Goal: Task Accomplishment & Management: Complete application form

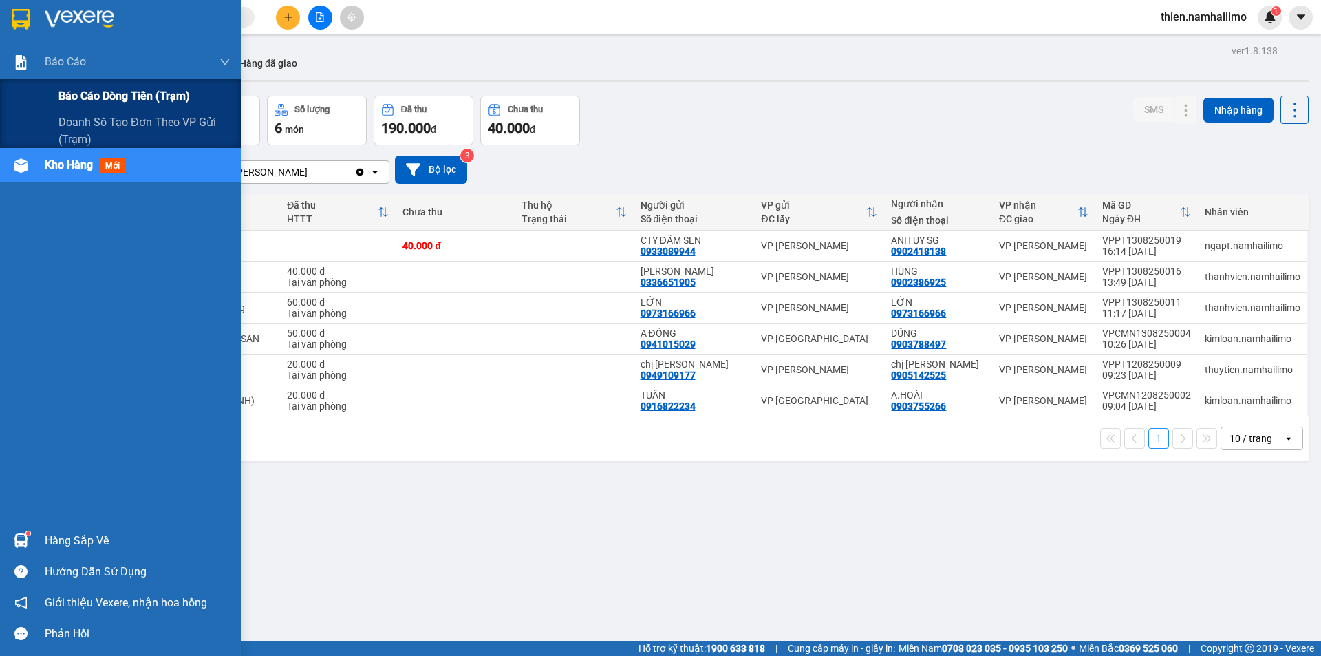
click at [105, 106] on div "Báo cáo dòng tiền (trạm)" at bounding box center [144, 96] width 172 height 34
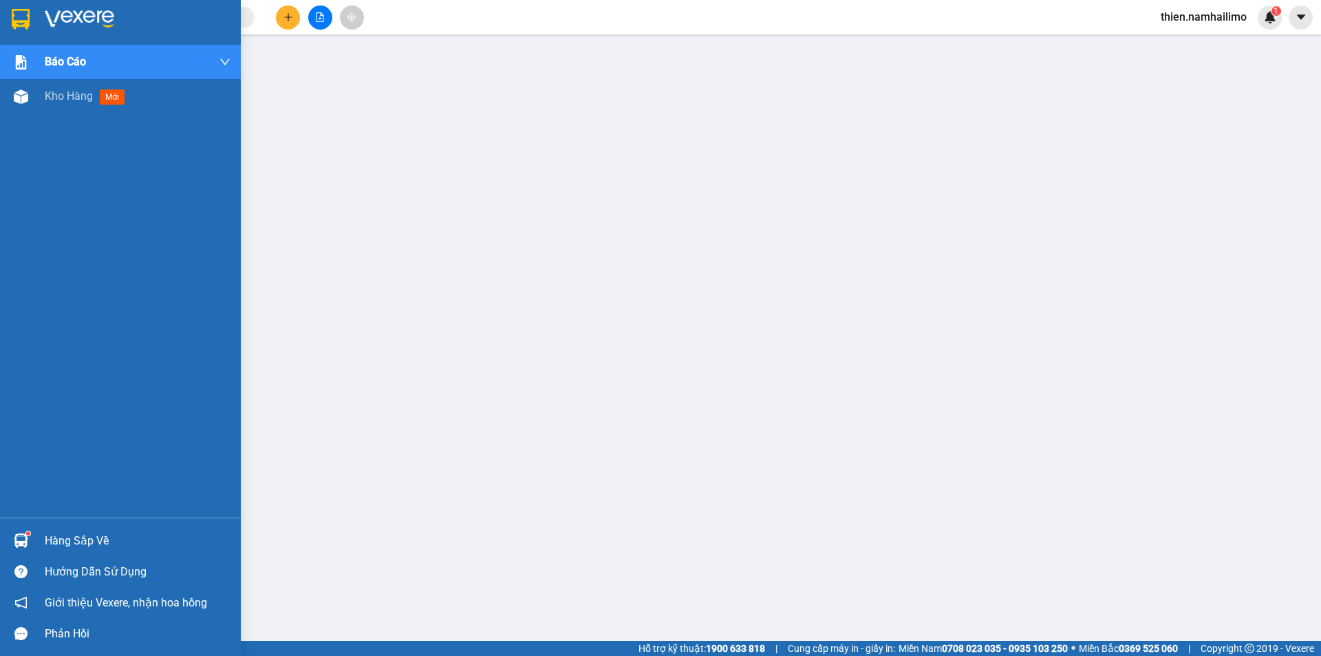
click at [35, 560] on div "Hướng dẫn sử dụng" at bounding box center [120, 571] width 241 height 31
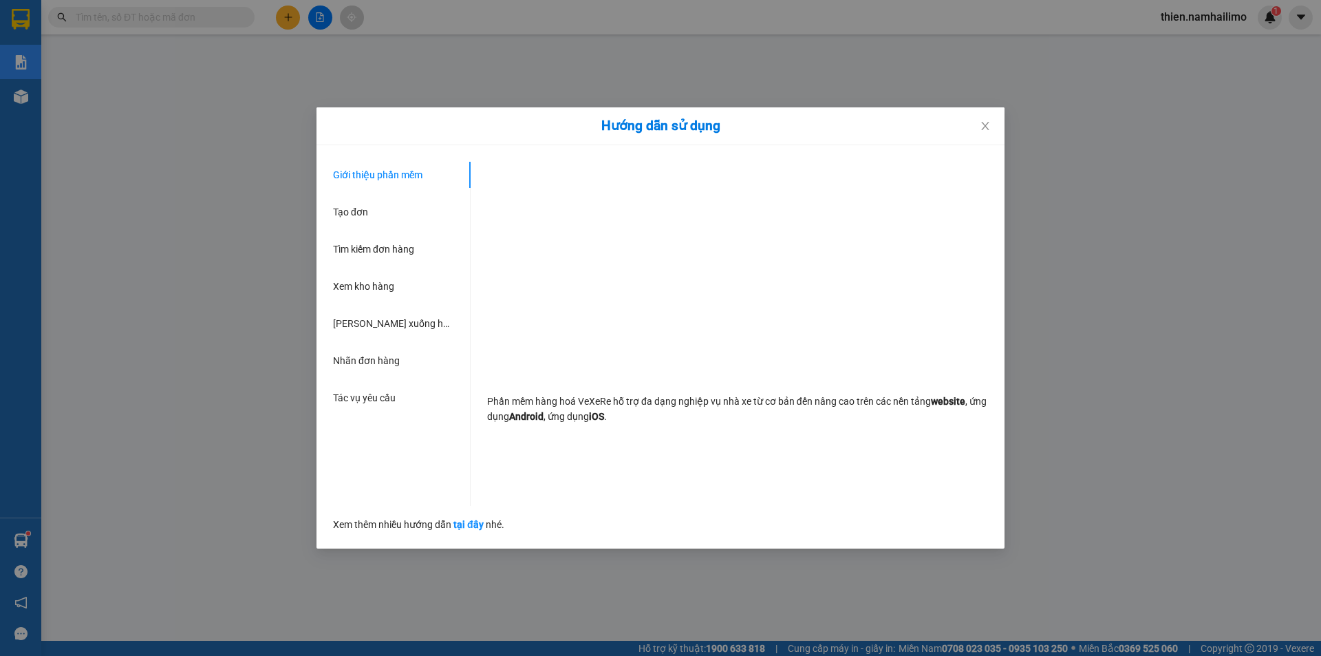
click at [41, 555] on div "Hướng dẫn sử dụng Giới thiệu phần mềm Tạo đơn Tìm kiếm đơn hàng Xem kho hàng Lê…" at bounding box center [660, 328] width 1321 height 656
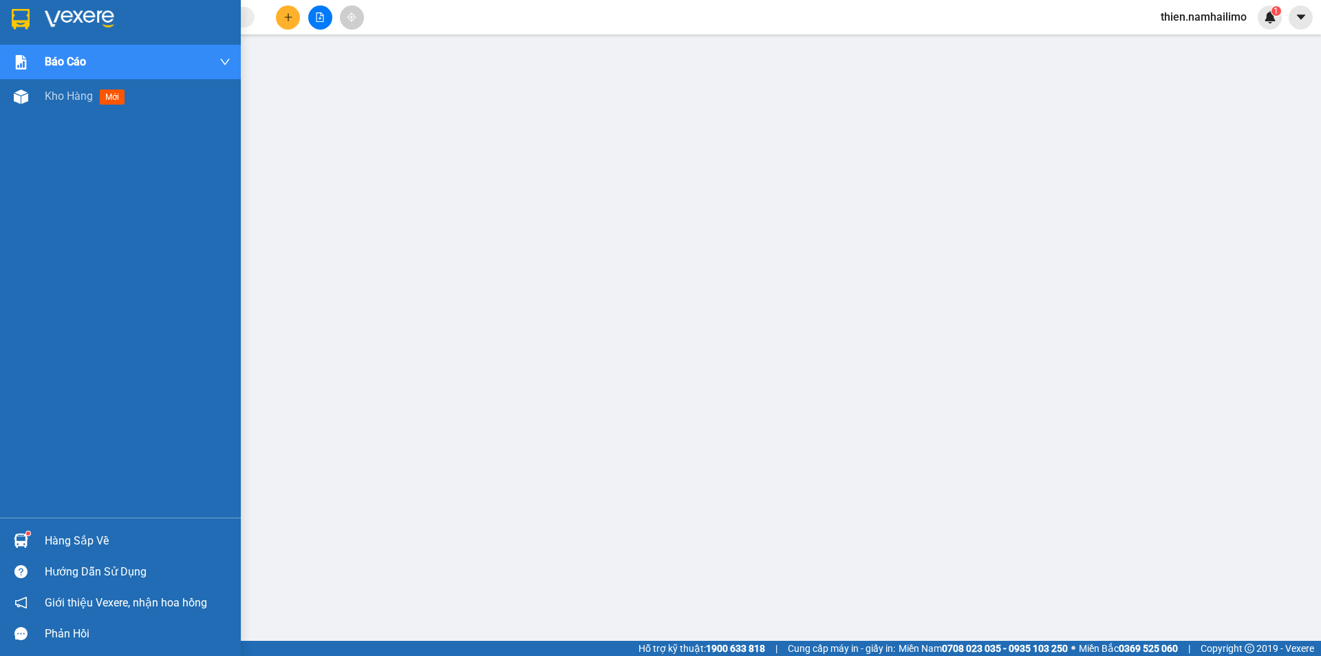
click at [27, 546] on img at bounding box center [21, 540] width 14 height 14
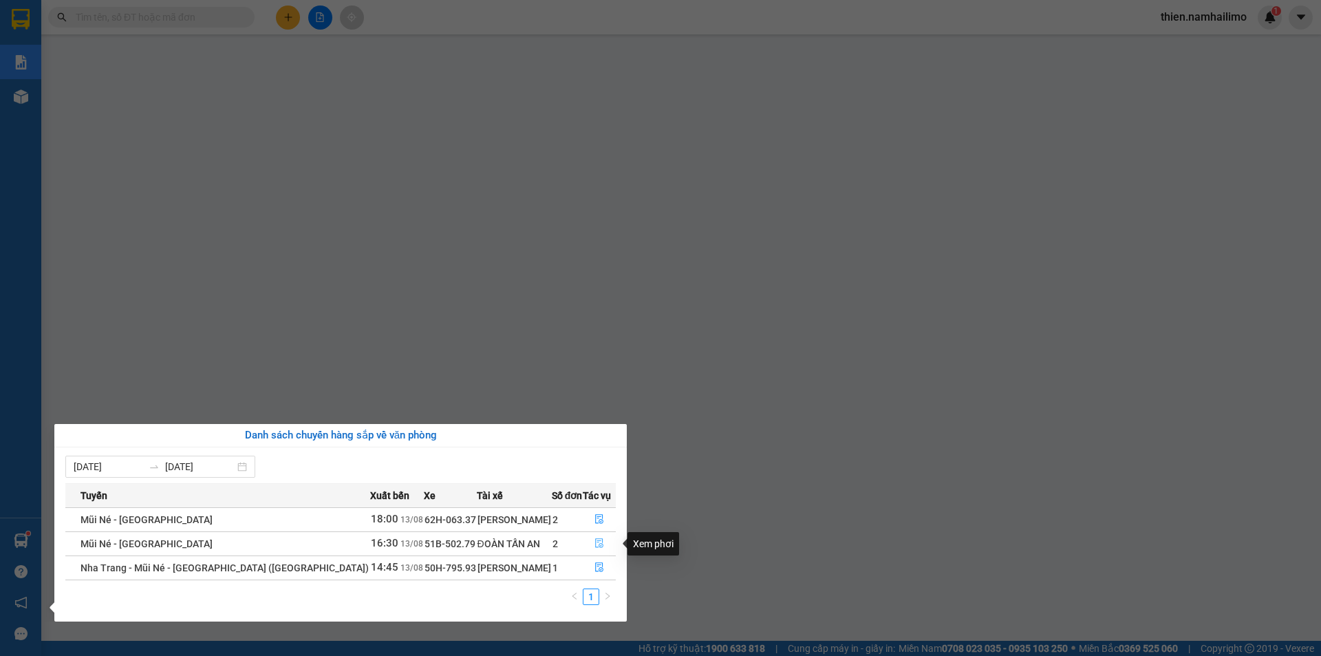
click at [600, 553] on button "button" at bounding box center [600, 544] width 32 height 22
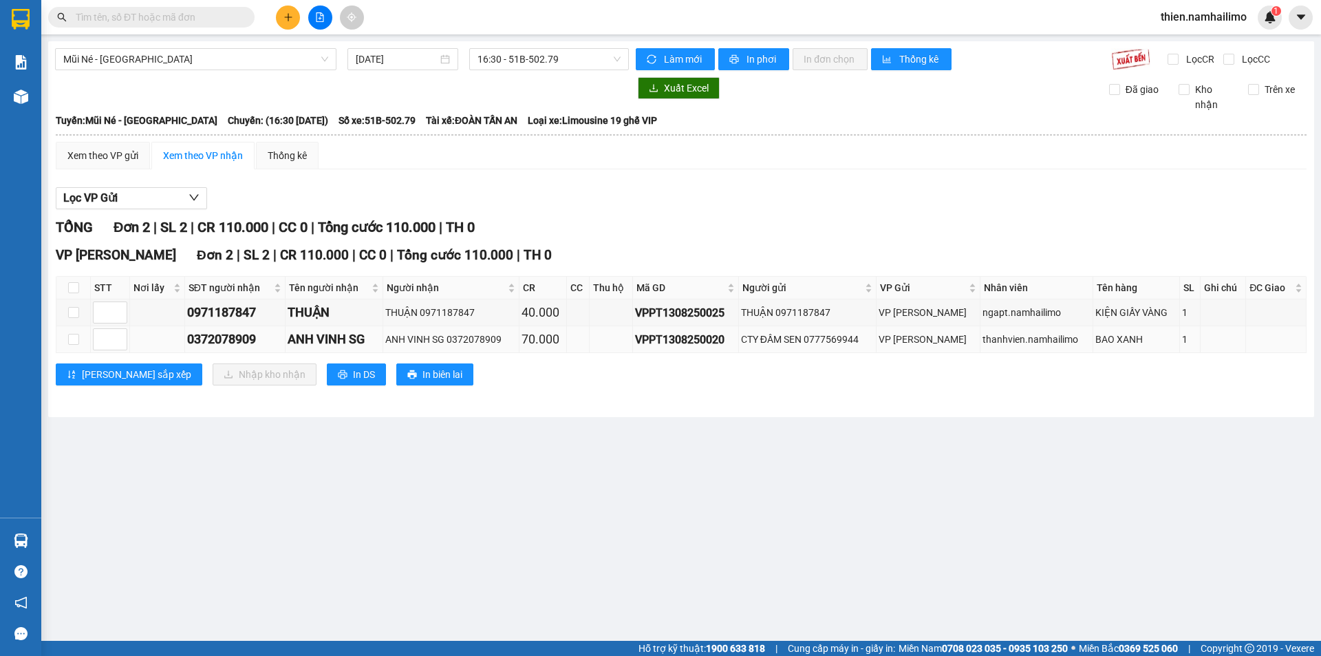
click at [80, 343] on td at bounding box center [73, 339] width 34 height 27
click at [78, 342] on input "checkbox" at bounding box center [73, 339] width 11 height 11
checkbox input "true"
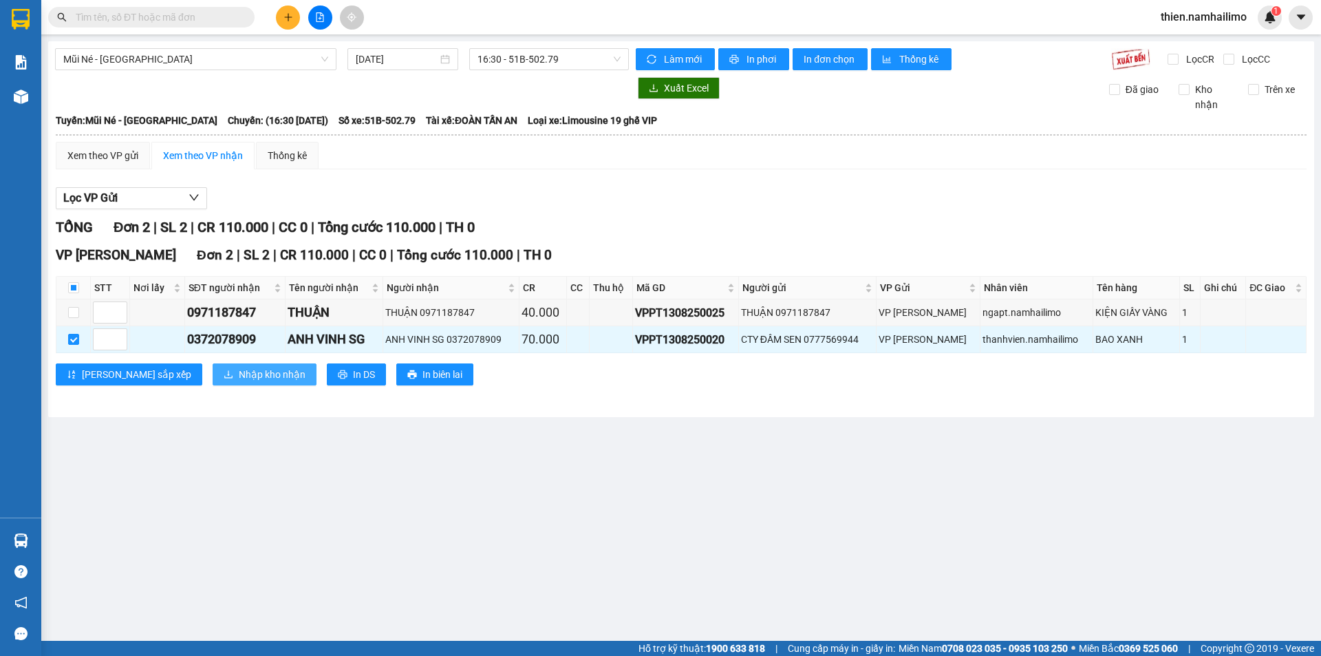
click at [239, 376] on span "Nhập kho nhận" at bounding box center [272, 374] width 67 height 15
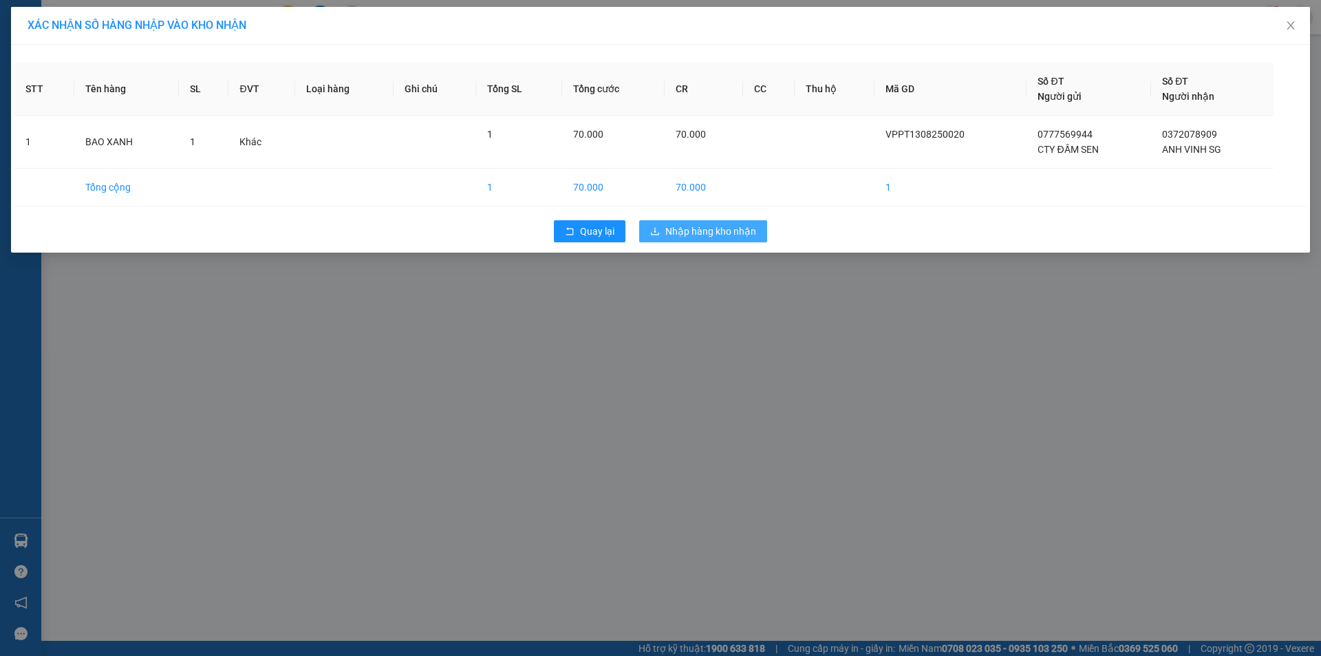
click at [729, 239] on button "Nhập hàng kho nhận" at bounding box center [703, 231] width 128 height 22
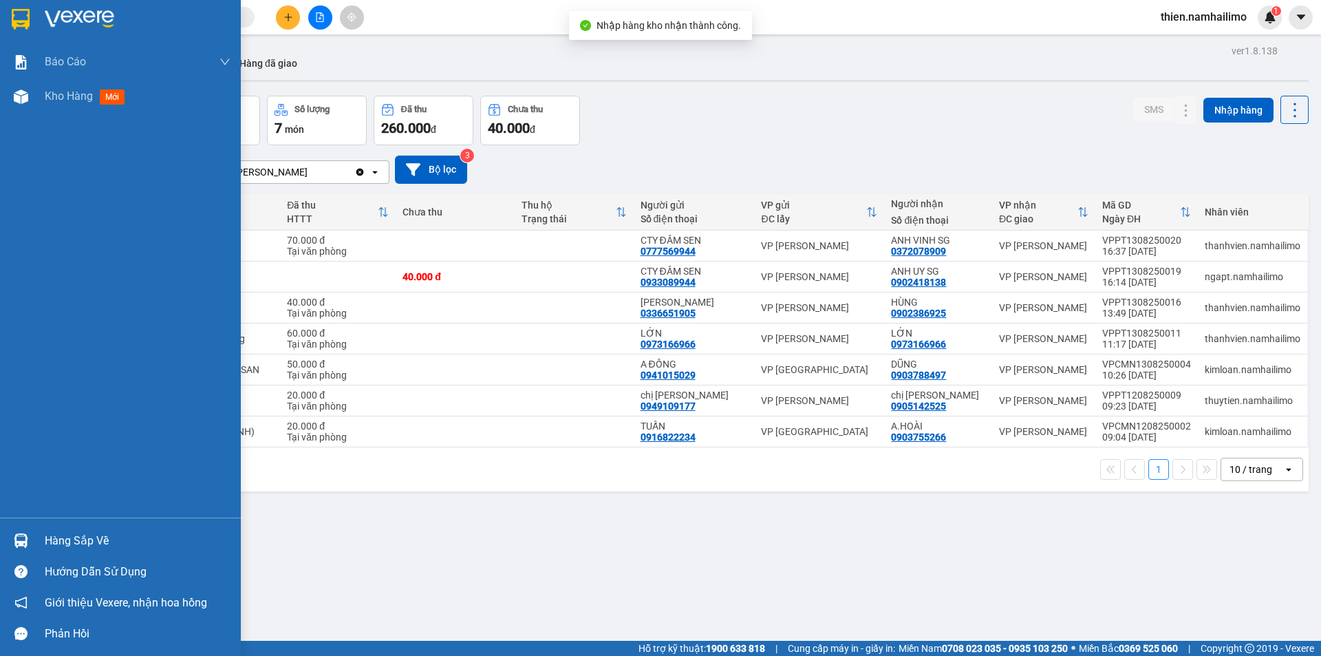
drag, startPoint x: 32, startPoint y: 535, endPoint x: 76, endPoint y: 542, distance: 45.3
click at [34, 536] on div "Hàng sắp về" at bounding box center [120, 540] width 241 height 31
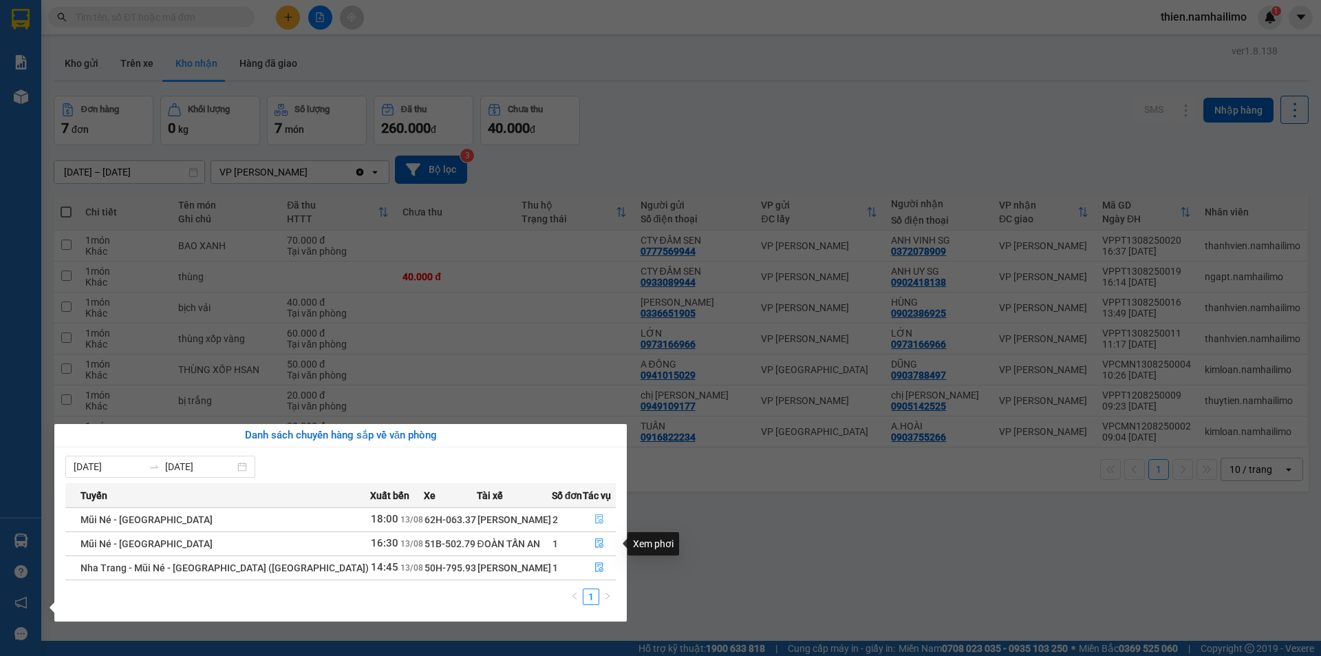
click at [595, 519] on icon "file-done" at bounding box center [600, 519] width 10 height 10
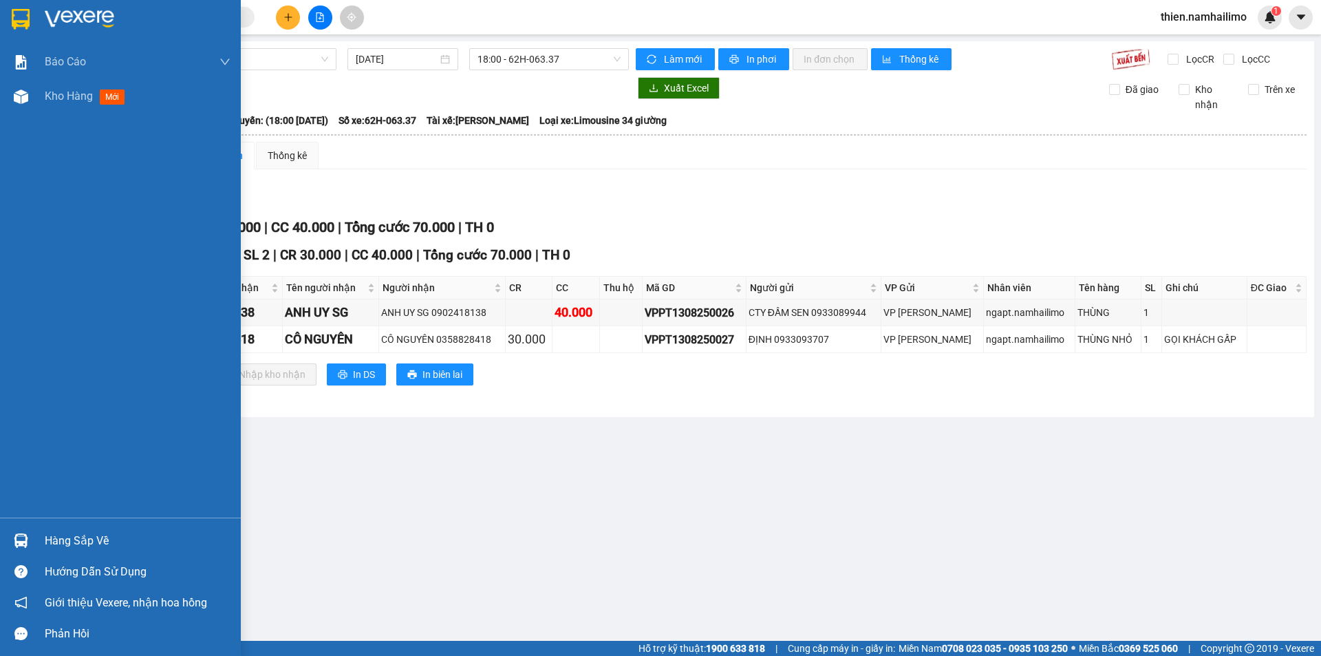
click at [0, 533] on div "Hàng sắp về" at bounding box center [120, 540] width 241 height 31
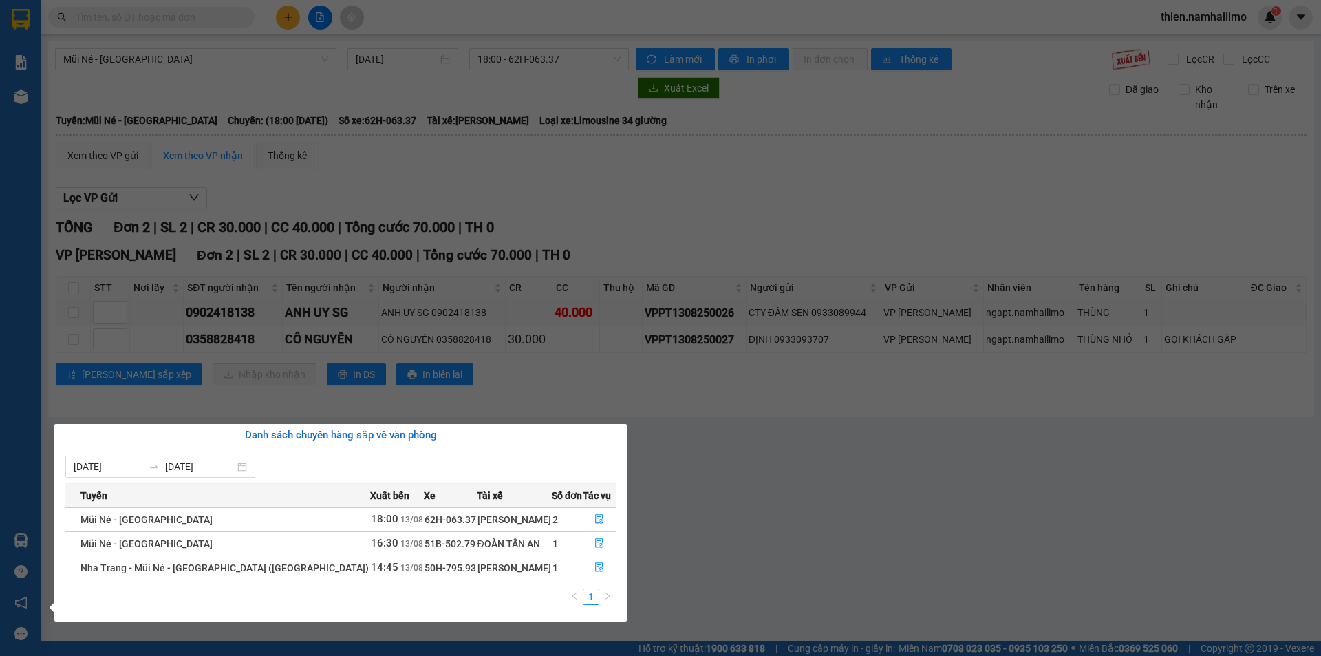
drag, startPoint x: 699, startPoint y: 399, endPoint x: 690, endPoint y: 398, distance: 9.1
click at [699, 398] on section "Kết quả tìm kiếm ( 2261 ) Bộ lọc Mã ĐH Trạng thái Món hàng Tổng cước Chưa cước …" at bounding box center [660, 328] width 1321 height 656
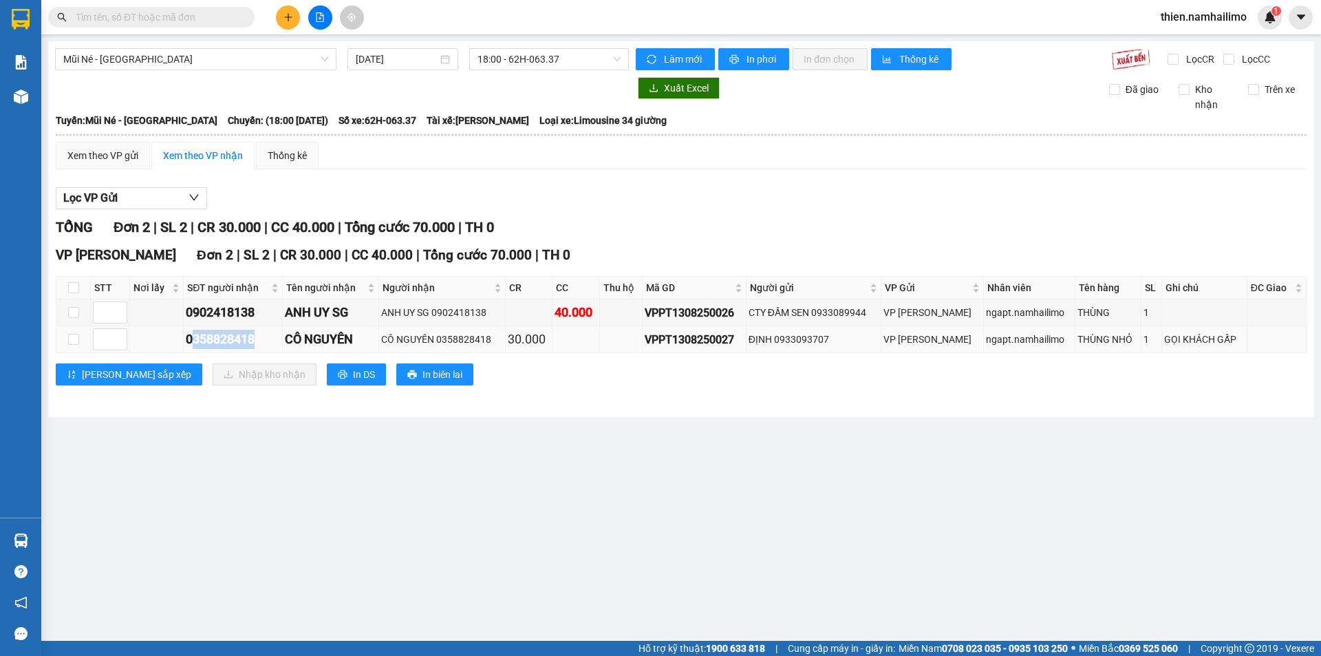
drag, startPoint x: 255, startPoint y: 337, endPoint x: 193, endPoint y: 337, distance: 61.2
click at [193, 337] on div "0358828418" at bounding box center [233, 339] width 94 height 19
drag, startPoint x: 190, startPoint y: 339, endPoint x: 268, endPoint y: 339, distance: 78.5
click at [268, 339] on td "0358828418" at bounding box center [233, 339] width 99 height 27
copy div "0358828418"
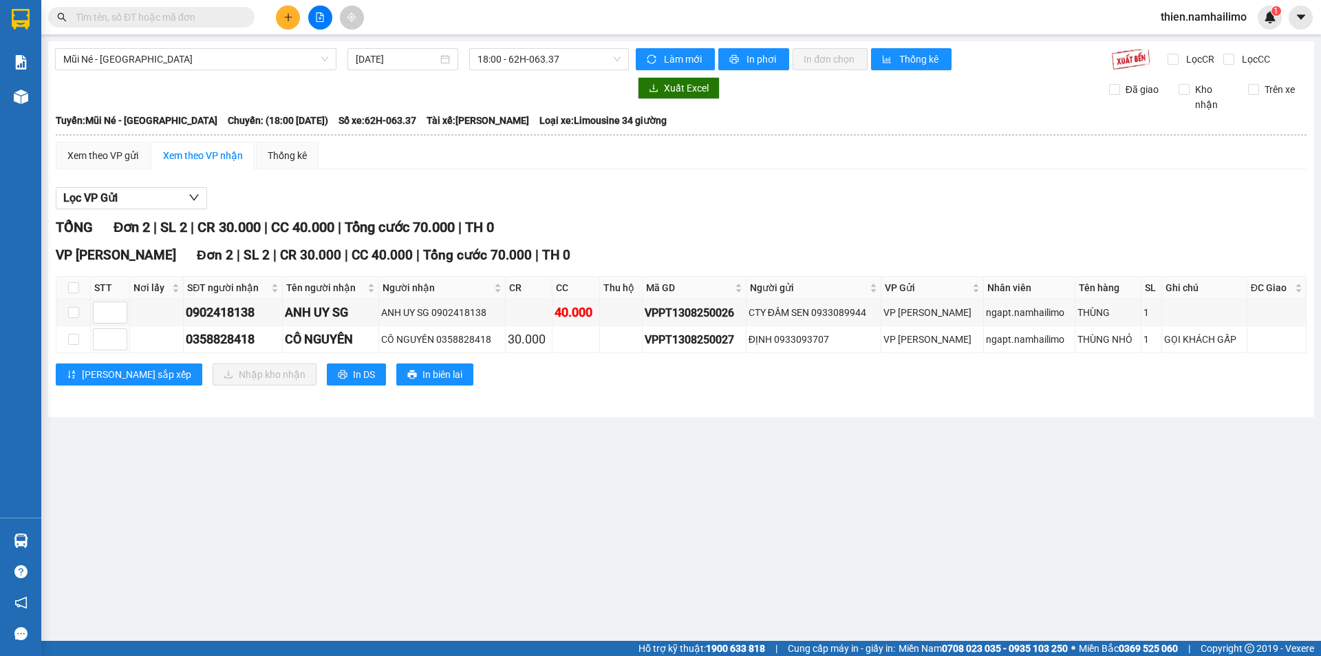
drag, startPoint x: 184, startPoint y: 27, endPoint x: 193, endPoint y: 19, distance: 11.7
paste input "0358828418"
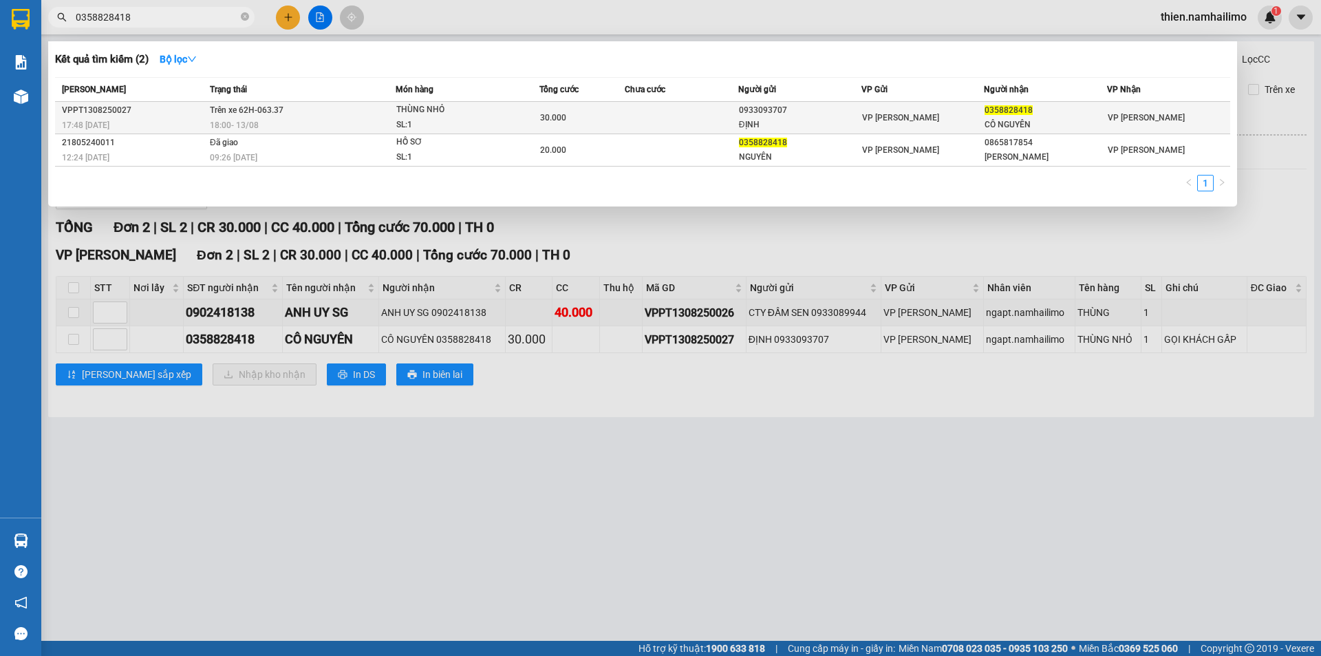
type input "0358828418"
click at [921, 111] on div "VP [PERSON_NAME]" at bounding box center [923, 117] width 122 height 15
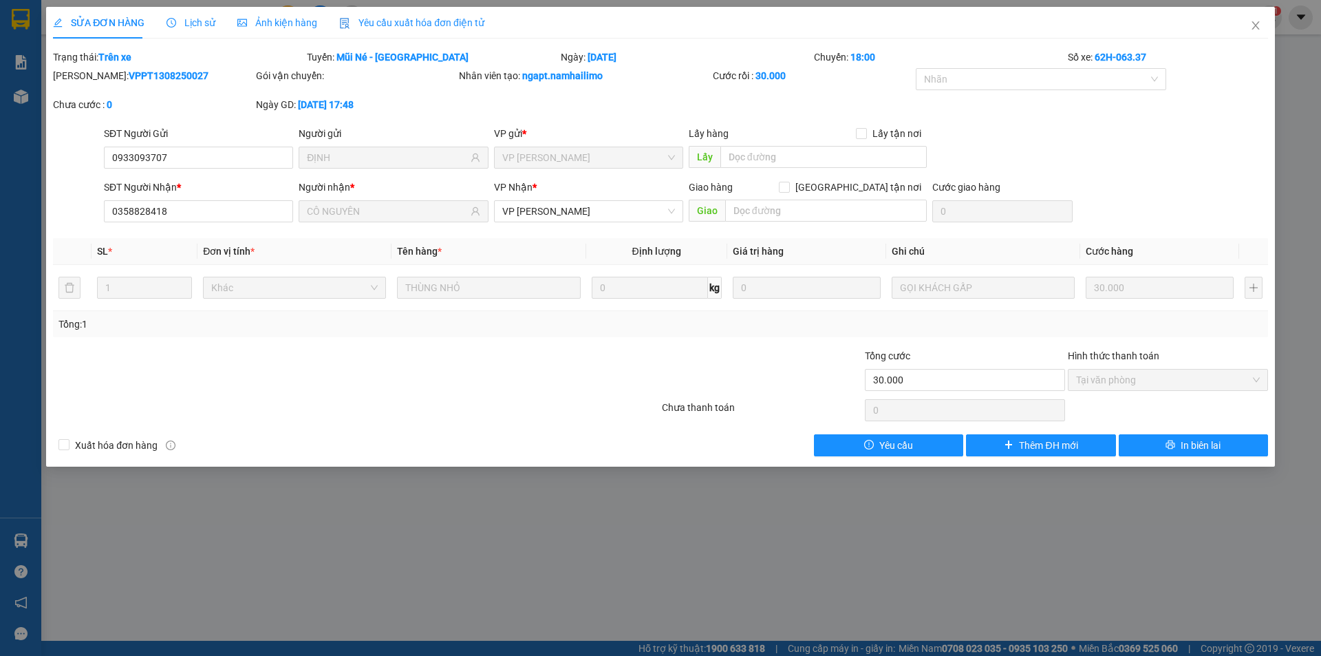
click at [180, 12] on div "Lịch sử" at bounding box center [191, 23] width 49 height 32
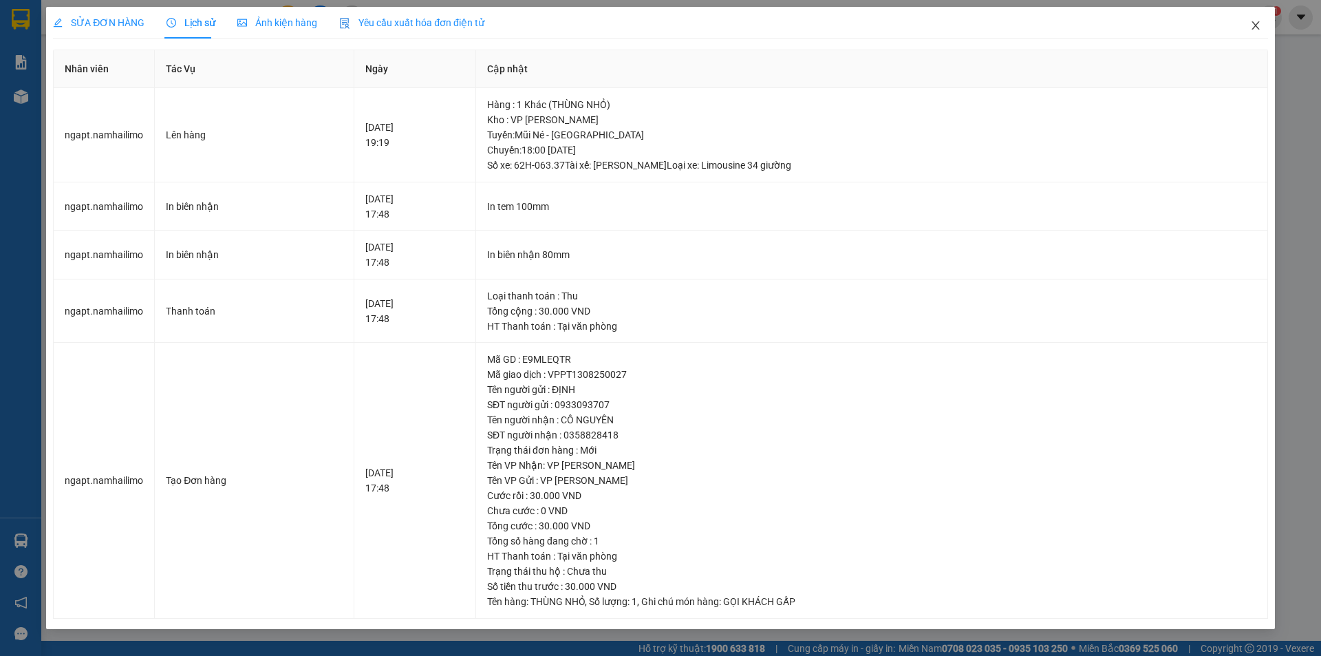
click at [1263, 26] on span "Close" at bounding box center [1256, 26] width 39 height 39
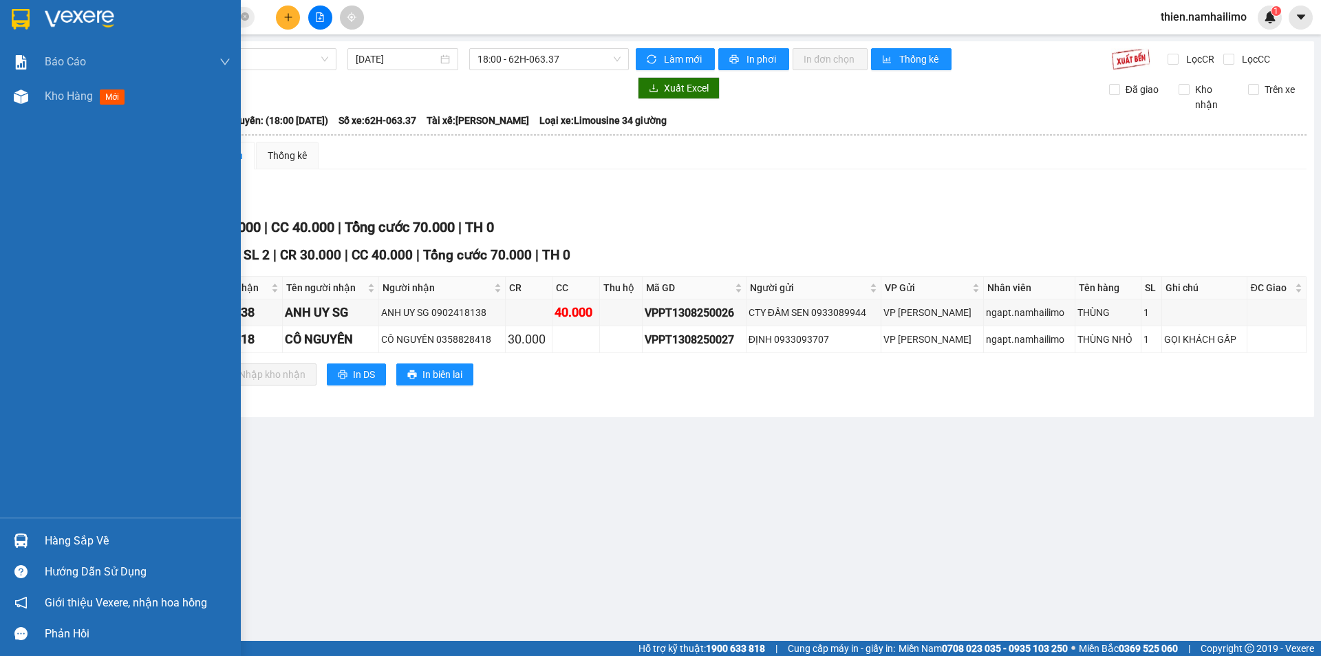
click at [19, 544] on img at bounding box center [21, 540] width 14 height 14
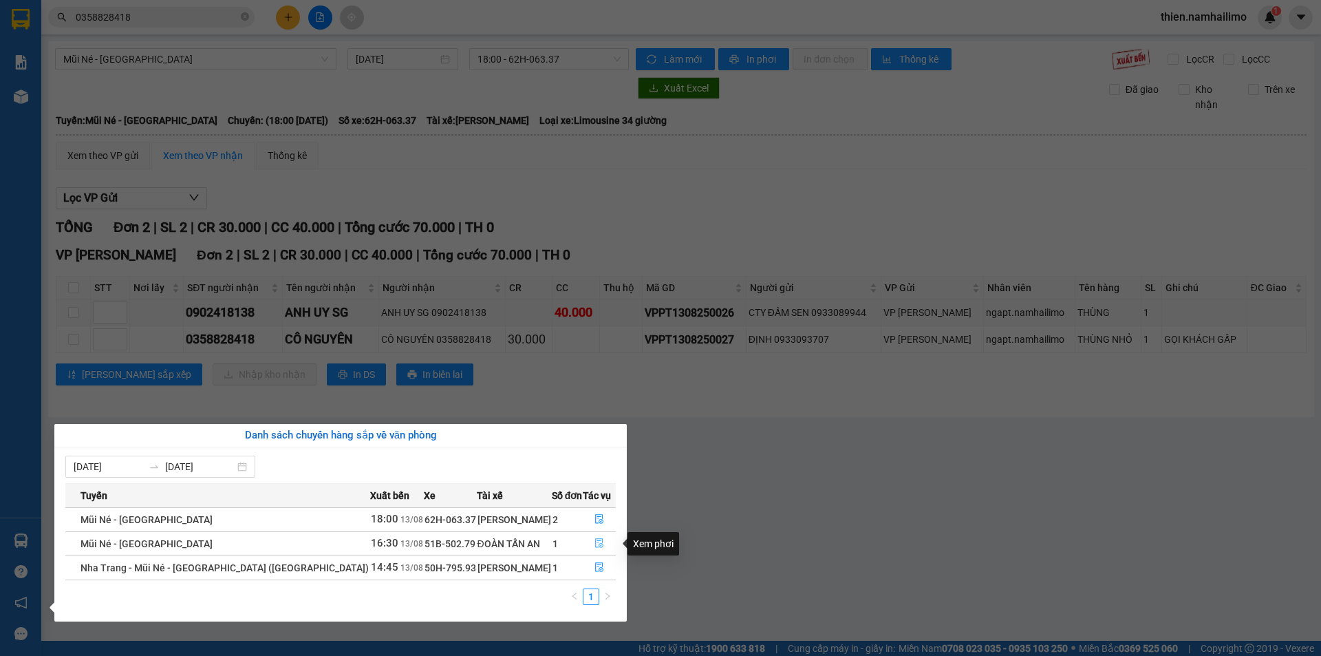
click at [595, 546] on icon "file-done" at bounding box center [600, 543] width 10 height 10
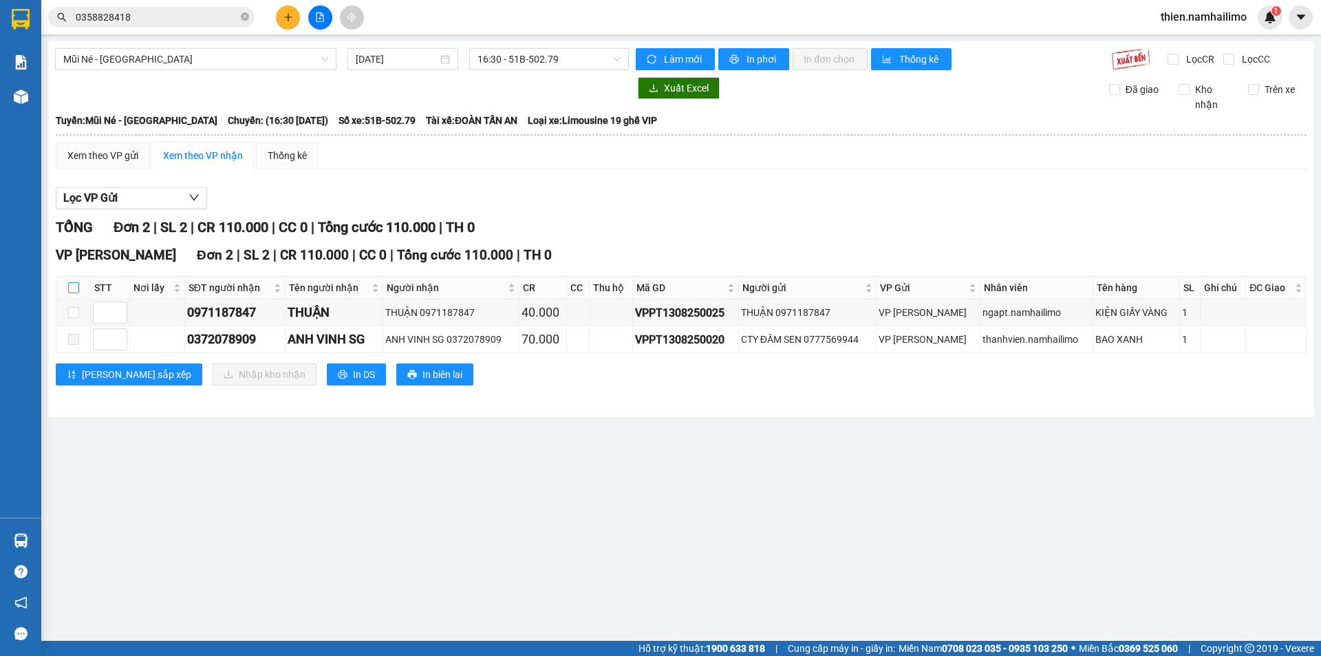
click at [72, 288] on input "checkbox" at bounding box center [73, 287] width 11 height 11
checkbox input "true"
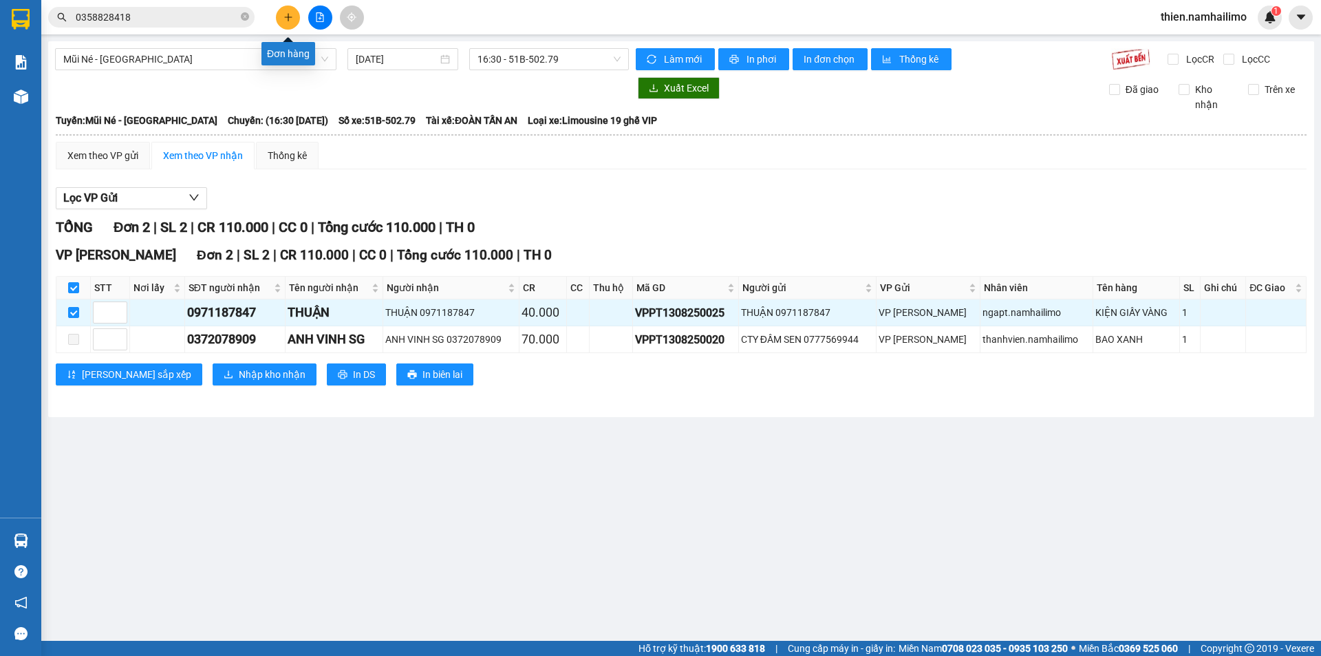
click at [297, 9] on button at bounding box center [288, 18] width 24 height 24
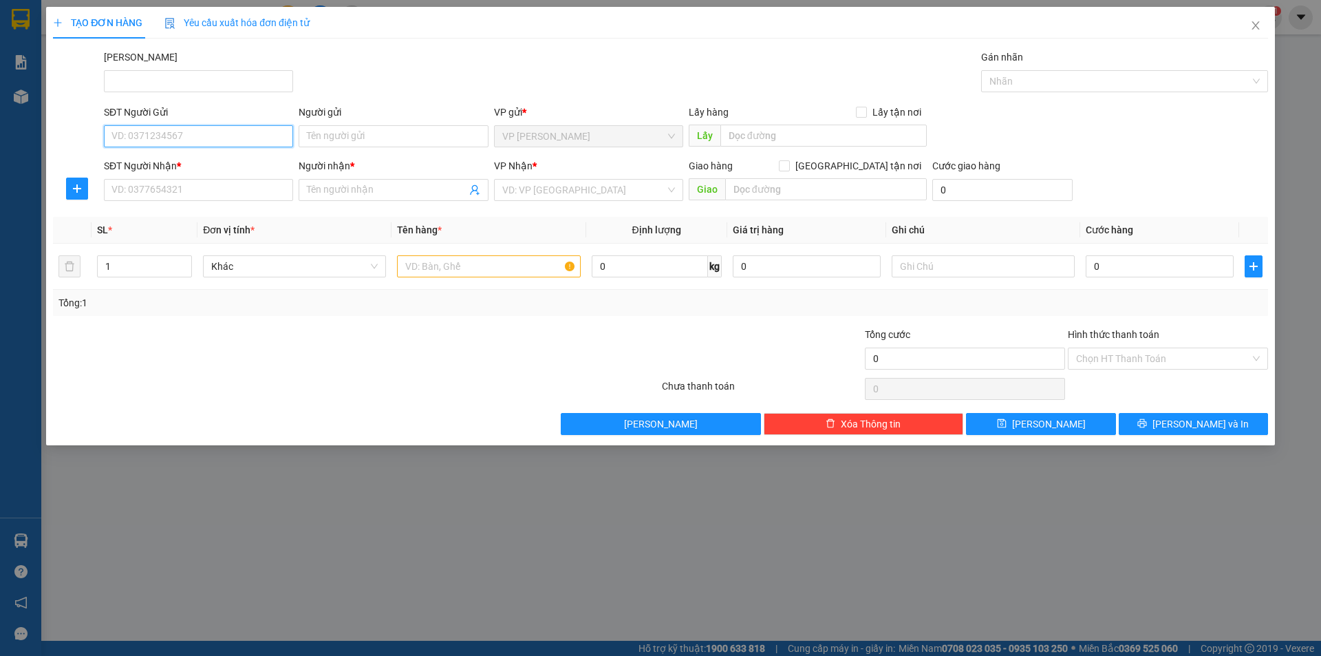
click at [212, 134] on input "SĐT Người Gửi" at bounding box center [198, 136] width 189 height 22
click at [1257, 19] on span "Close" at bounding box center [1256, 26] width 39 height 39
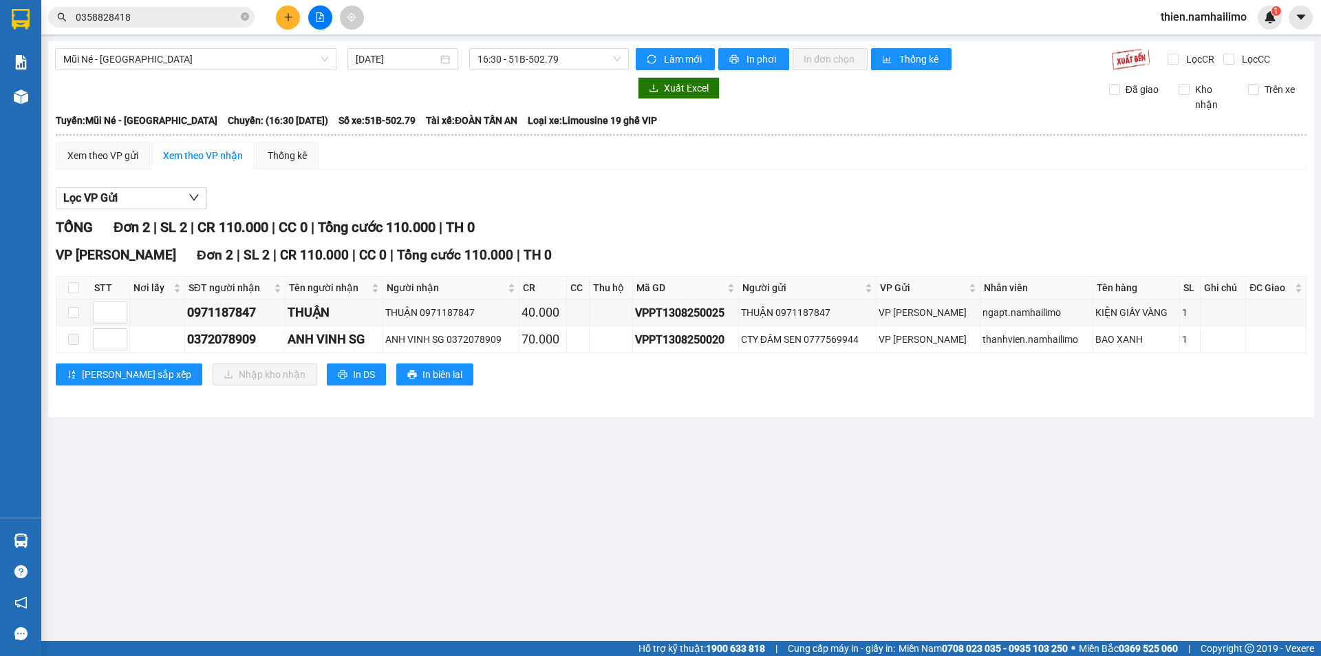
click at [293, 22] on button at bounding box center [288, 18] width 24 height 24
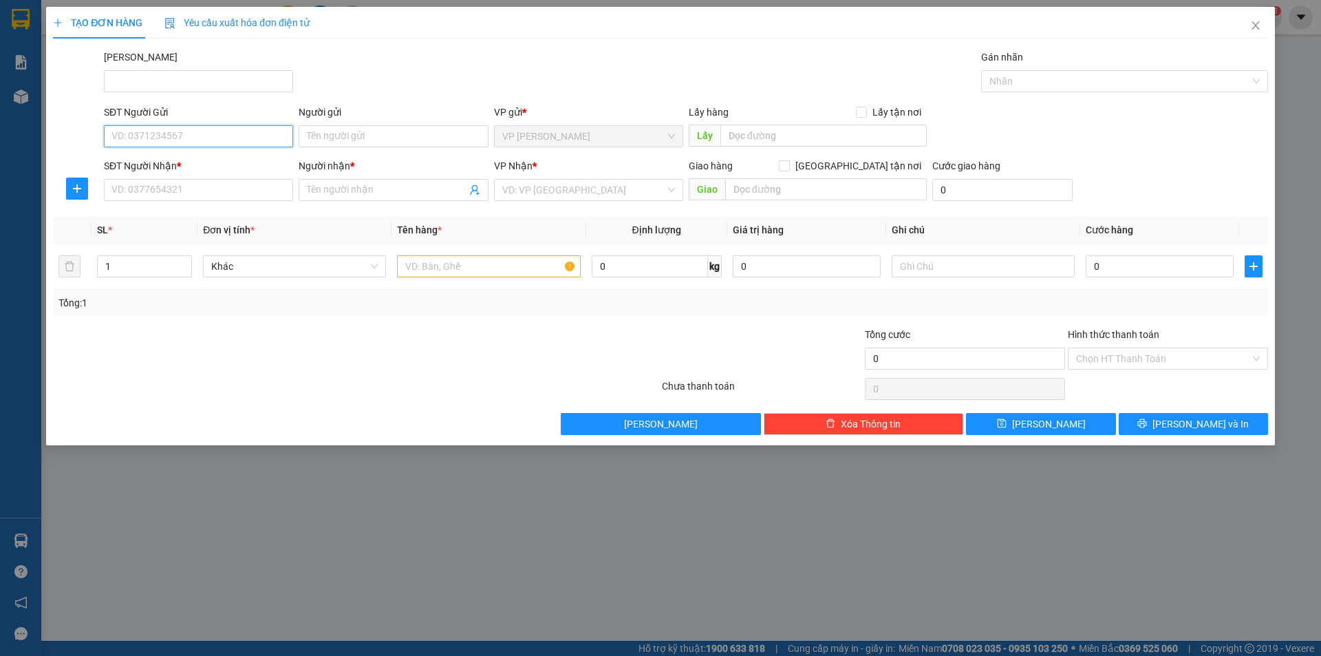
click at [224, 146] on input "SĐT Người Gửi" at bounding box center [198, 136] width 189 height 22
click at [192, 164] on div "0376612400 - ANH LỘC" at bounding box center [198, 163] width 173 height 15
type input "0376612400"
type input "ANH LỘC"
type input "0972885307"
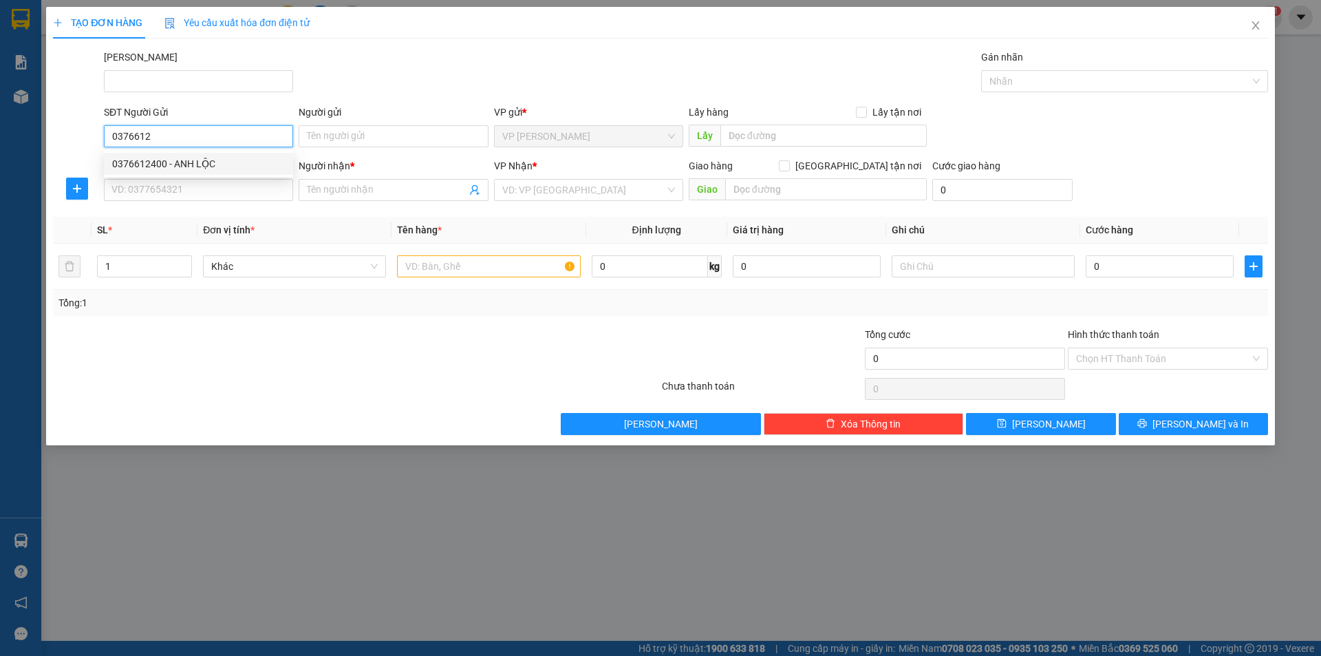
type input "BÉ MY PT"
type input "40.000"
type input "0376612400"
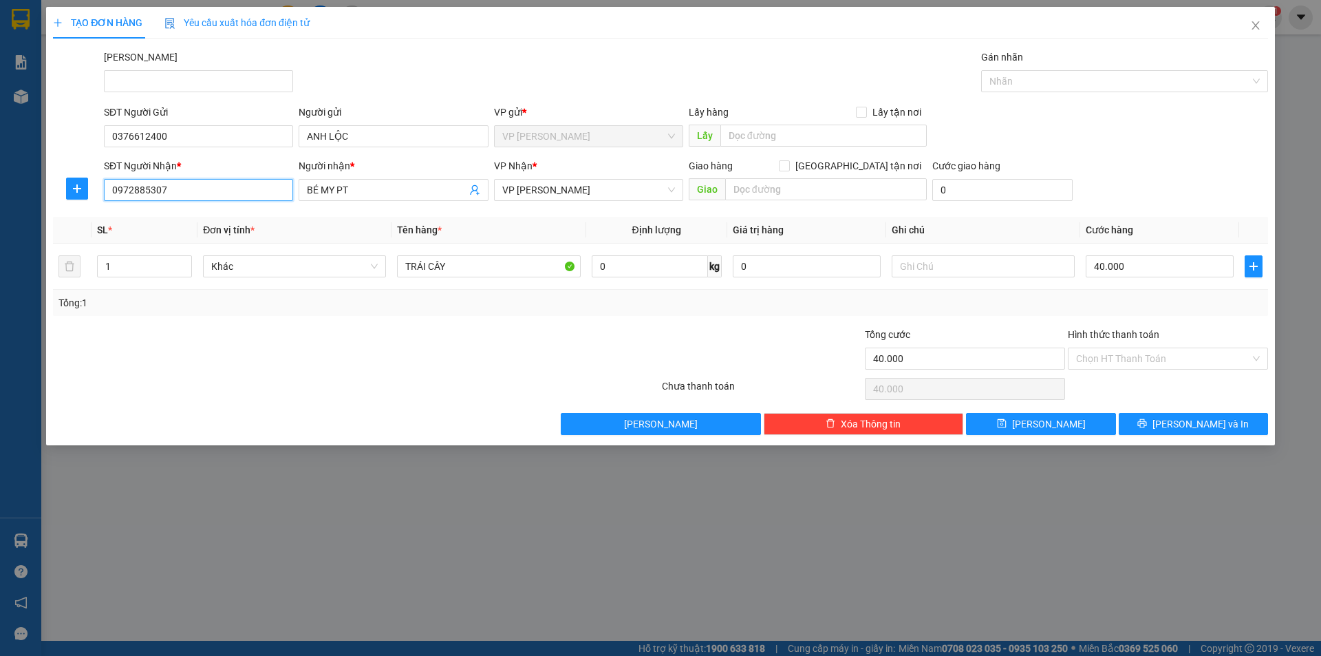
click at [189, 199] on input "0972885307" at bounding box center [198, 190] width 189 height 22
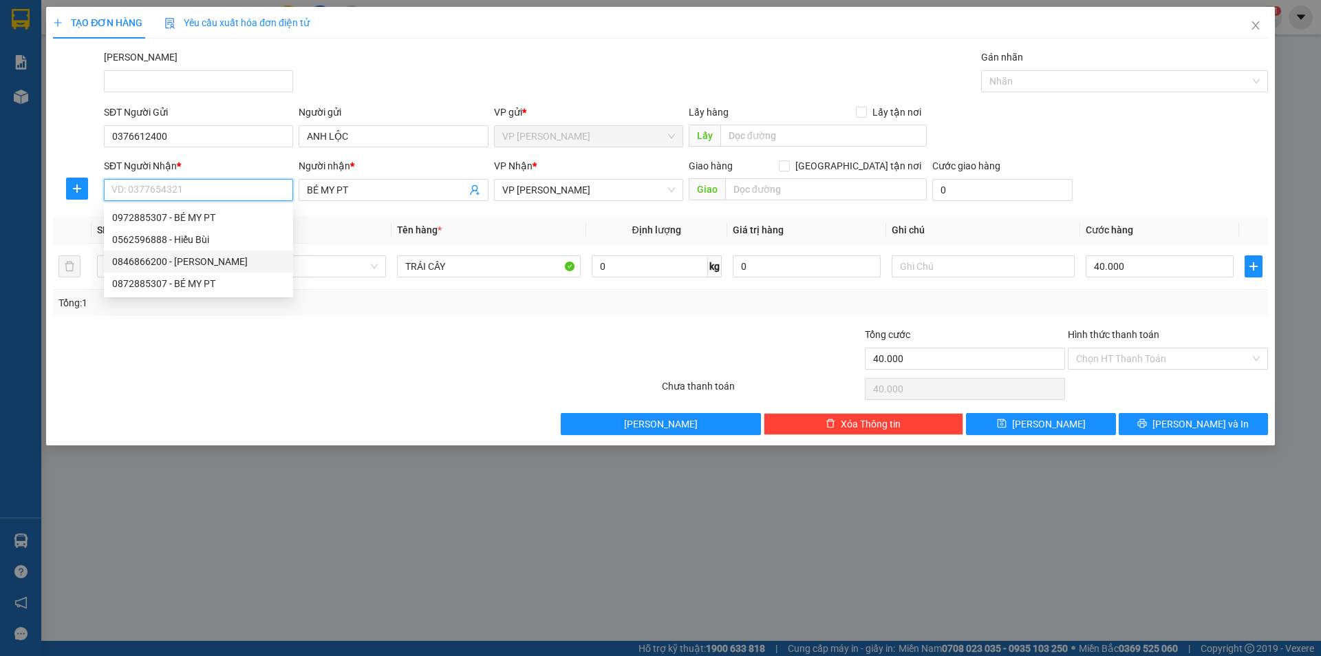
click at [203, 265] on div "0846866200 - [PERSON_NAME]" at bounding box center [198, 261] width 173 height 15
type input "0846866200"
type input "[PERSON_NAME]"
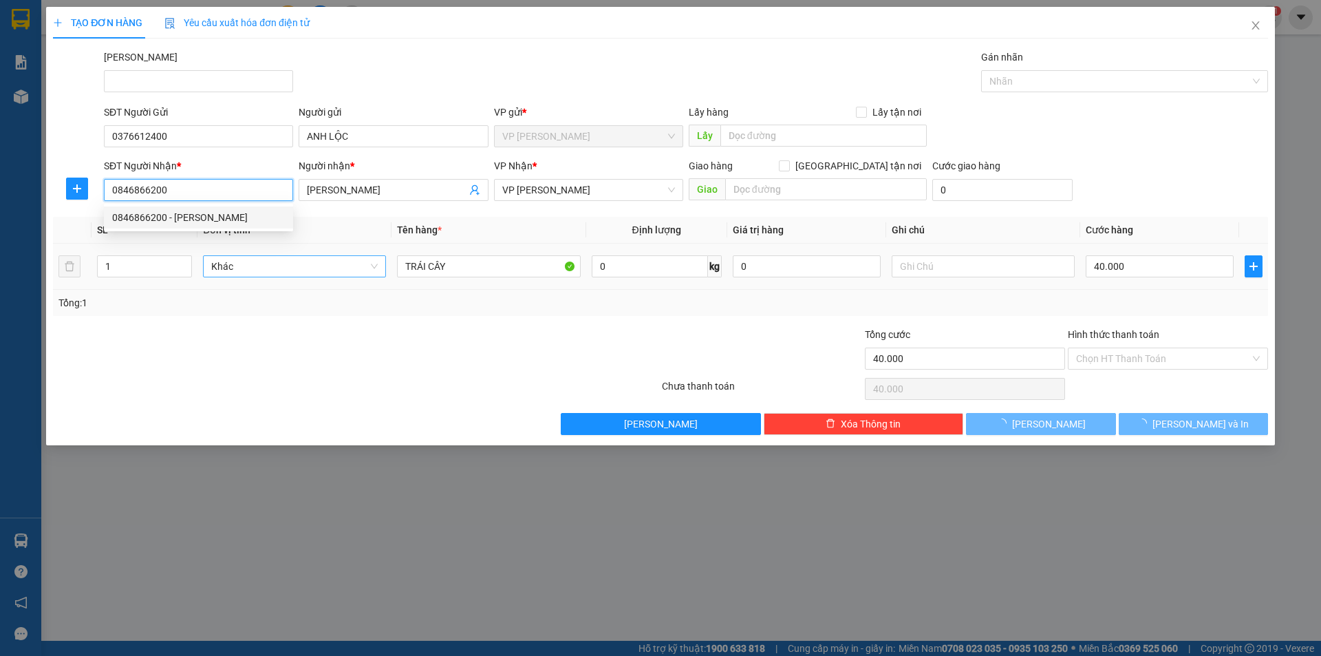
type input "30.000"
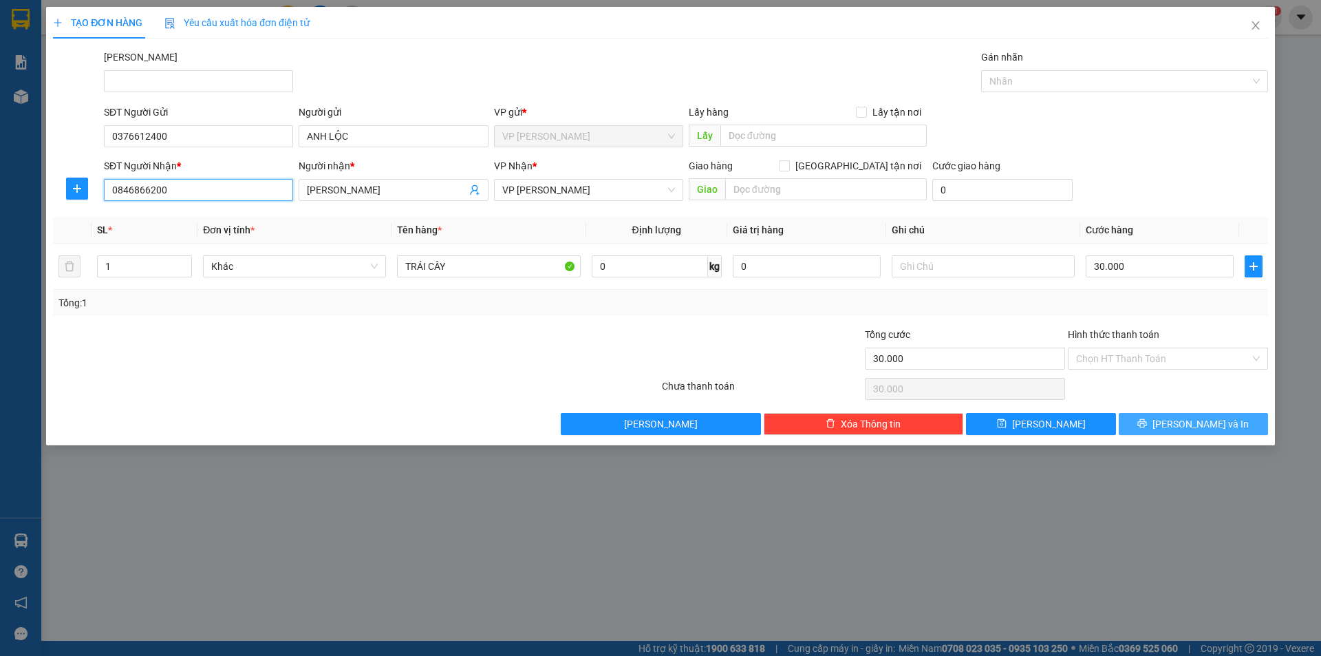
type input "0846866200"
click at [1147, 423] on icon "printer" at bounding box center [1143, 423] width 10 height 10
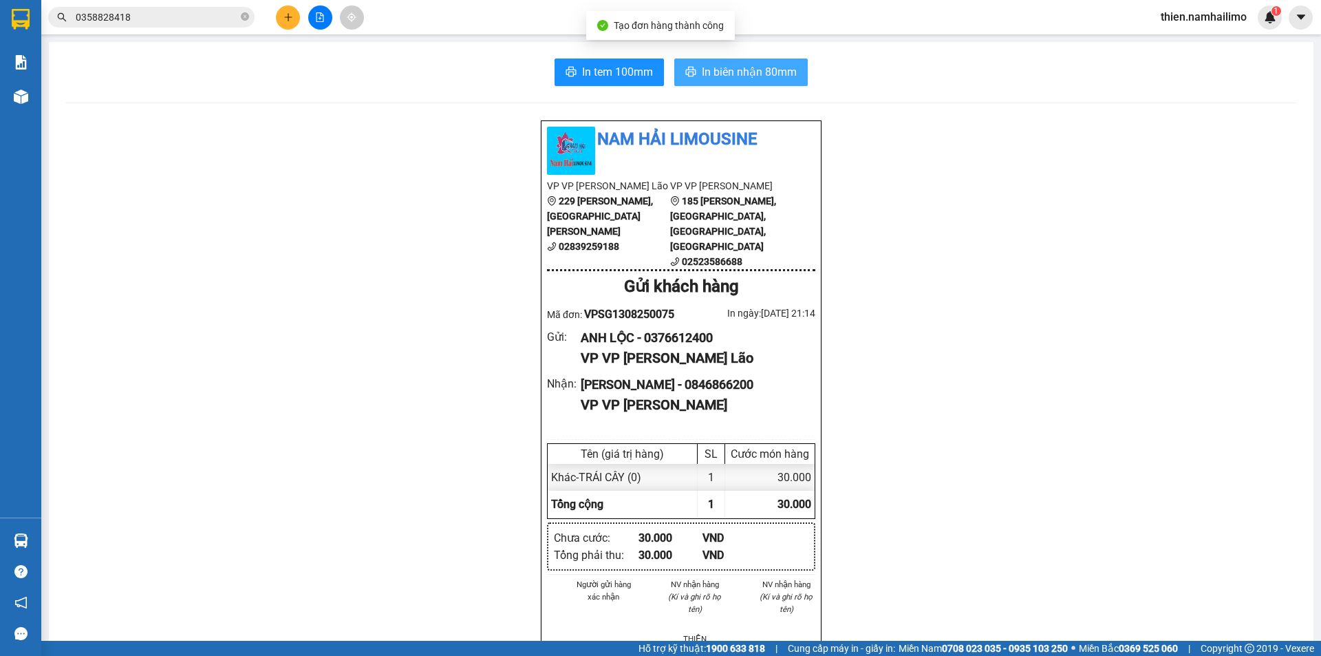
drag, startPoint x: 755, startPoint y: 54, endPoint x: 754, endPoint y: 61, distance: 6.9
click at [755, 56] on div "In tem 100mm In biên nhận 80mm Nam Hải Limousine VP VP [PERSON_NAME] Lão 229 [P…" at bounding box center [681, 640] width 1265 height 1197
drag, startPoint x: 754, startPoint y: 62, endPoint x: 789, endPoint y: 63, distance: 35.1
click at [754, 63] on button "In biên nhận 80mm" at bounding box center [741, 72] width 134 height 28
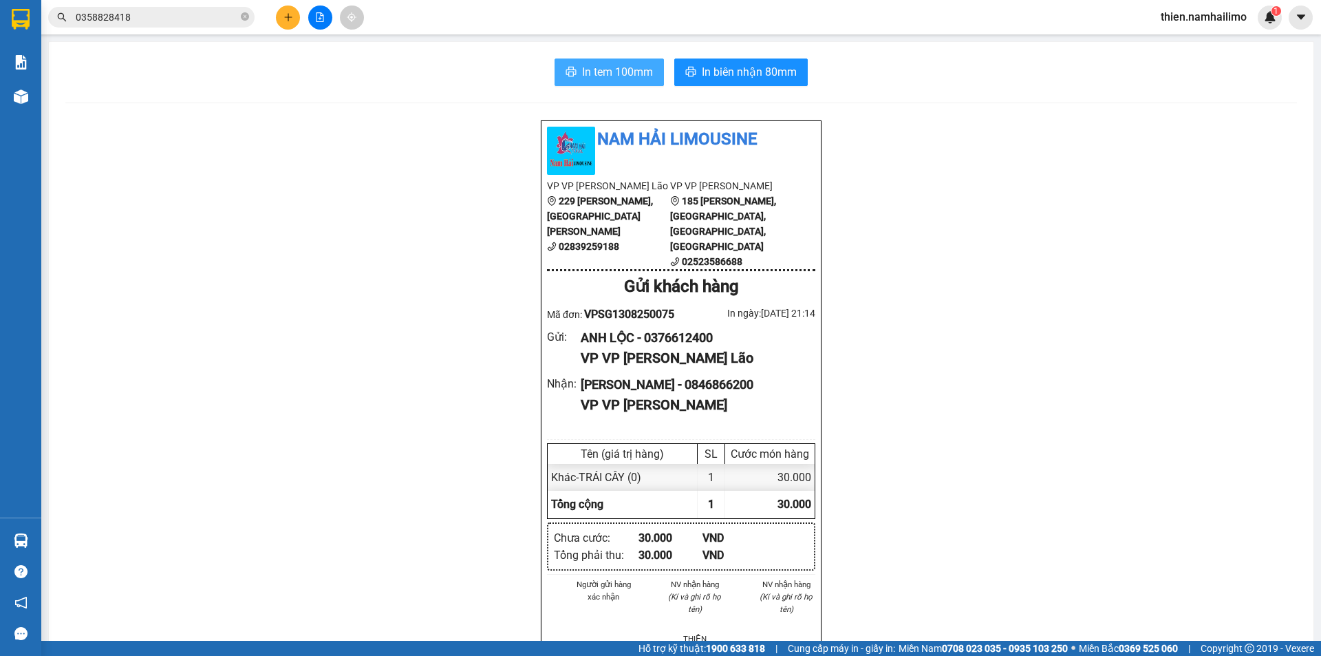
click at [611, 62] on button "In tem 100mm" at bounding box center [609, 72] width 109 height 28
click at [587, 90] on div "In tem 100mm In biên nhận 80mm Nam Hải Limousine VP VP [PERSON_NAME] Lão 229 [P…" at bounding box center [681, 640] width 1265 height 1197
click at [593, 83] on button "In tem 100mm" at bounding box center [609, 72] width 109 height 28
drag, startPoint x: 553, startPoint y: 75, endPoint x: 567, endPoint y: 70, distance: 14.8
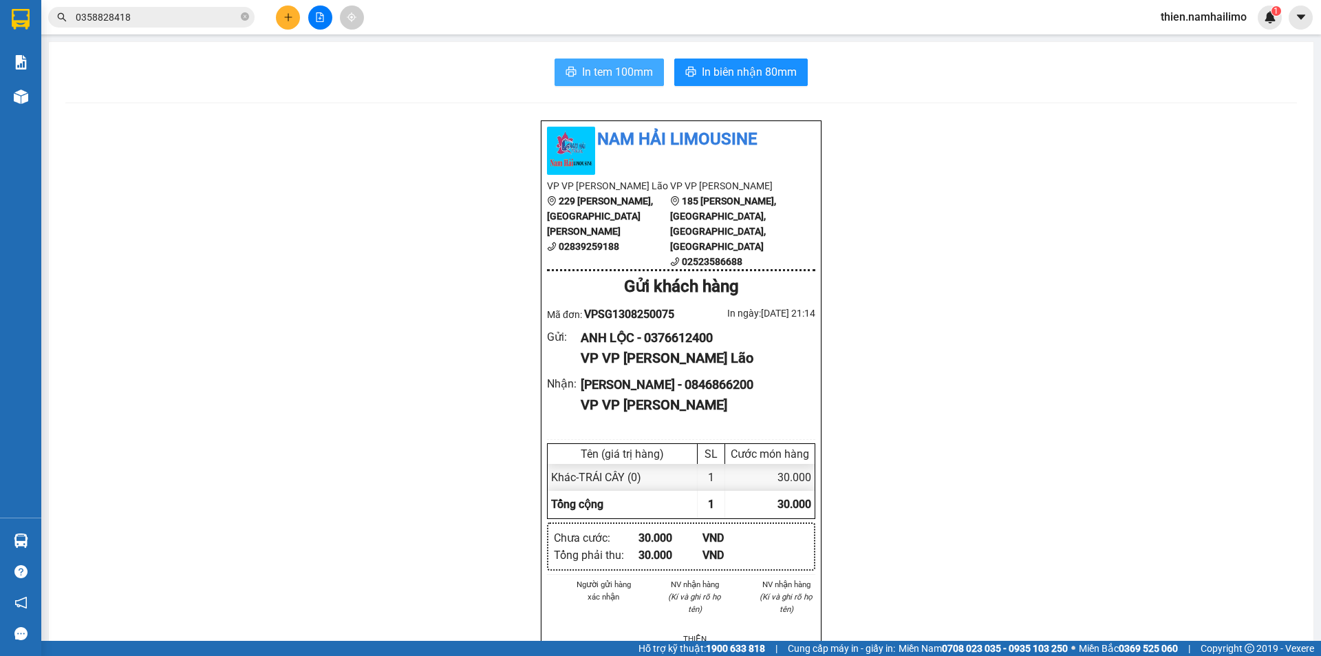
click at [559, 73] on button "In tem 100mm" at bounding box center [609, 72] width 109 height 28
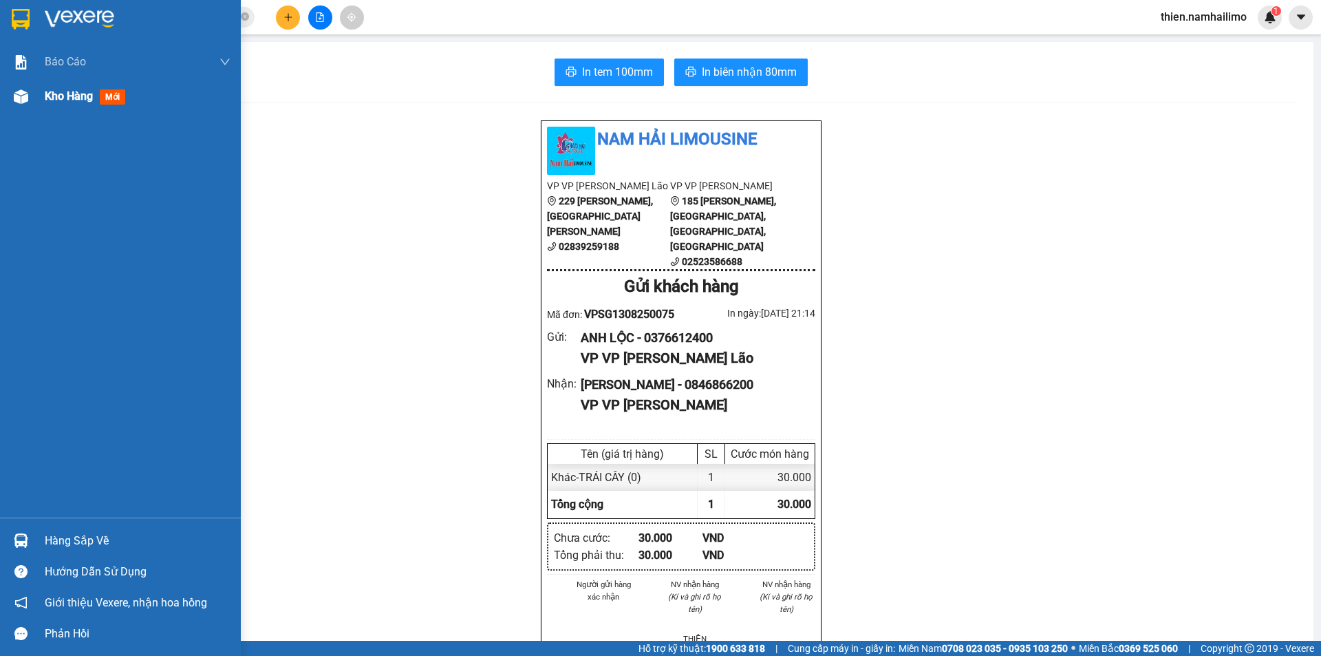
drag, startPoint x: 54, startPoint y: 100, endPoint x: 192, endPoint y: 96, distance: 137.7
click at [55, 100] on span "Kho hàng" at bounding box center [69, 95] width 48 height 13
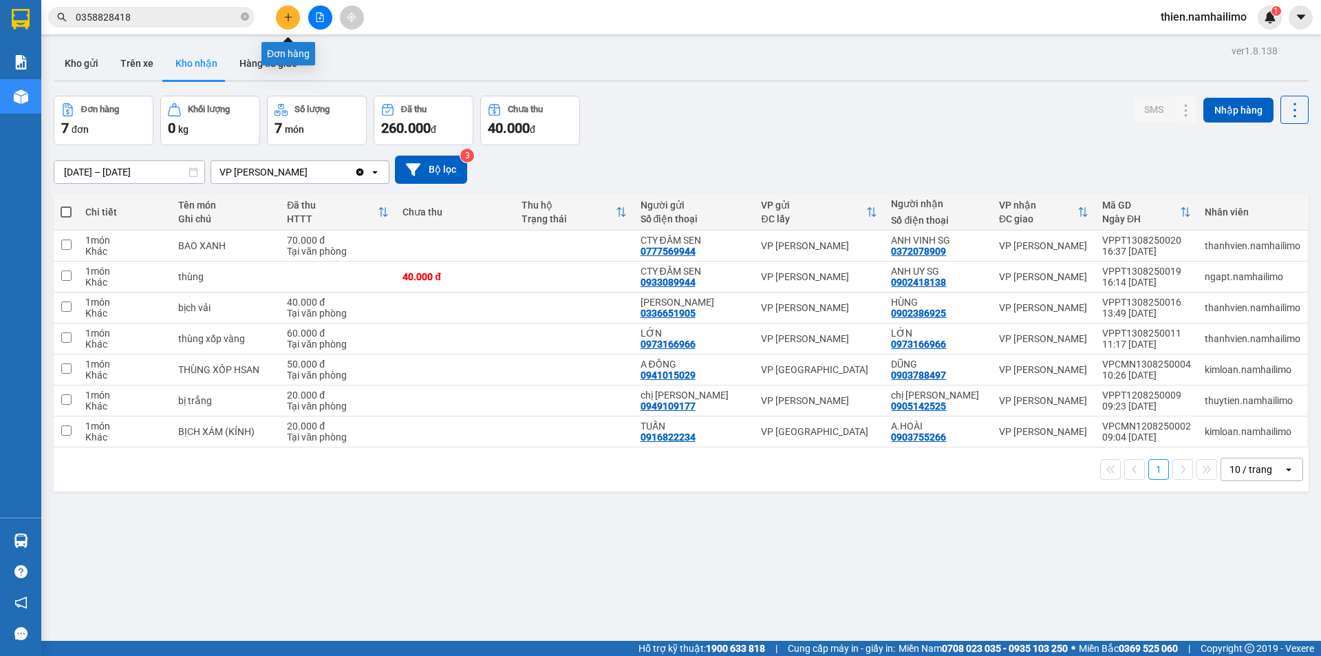
click at [294, 26] on button at bounding box center [288, 18] width 24 height 24
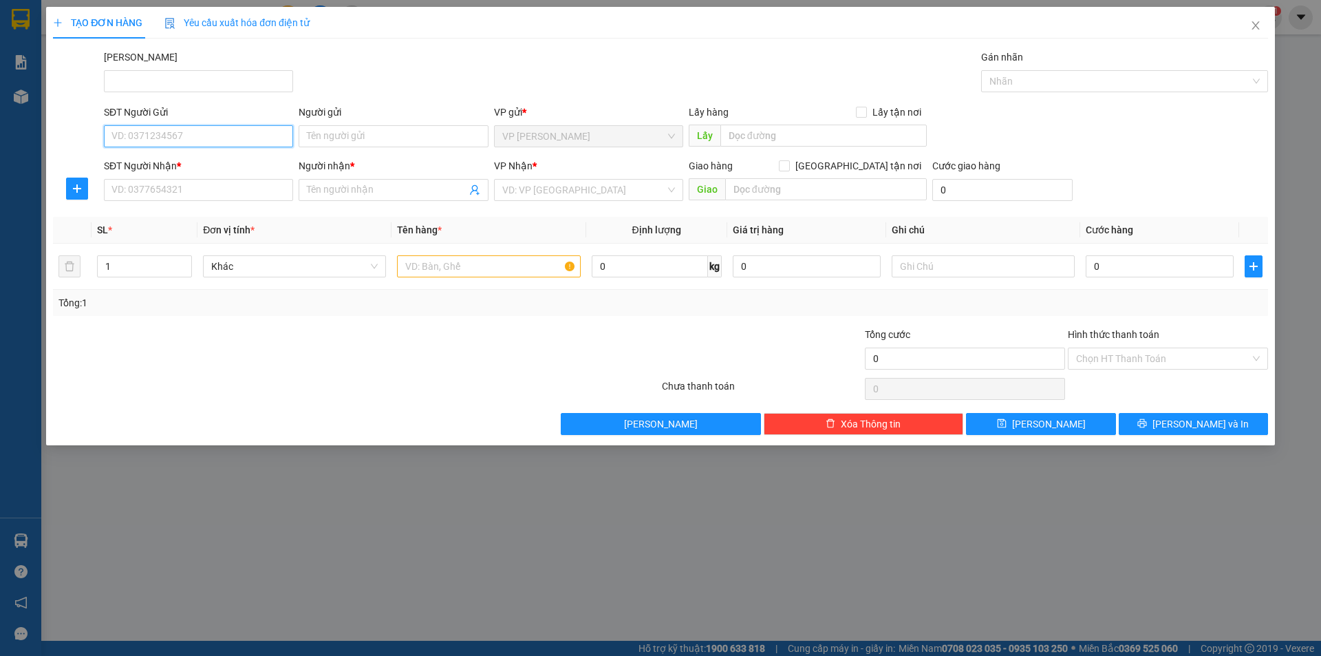
click at [231, 138] on input "SĐT Người Gửi" at bounding box center [198, 136] width 189 height 22
click at [231, 181] on div "0985586887 - LẬP" at bounding box center [198, 185] width 173 height 15
type input "0985586887"
type input "LẬP"
type input "0989004373"
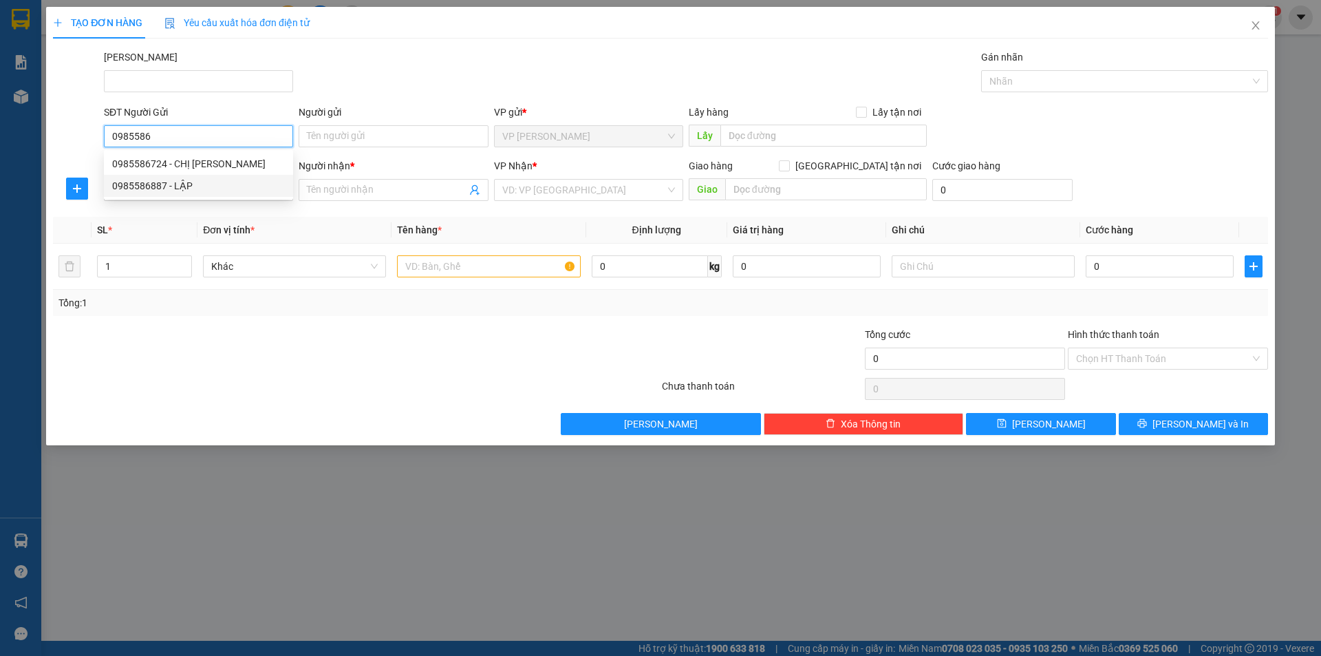
type input "LINH"
type input "20.000"
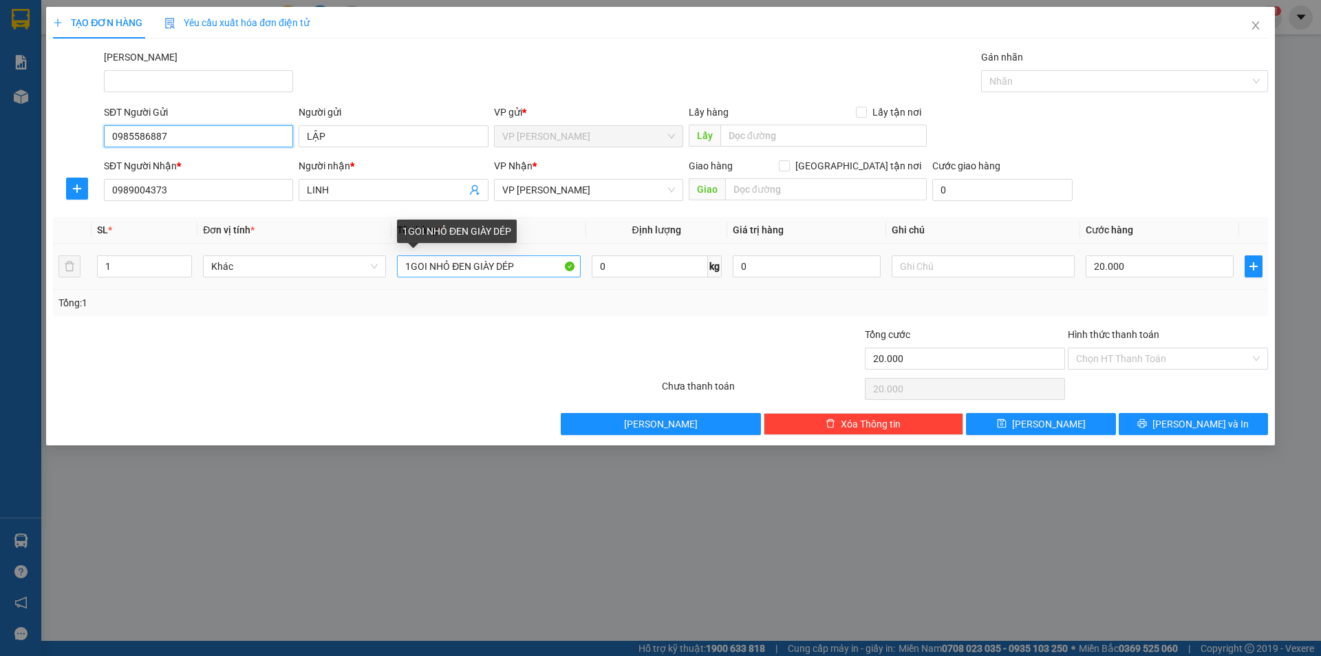
type input "0985586887"
drag, startPoint x: 524, startPoint y: 266, endPoint x: 270, endPoint y: 292, distance: 255.3
click at [270, 292] on div "SL * Đơn vị tính * Tên hàng * Định lượng Giá trị hàng Ghi chú Cước hàng 1 Khác …" at bounding box center [660, 266] width 1215 height 99
type input "CỤC TRẮNG BÀN PHÍM"
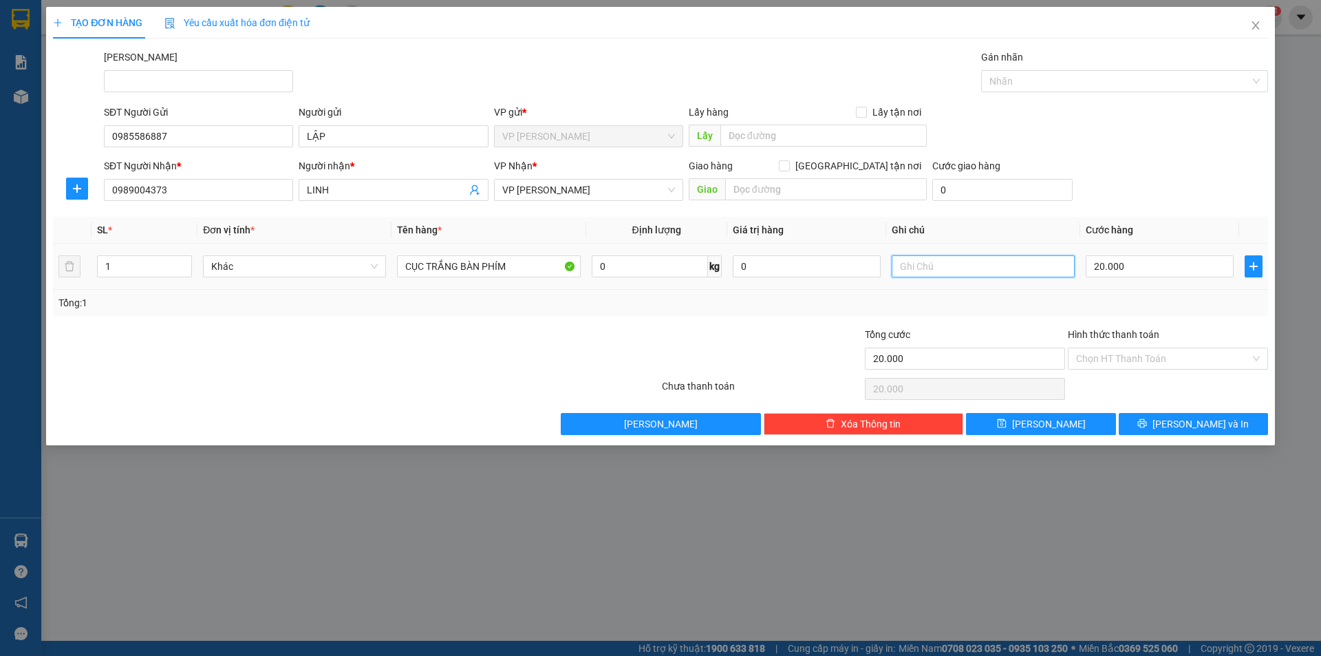
click at [987, 270] on input "text" at bounding box center [983, 266] width 183 height 22
type input "BỂ HƯ K CHỊU TRÁCH NHIỆM"
click at [525, 271] on input "CỤC TRẮNG BÀN PHÍM" at bounding box center [488, 266] width 183 height 22
click at [1153, 425] on button "[PERSON_NAME] và In" at bounding box center [1193, 424] width 149 height 22
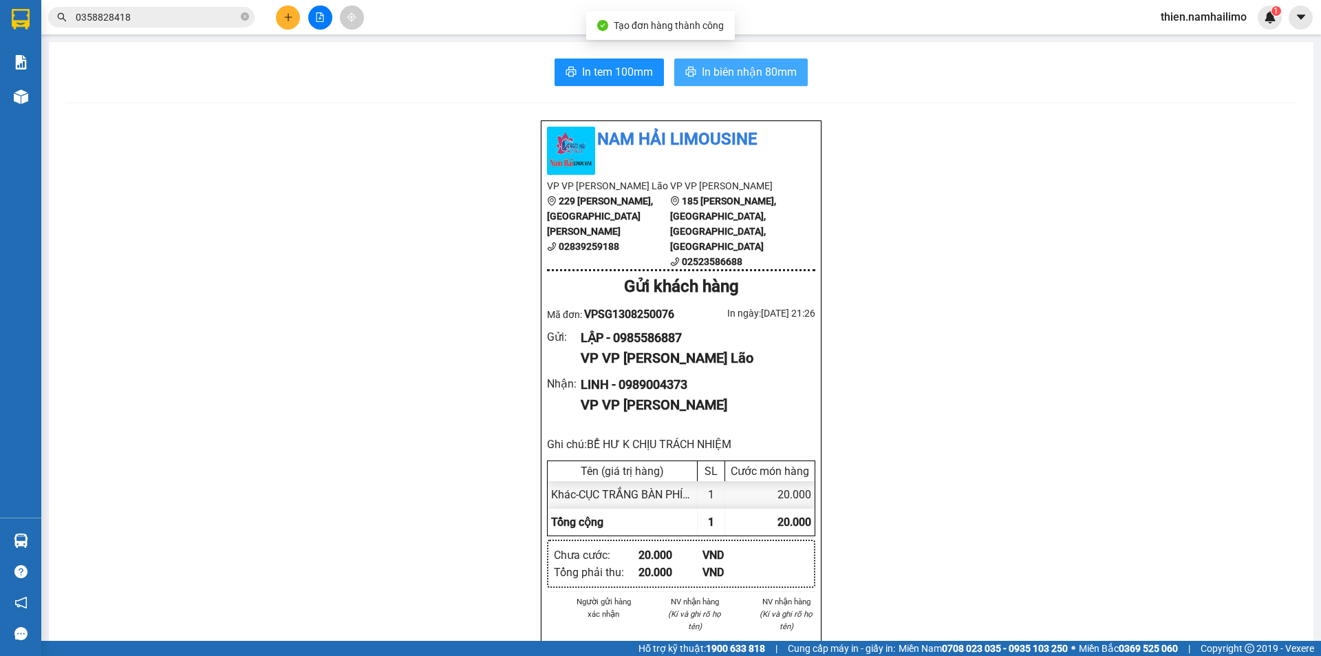
click at [758, 59] on button "In biên nhận 80mm" at bounding box center [741, 72] width 134 height 28
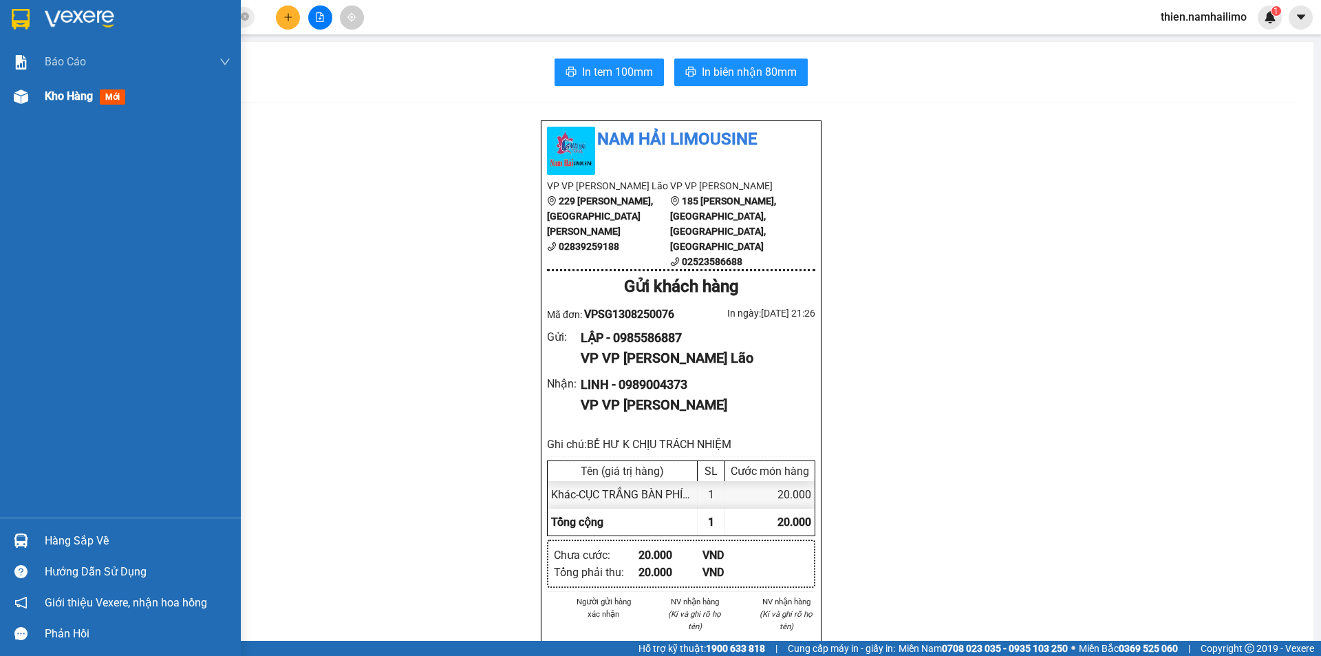
click at [40, 107] on div "Kho hàng mới" at bounding box center [120, 96] width 241 height 34
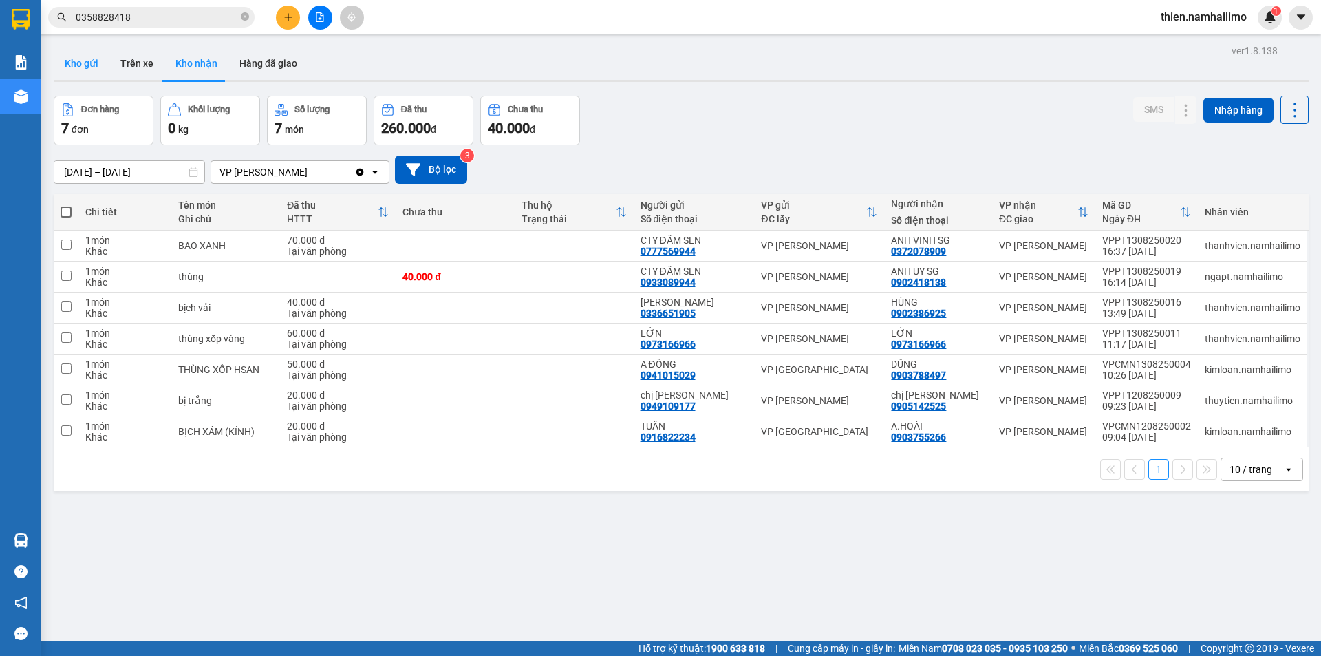
click at [93, 64] on button "Kho gửi" at bounding box center [82, 63] width 56 height 33
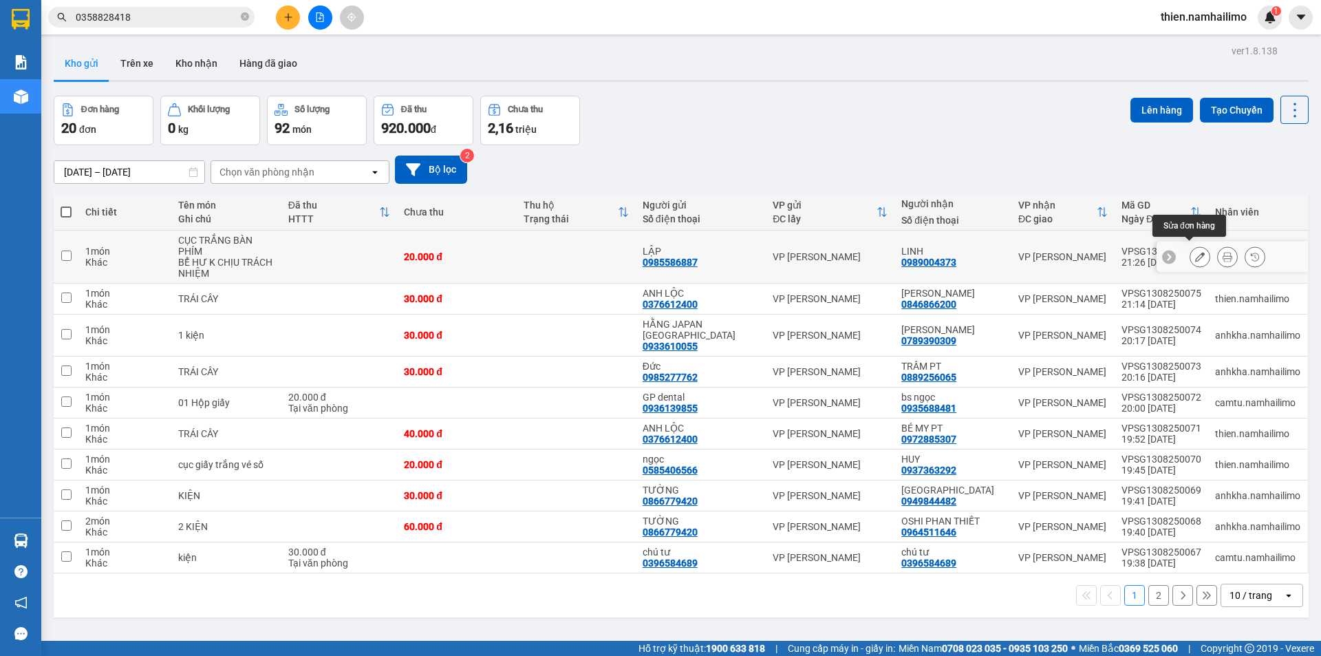
click at [1191, 248] on button at bounding box center [1200, 257] width 19 height 24
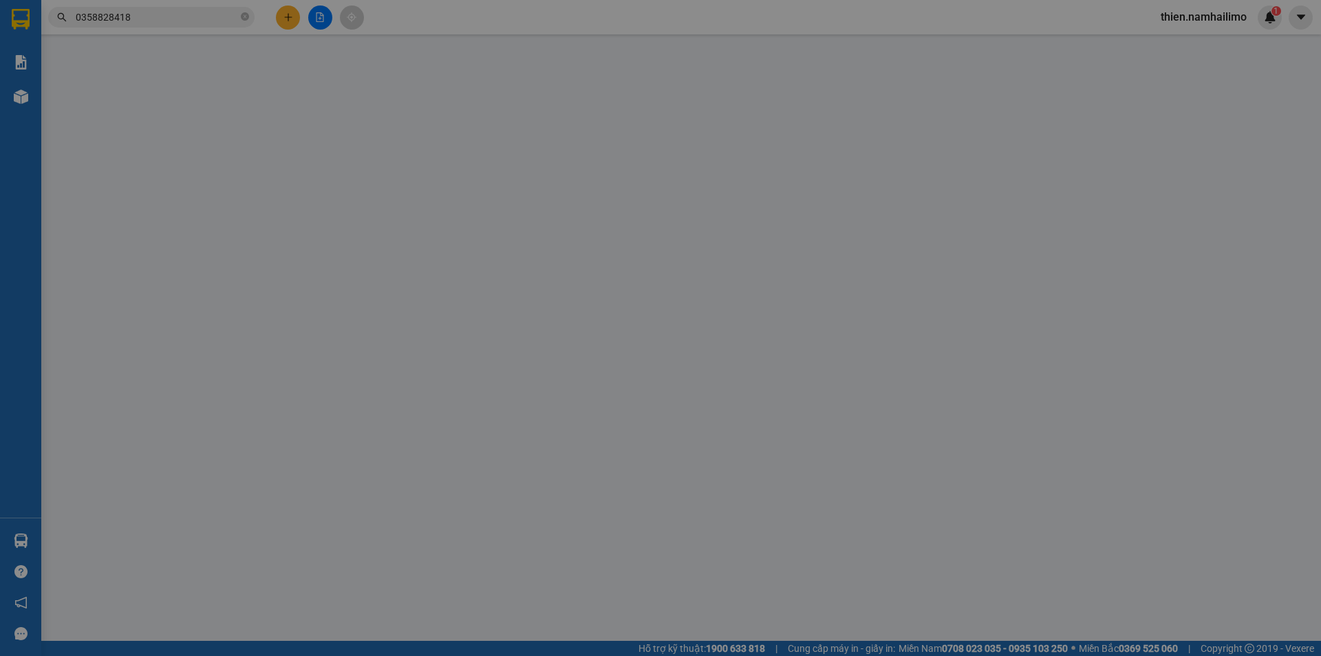
type input "0985586887"
type input "0989004373"
type input "20.000"
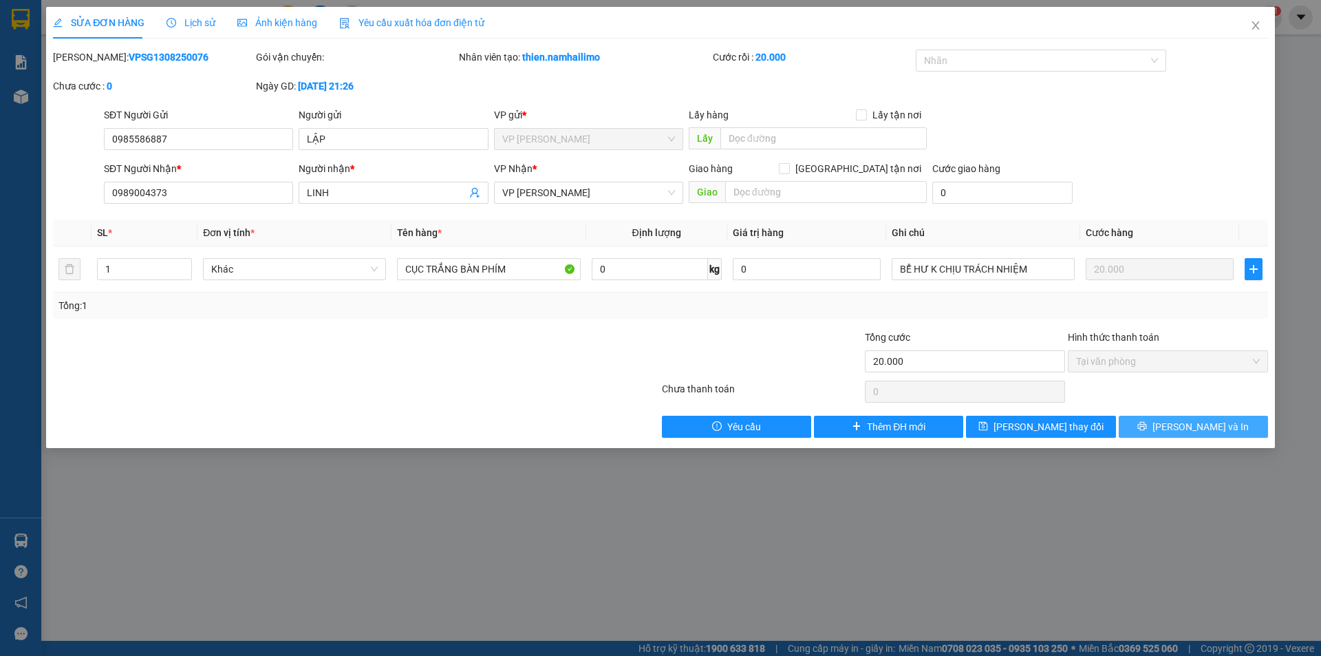
click at [1164, 423] on button "[PERSON_NAME] và In" at bounding box center [1193, 427] width 149 height 22
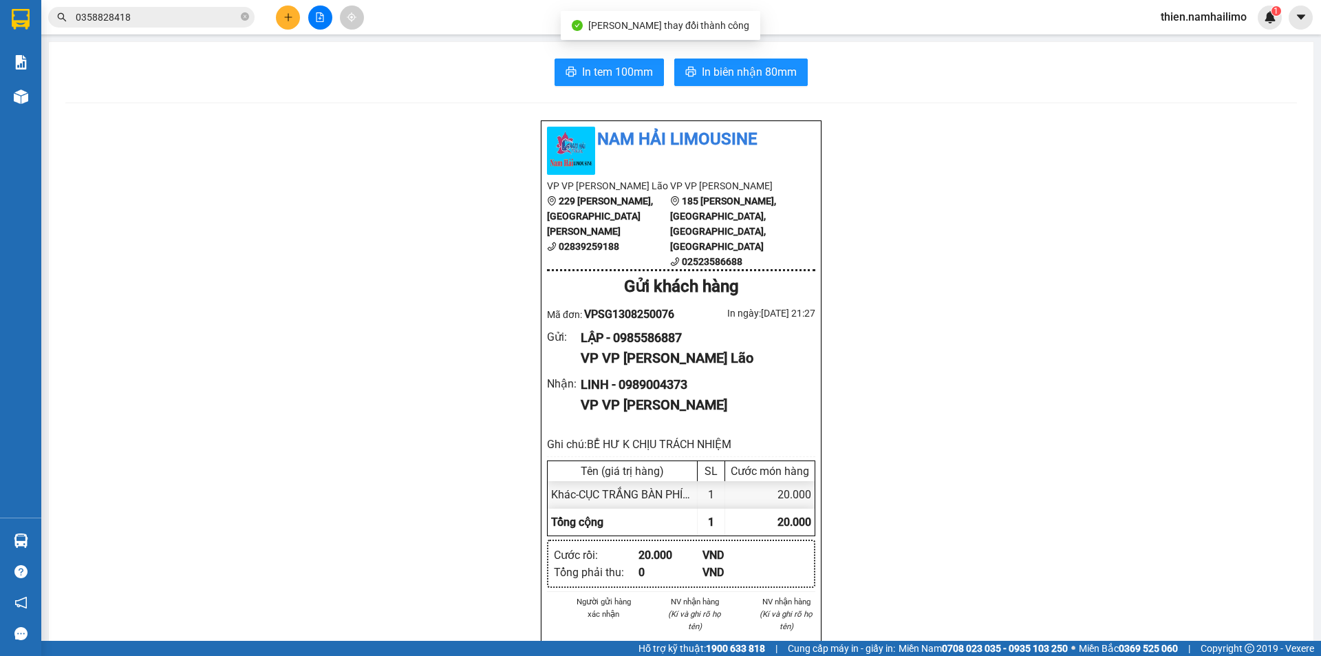
click at [626, 58] on div "In tem 100mm In biên nhận 80mm Nam Hải Limousine VP VP [PERSON_NAME] Lão 229 [P…" at bounding box center [681, 656] width 1265 height 1228
click at [568, 76] on icon "printer" at bounding box center [571, 71] width 11 height 11
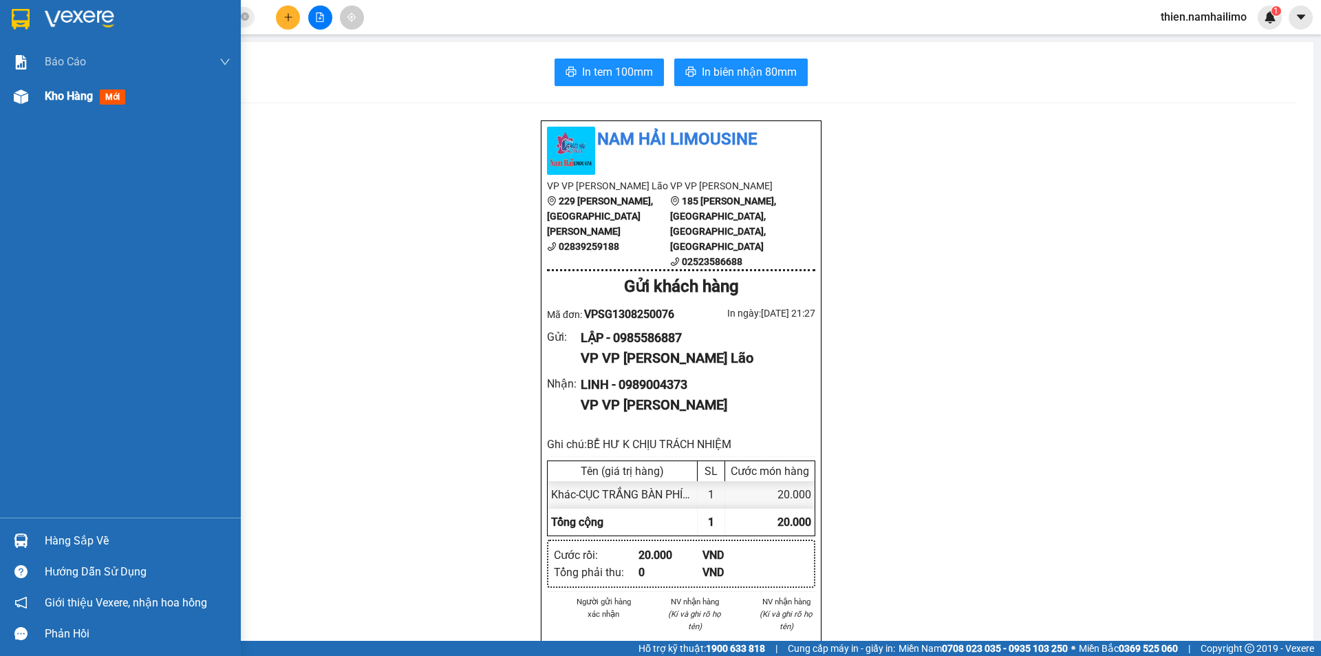
click at [21, 85] on div at bounding box center [21, 97] width 24 height 24
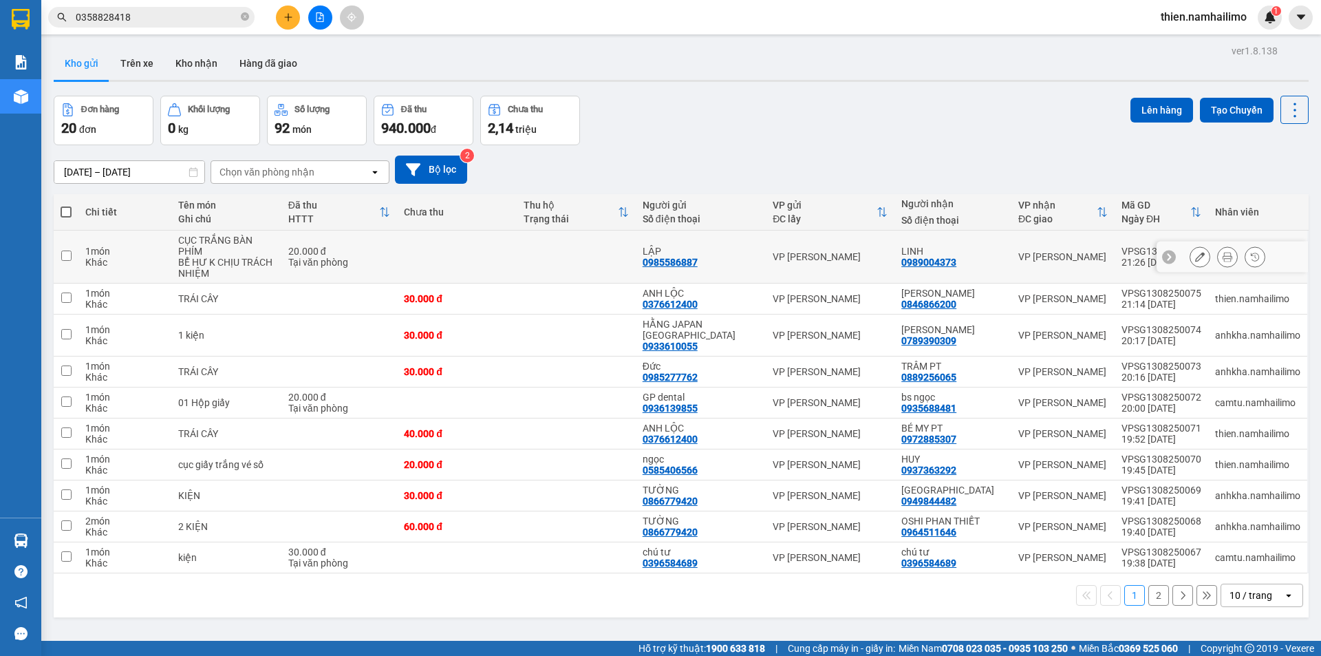
click at [1191, 251] on button at bounding box center [1200, 257] width 19 height 24
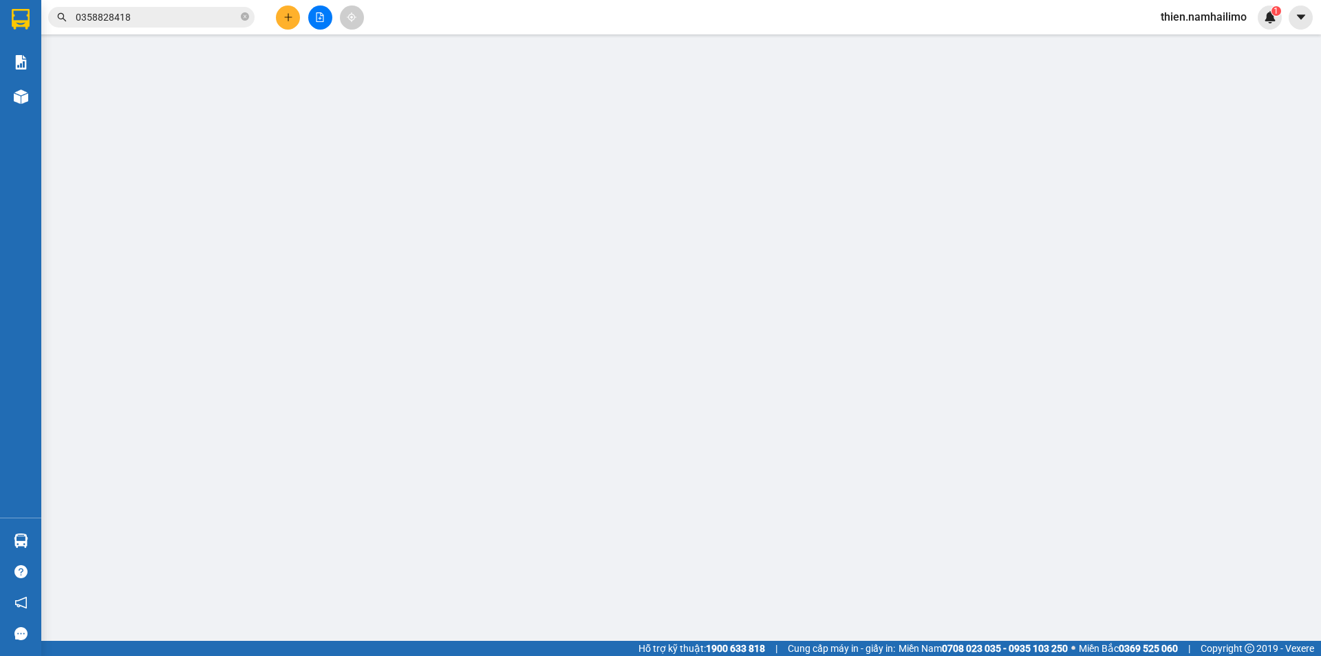
type input "0985586887"
type input "0989004373"
type input "20.000"
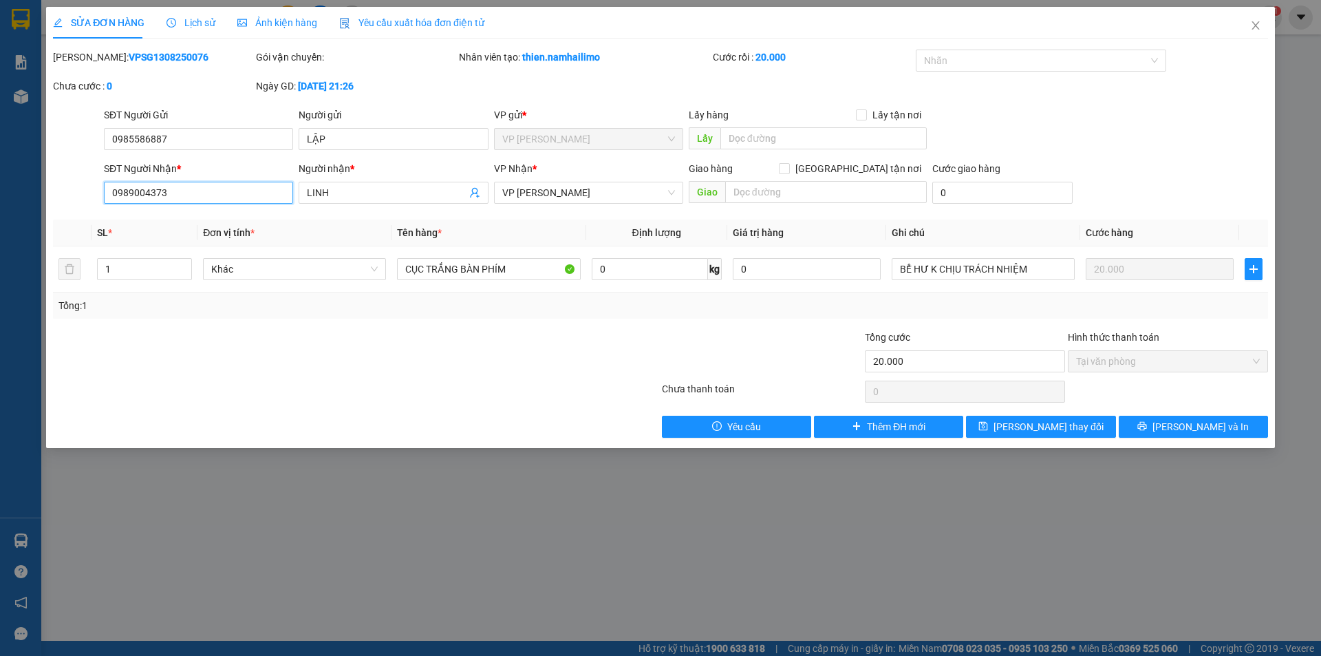
click at [216, 198] on input "0989004373" at bounding box center [198, 193] width 189 height 22
type input "0984817074"
click at [1072, 427] on span "[PERSON_NAME] thay đổi" at bounding box center [1049, 426] width 110 height 15
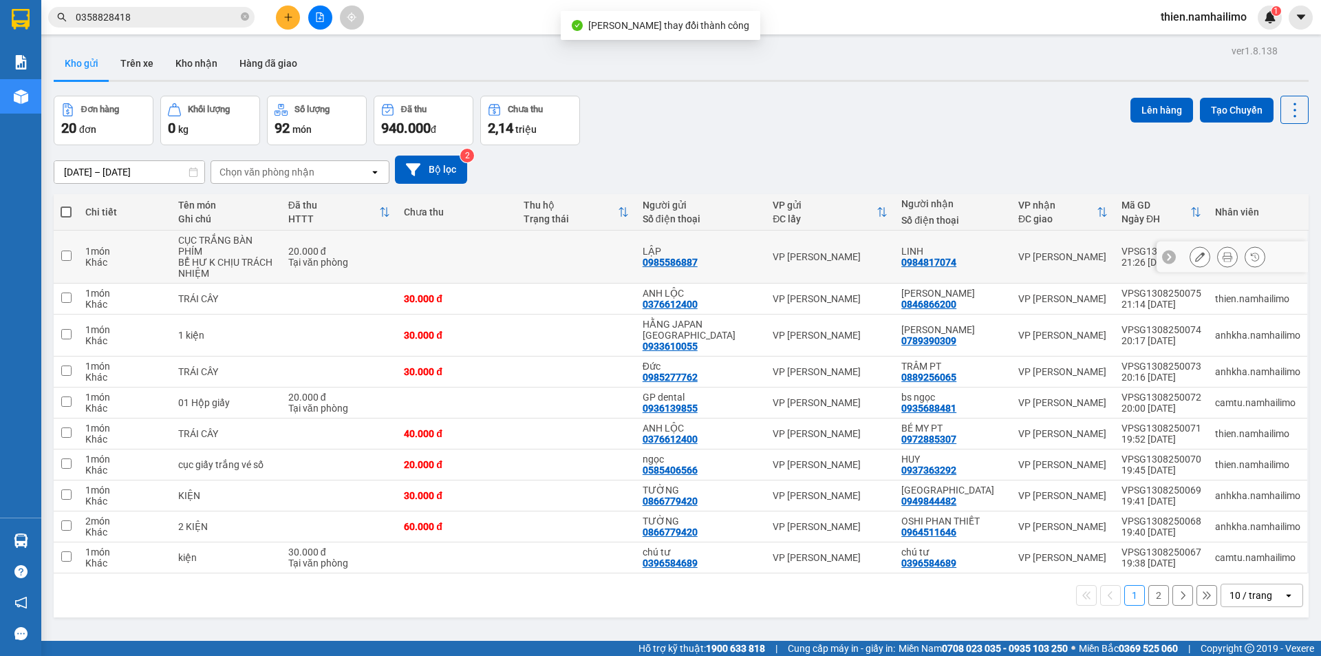
click at [1223, 252] on icon at bounding box center [1228, 257] width 10 height 10
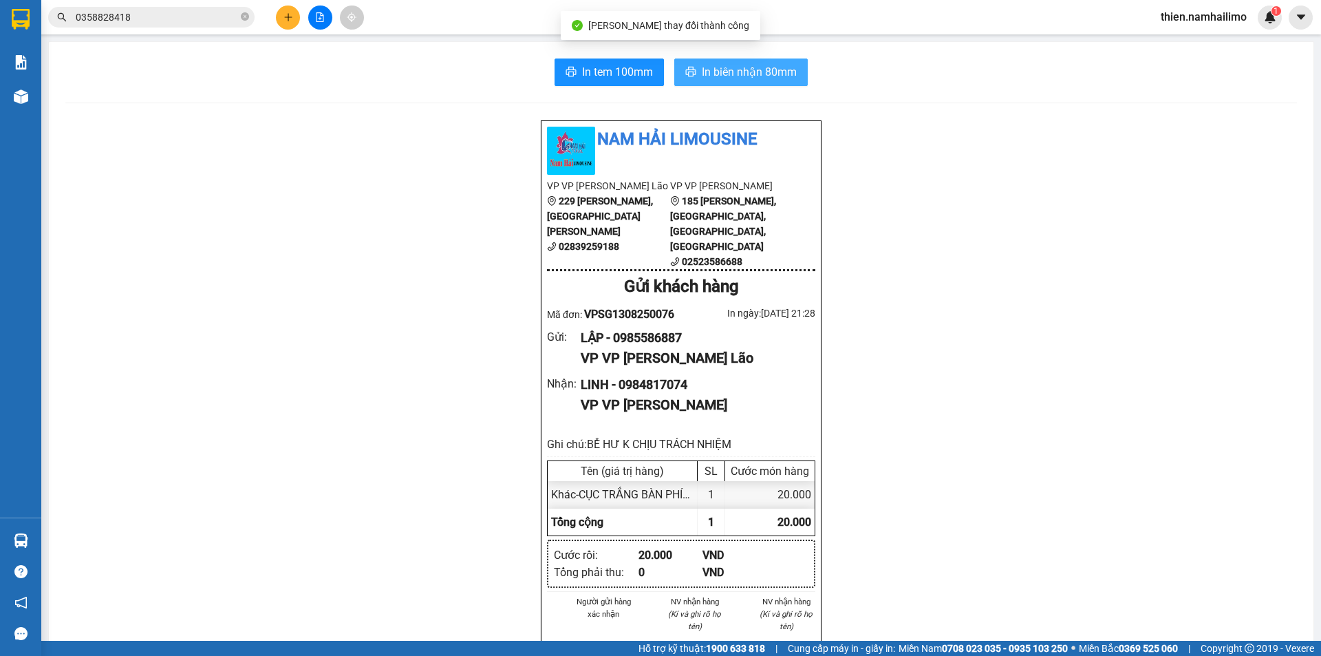
drag, startPoint x: 709, startPoint y: 61, endPoint x: 700, endPoint y: 65, distance: 9.6
click at [705, 62] on button "In biên nhận 80mm" at bounding box center [741, 72] width 134 height 28
click at [606, 56] on div "In tem 100mm In biên nhận 80mm Nam Hải Limousine VP VP [PERSON_NAME] Lão 229 [P…" at bounding box center [681, 656] width 1265 height 1228
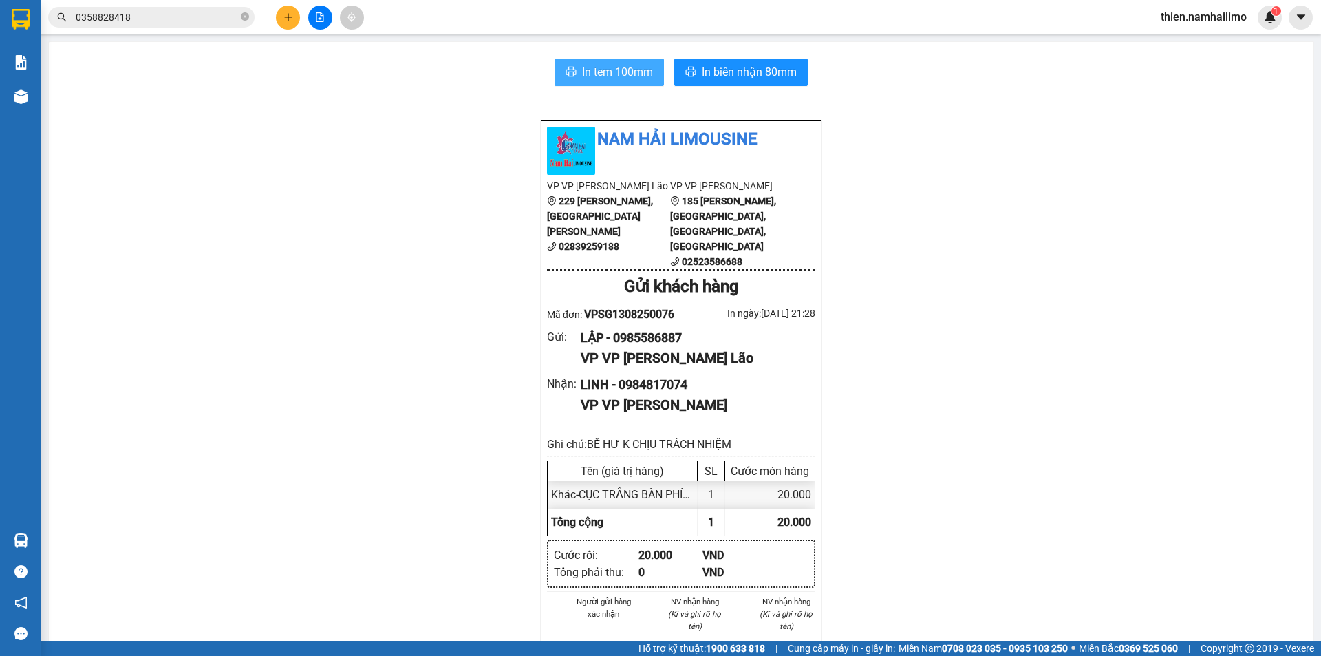
click at [606, 59] on div "In tem 100mm In biên nhận 80mm Nam Hải Limousine VP VP [PERSON_NAME] Lão 229 [P…" at bounding box center [681, 656] width 1265 height 1228
drag, startPoint x: 603, startPoint y: 61, endPoint x: 612, endPoint y: 64, distance: 10.0
click at [604, 61] on button "In tem 100mm" at bounding box center [609, 72] width 109 height 28
click at [168, 17] on input "0358828418" at bounding box center [157, 17] width 162 height 15
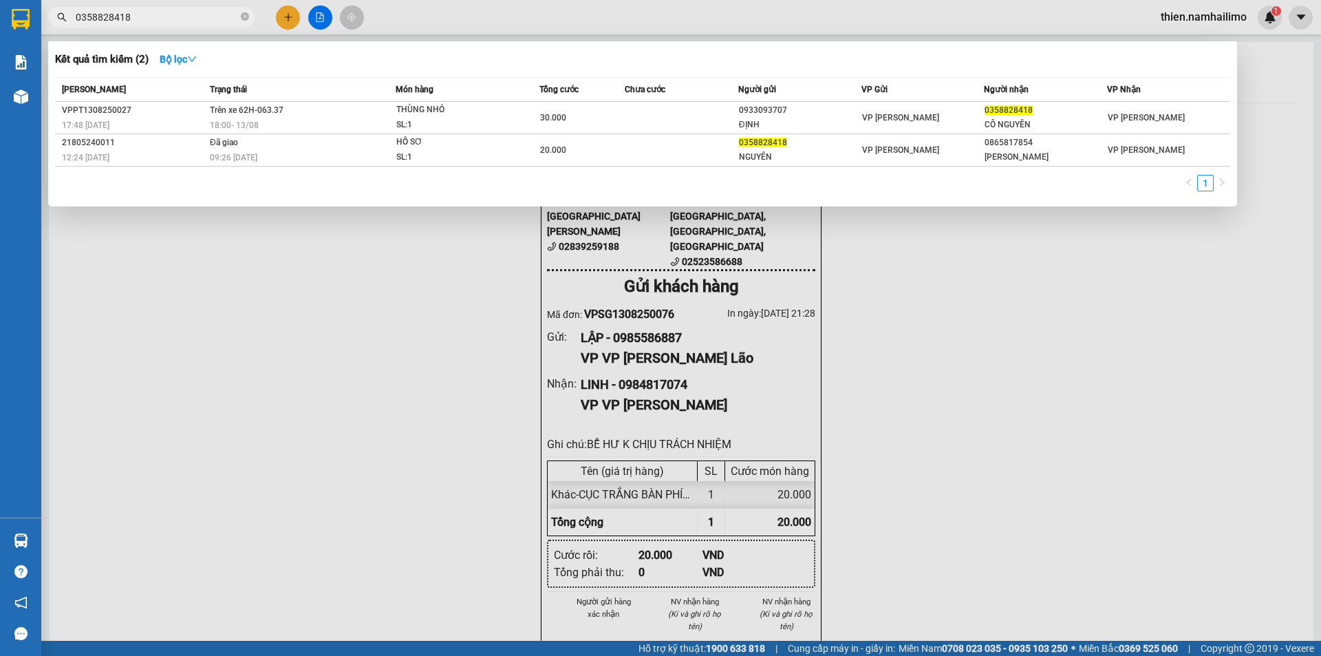
click at [168, 17] on input "0358828418" at bounding box center [157, 17] width 162 height 15
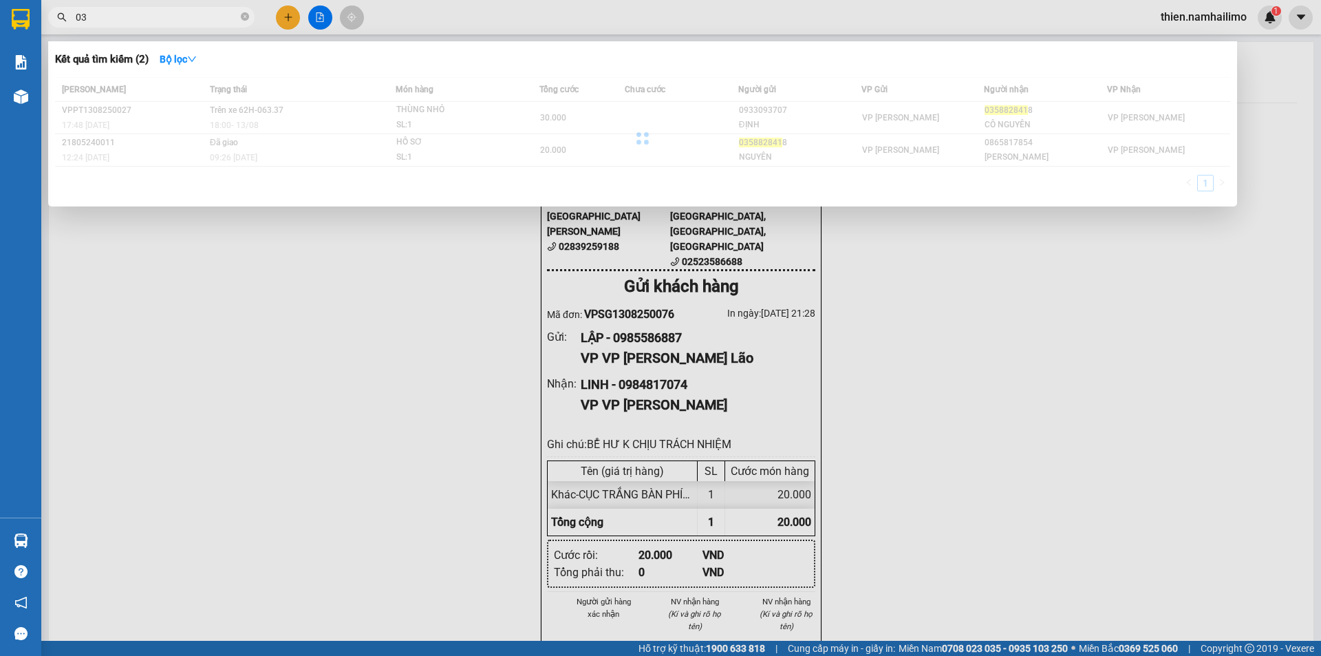
type input "0"
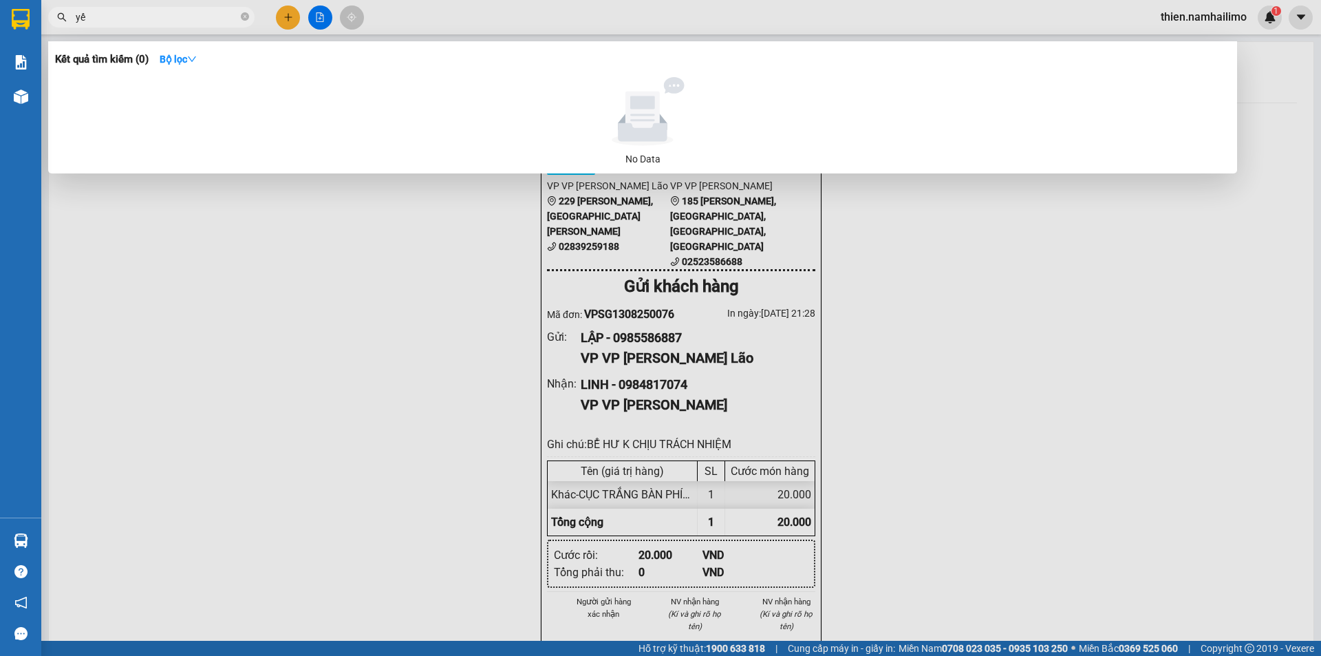
type input "y"
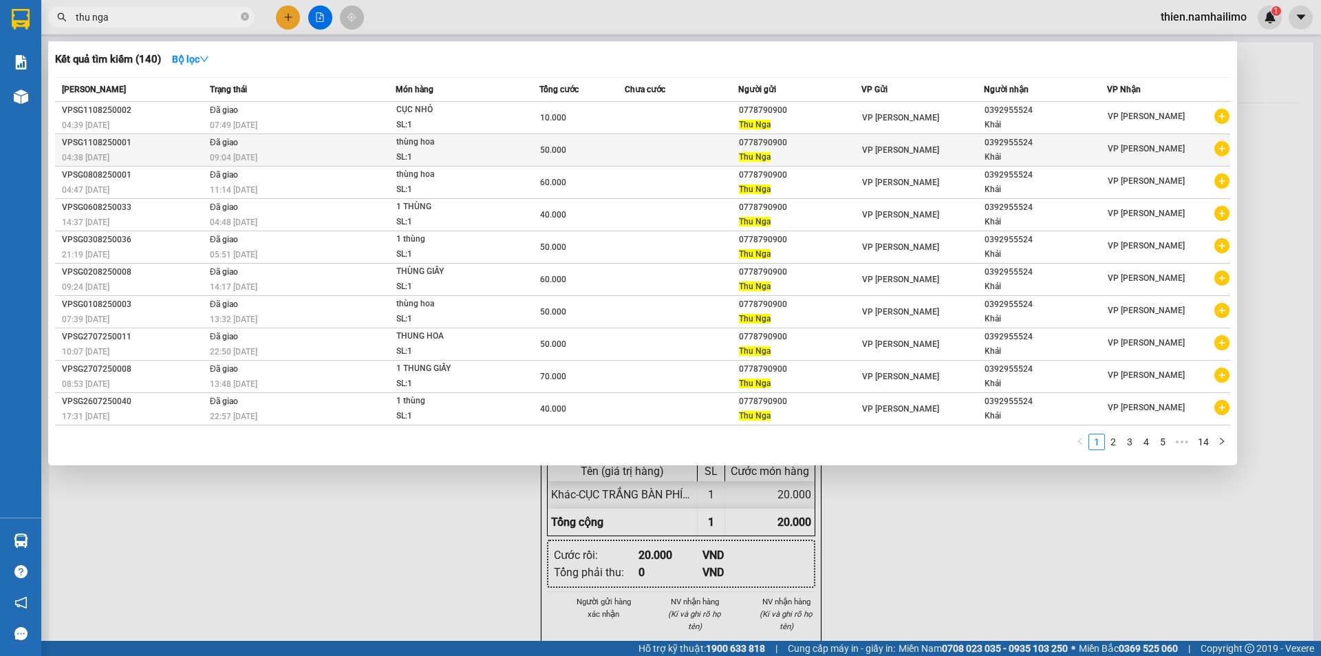
type input "thu nga"
click at [1224, 149] on icon "plus-circle" at bounding box center [1222, 148] width 15 height 15
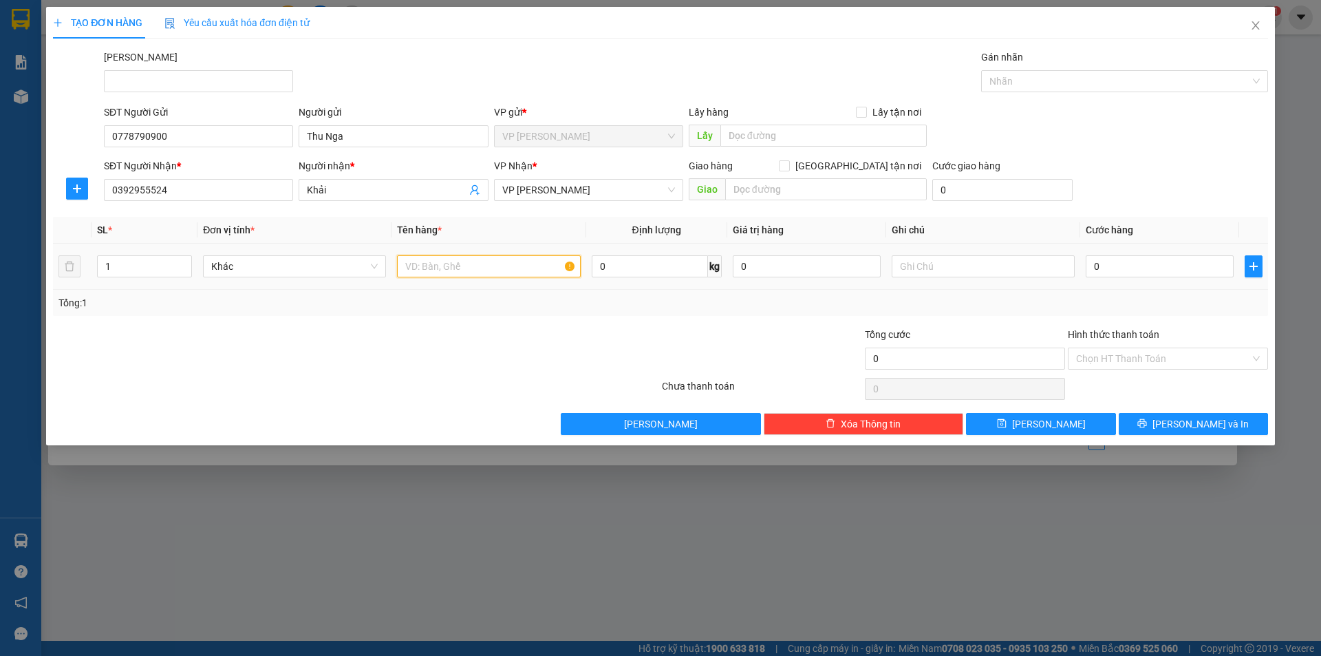
click at [513, 262] on input "text" at bounding box center [488, 266] width 183 height 22
type input "thùng hoa"
drag, startPoint x: 1112, startPoint y: 317, endPoint x: 1119, endPoint y: 286, distance: 31.7
click at [1116, 300] on div "Transit Pickup Surcharge Ids Transit Deliver Surcharge Ids Transit Deliver Surc…" at bounding box center [660, 242] width 1215 height 385
click at [1122, 266] on input "0" at bounding box center [1160, 266] width 148 height 22
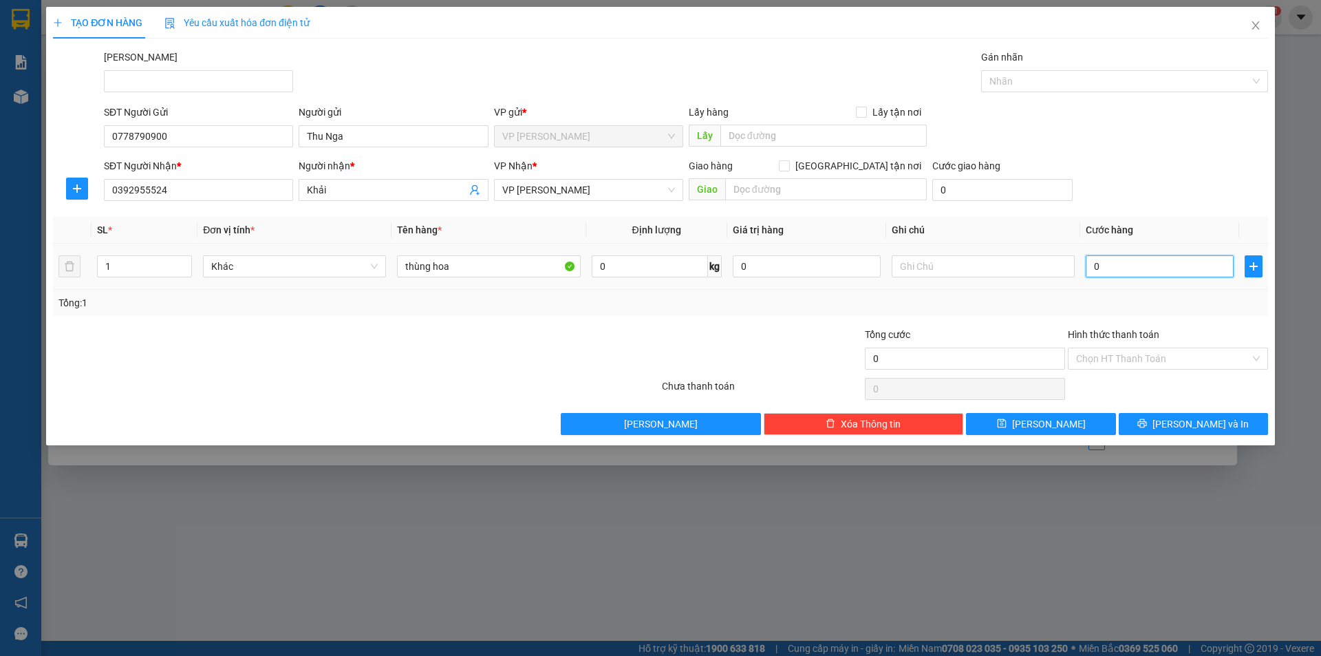
type input "7"
type input "70"
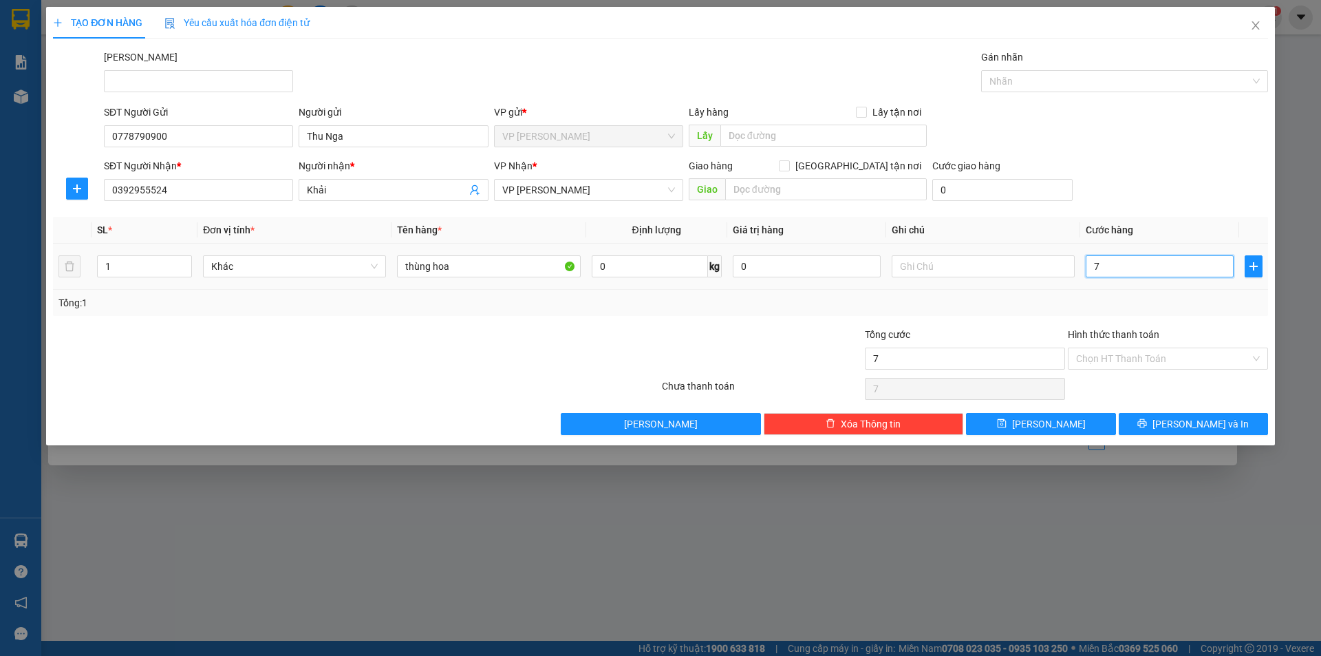
type input "70"
type input "70.000"
click at [1246, 392] on div "Chọn HT Thanh Toán" at bounding box center [1168, 389] width 203 height 28
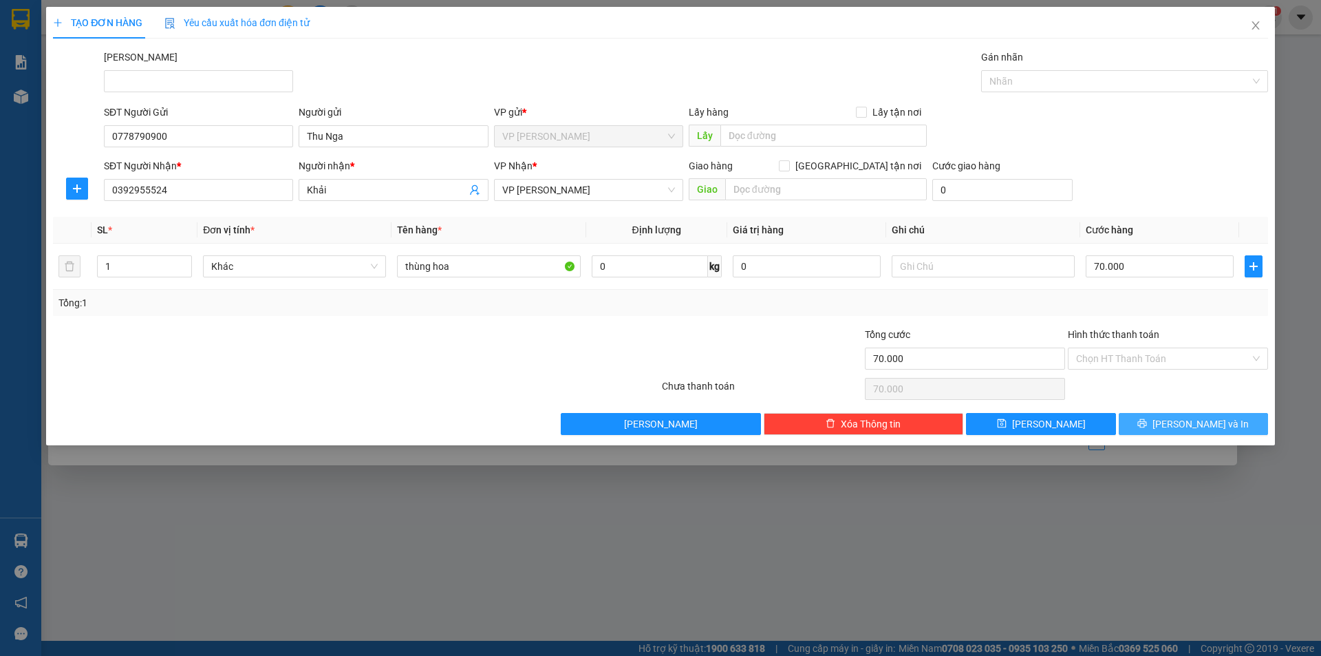
click at [1206, 424] on span "[PERSON_NAME] và In" at bounding box center [1201, 423] width 96 height 15
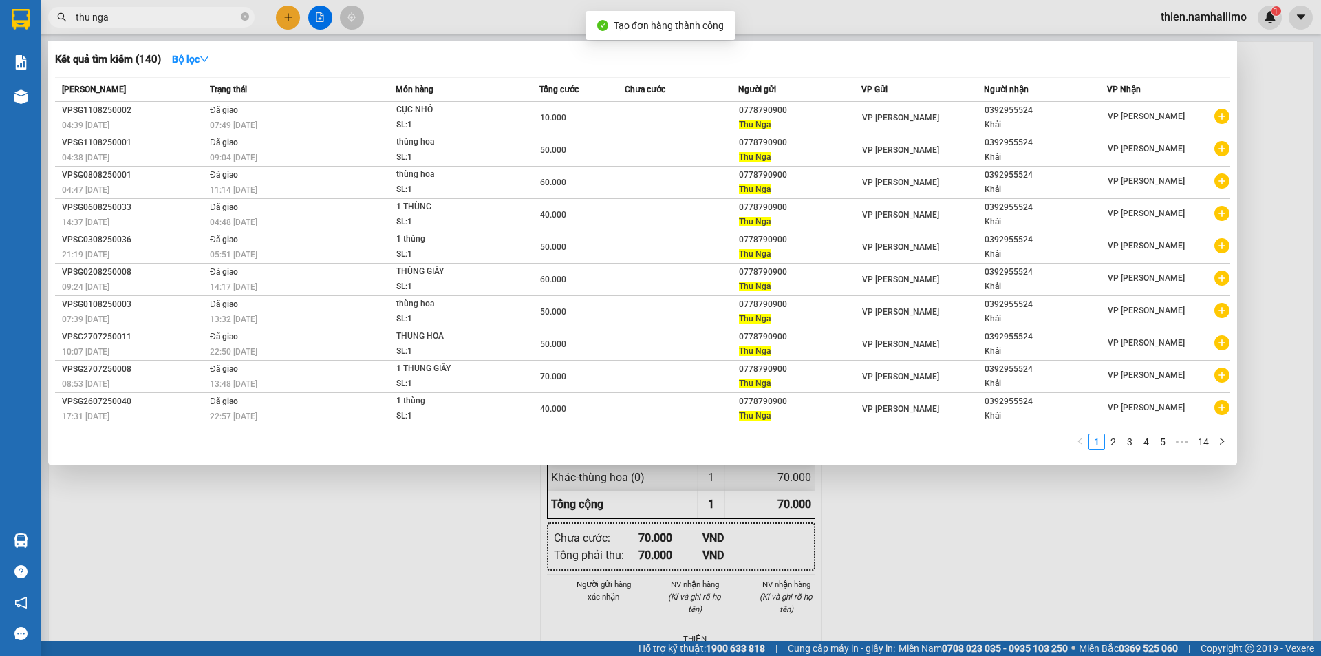
drag, startPoint x: 1085, startPoint y: 551, endPoint x: 1079, endPoint y: 542, distance: 10.5
click at [1083, 548] on div at bounding box center [660, 328] width 1321 height 656
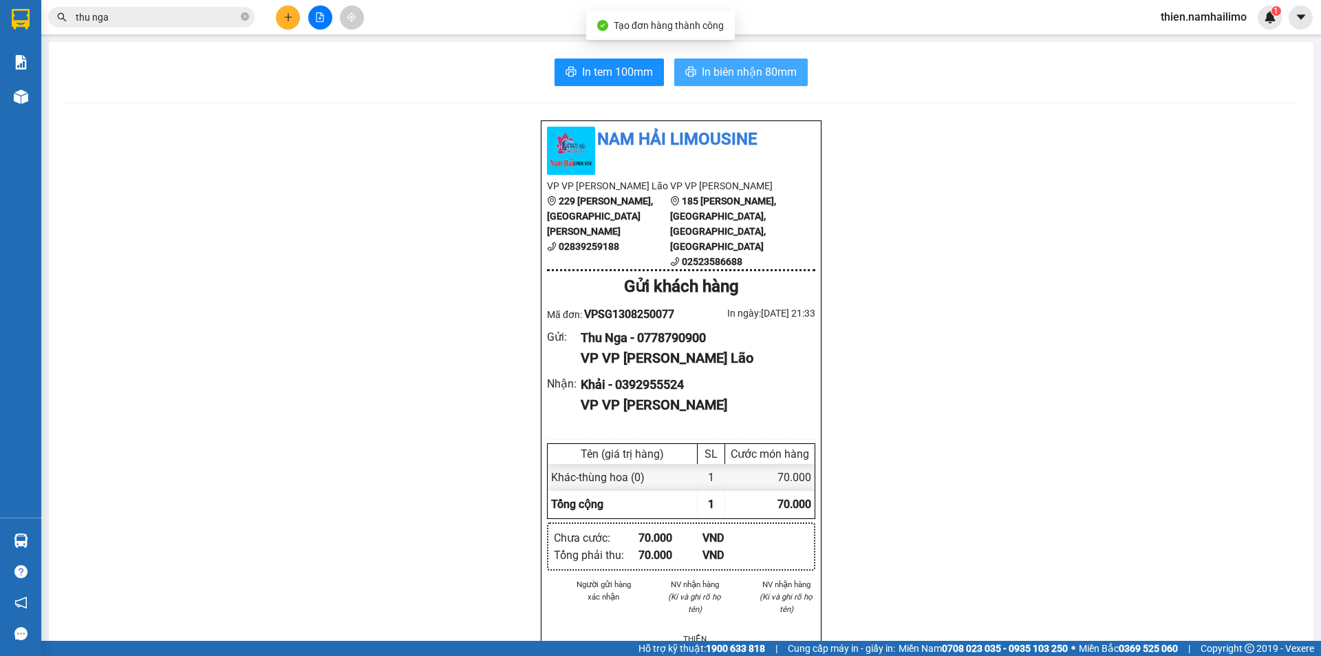
click at [725, 65] on span "In biên nhận 80mm" at bounding box center [749, 71] width 95 height 17
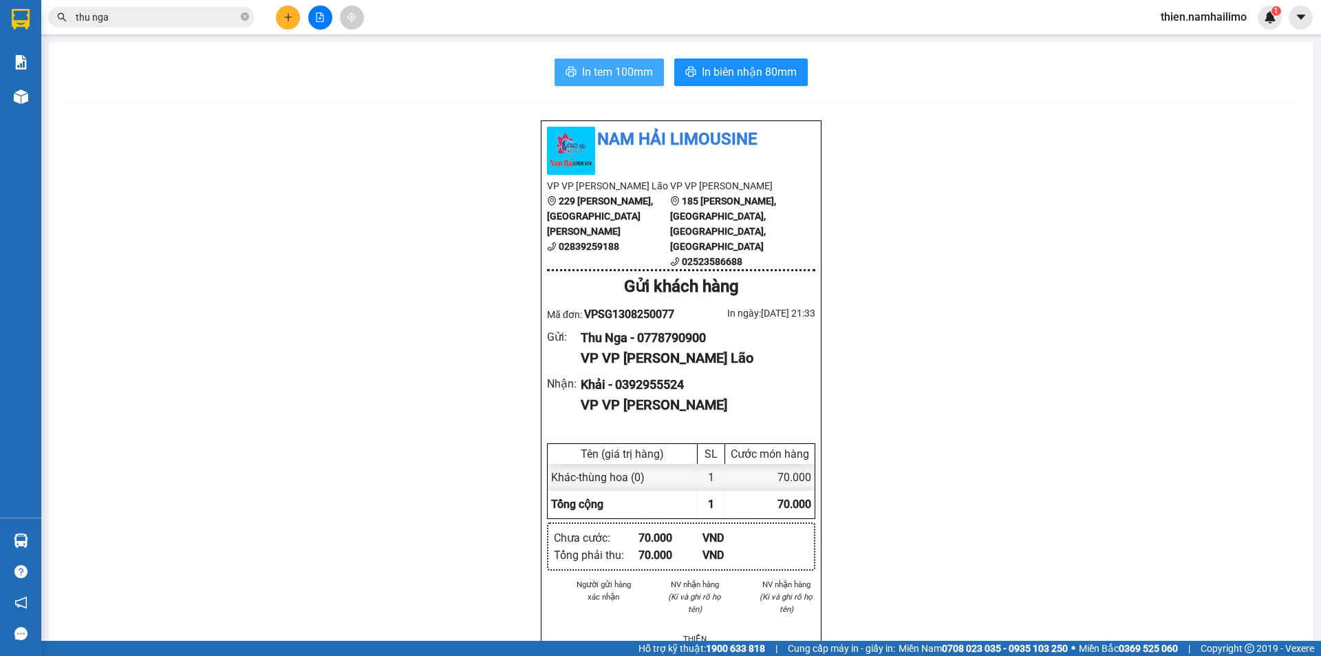
drag, startPoint x: 615, startPoint y: 61, endPoint x: 630, endPoint y: 63, distance: 14.7
click at [616, 61] on button "In tem 100mm" at bounding box center [609, 72] width 109 height 28
click at [295, 15] on button at bounding box center [288, 18] width 24 height 24
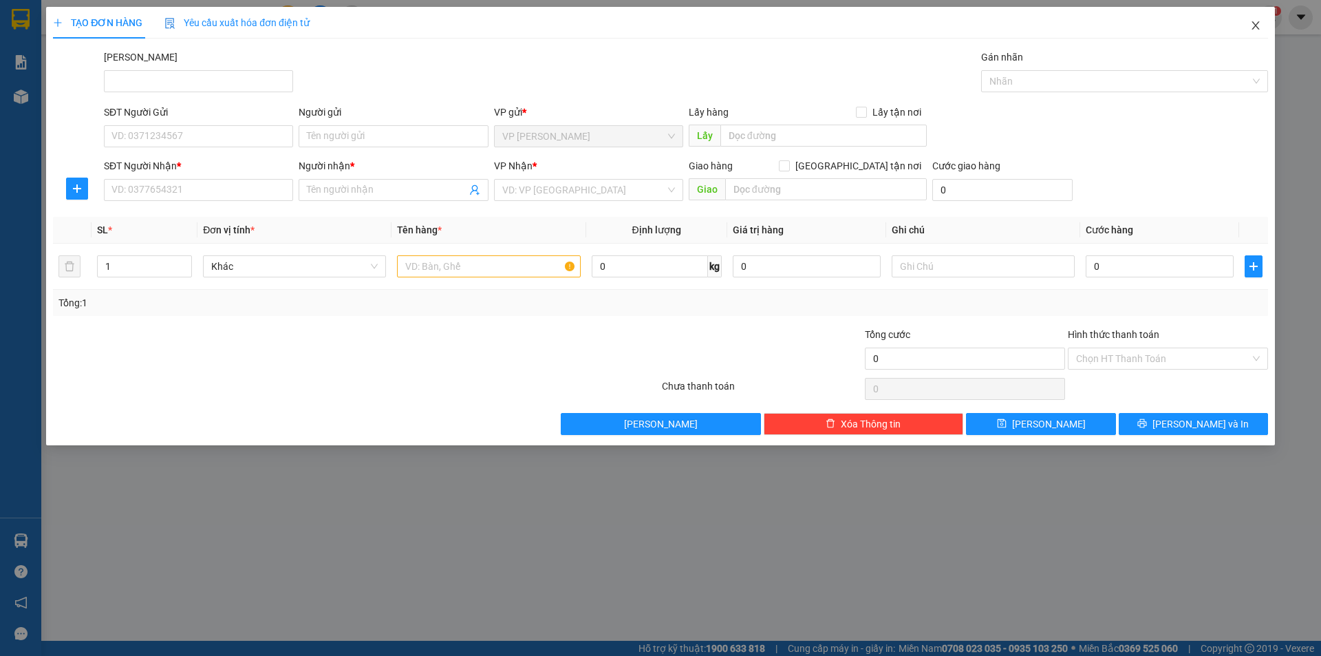
click at [1253, 27] on icon "close" at bounding box center [1255, 25] width 11 height 11
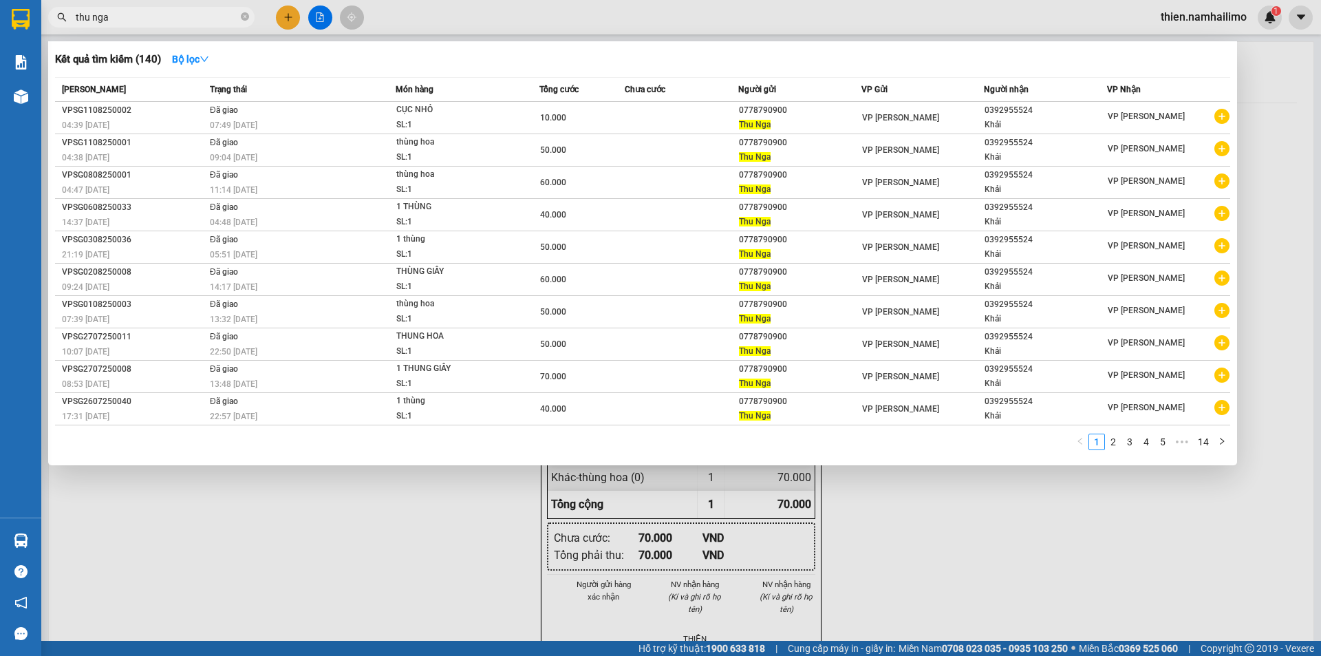
drag, startPoint x: 182, startPoint y: 10, endPoint x: 180, endPoint y: 17, distance: 7.2
click at [180, 17] on input "thu nga" at bounding box center [157, 17] width 162 height 15
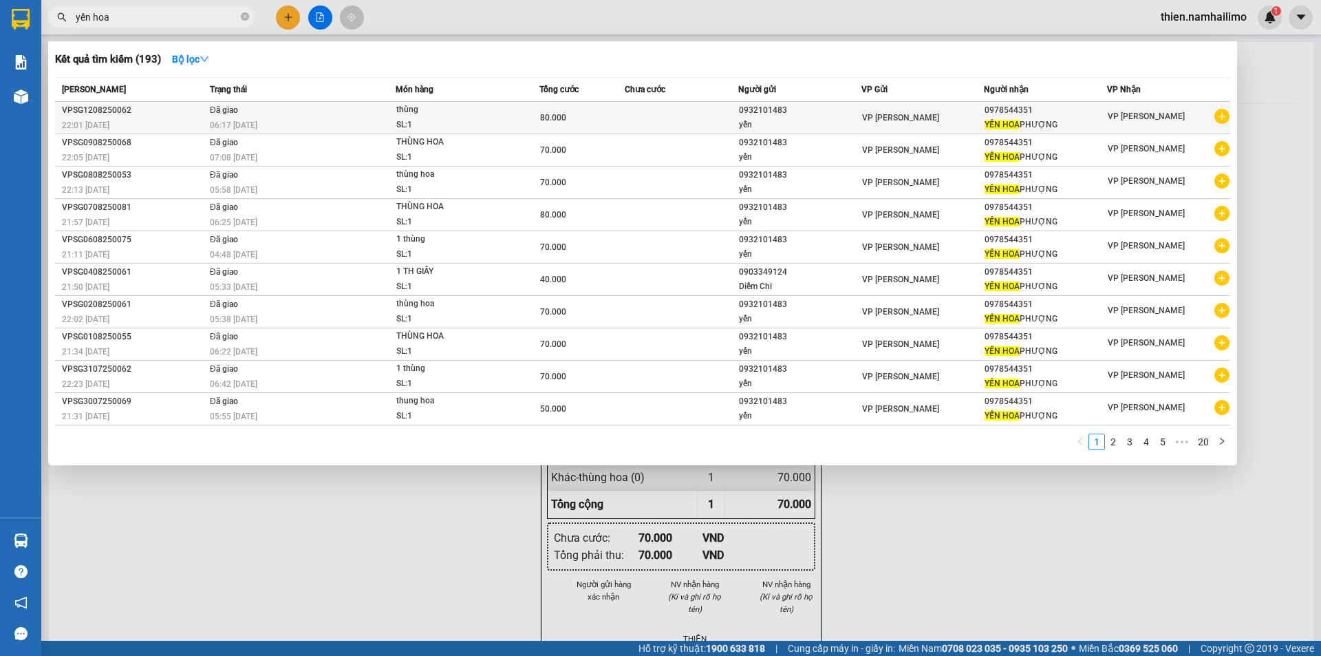
type input "yến hoa"
click at [1215, 111] on icon "plus-circle" at bounding box center [1222, 116] width 15 height 15
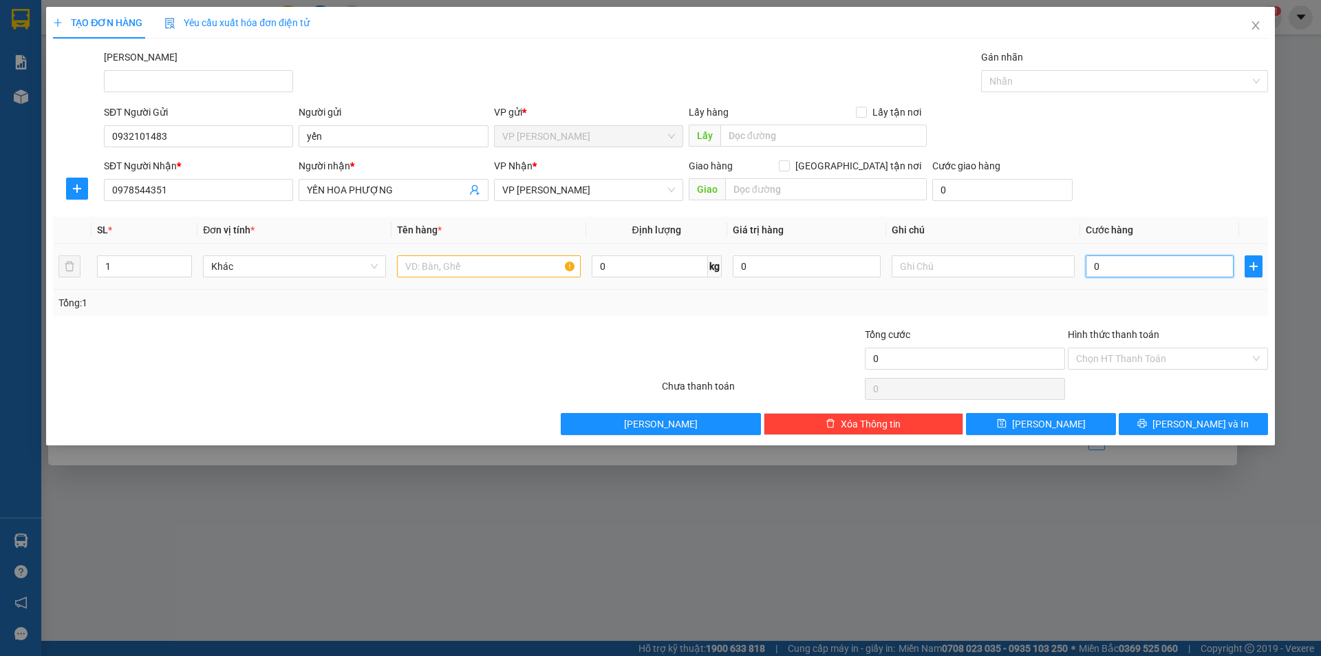
click at [1117, 262] on input "0" at bounding box center [1160, 266] width 148 height 22
type input "8"
type input "80"
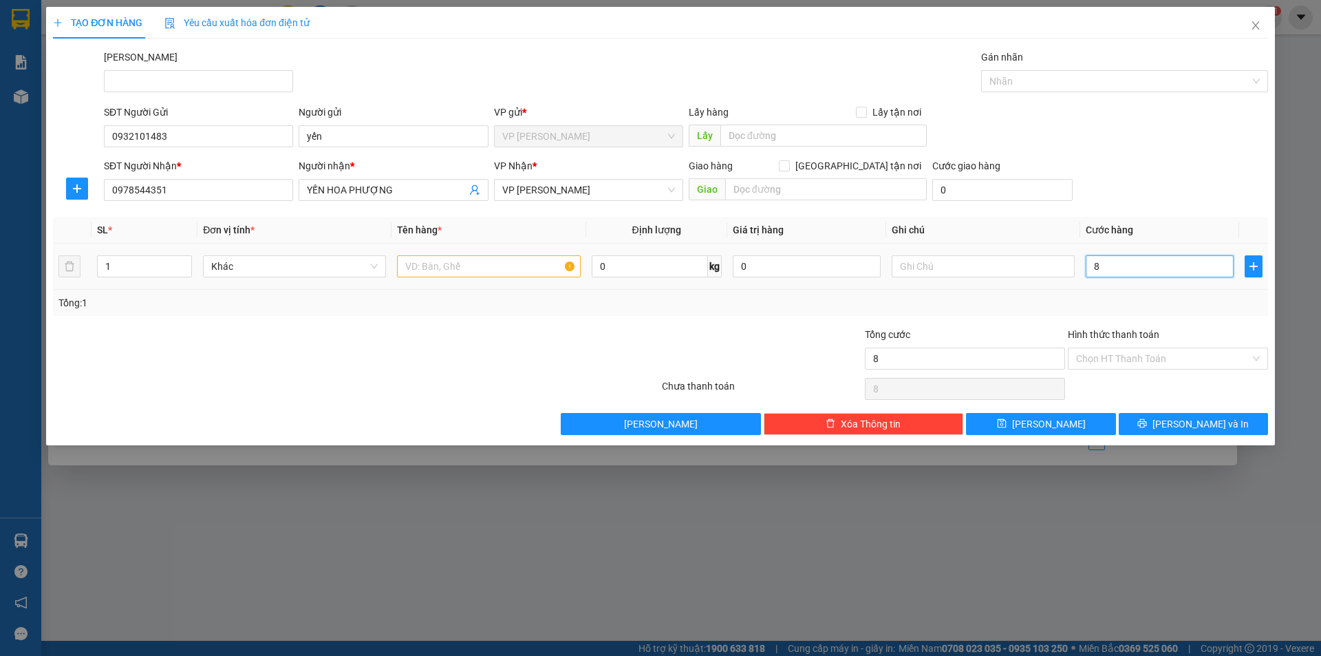
type input "80"
type input "80.000"
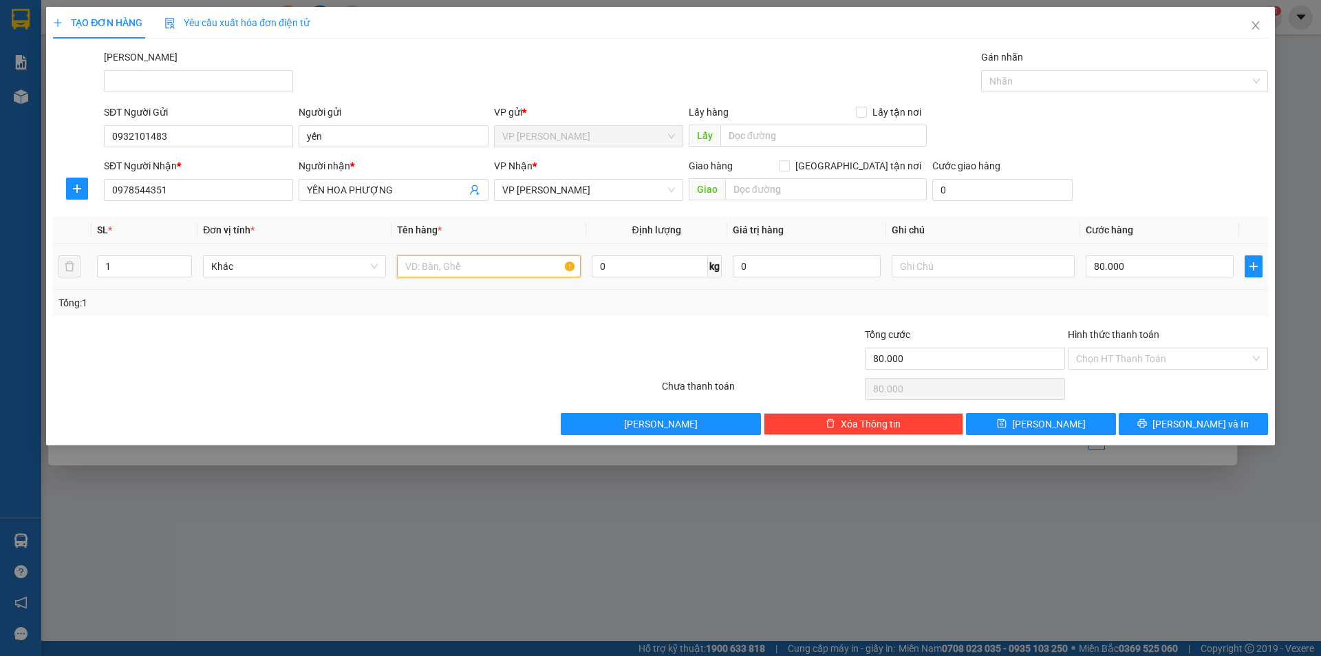
click at [424, 276] on input "text" at bounding box center [488, 266] width 183 height 22
type input "thung hoa"
click at [1222, 418] on button "[PERSON_NAME] và In" at bounding box center [1193, 424] width 149 height 22
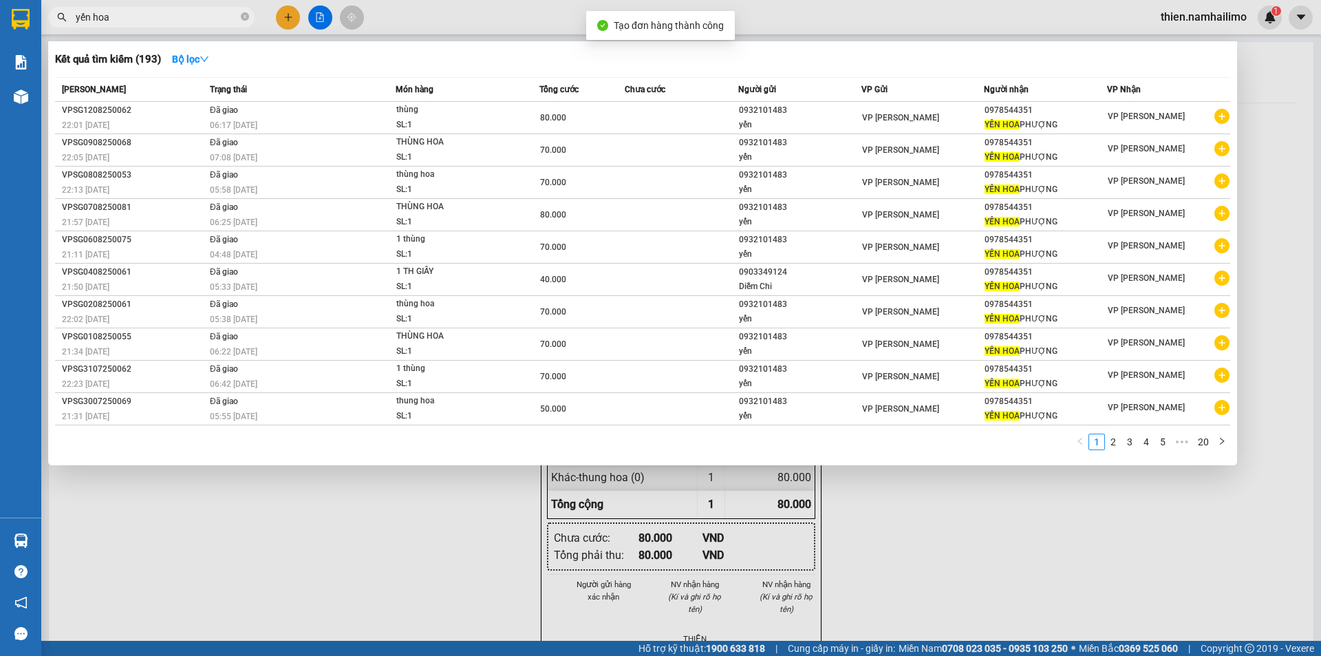
drag, startPoint x: 1045, startPoint y: 524, endPoint x: 1022, endPoint y: 519, distance: 23.4
click at [1045, 526] on div at bounding box center [660, 328] width 1321 height 656
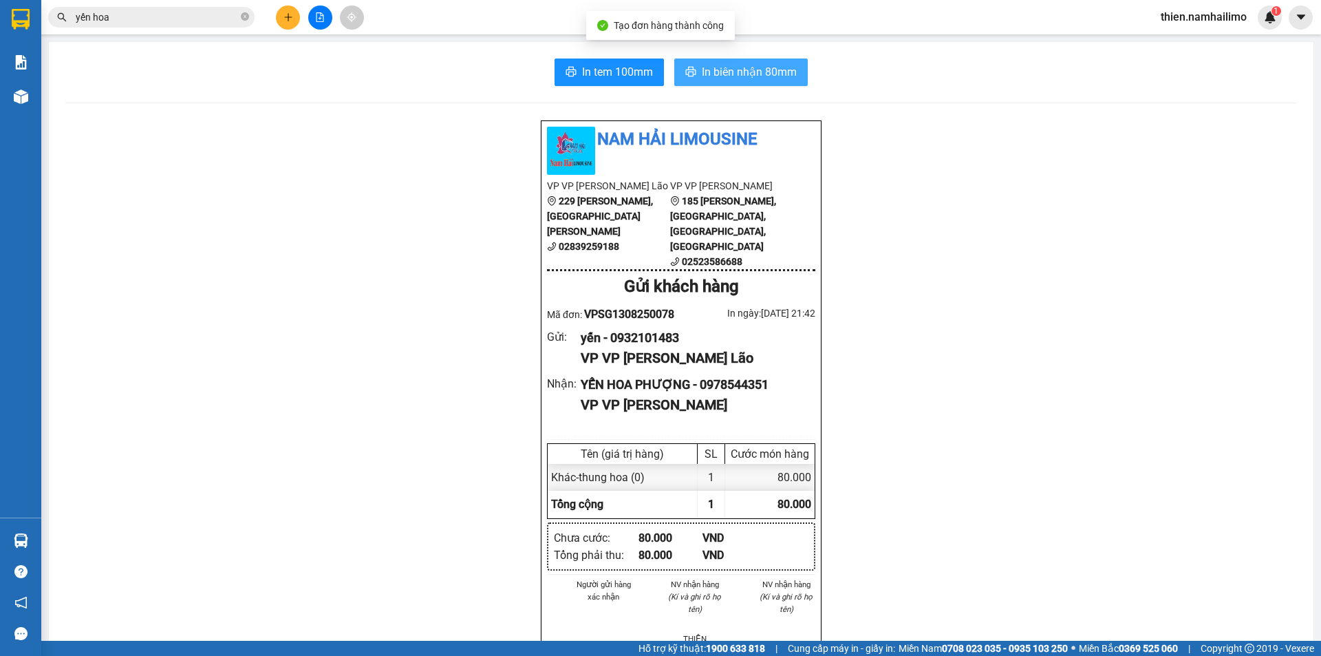
click at [718, 72] on span "In biên nhận 80mm" at bounding box center [749, 71] width 95 height 17
click at [612, 86] on div "In tem 100mm In biên nhận 80mm Nam Hải Limousine VP VP [PERSON_NAME] Lão 229 [P…" at bounding box center [681, 640] width 1265 height 1197
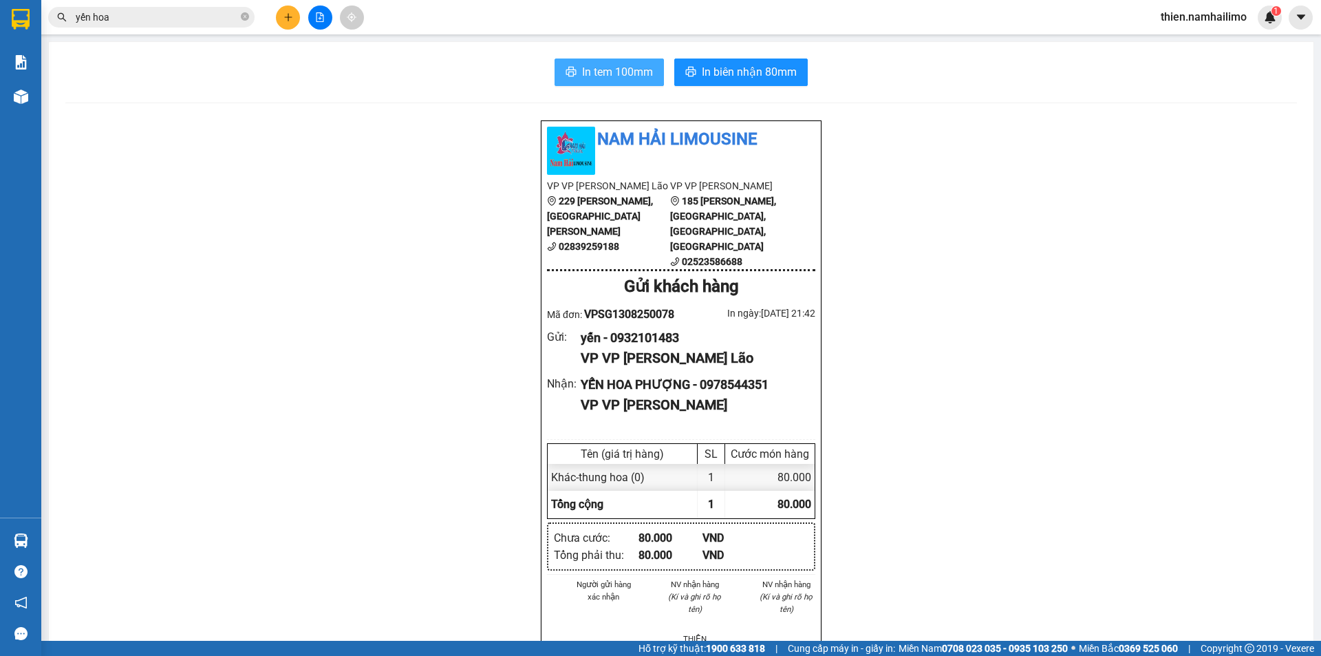
click at [628, 64] on span "In tem 100mm" at bounding box center [617, 71] width 71 height 17
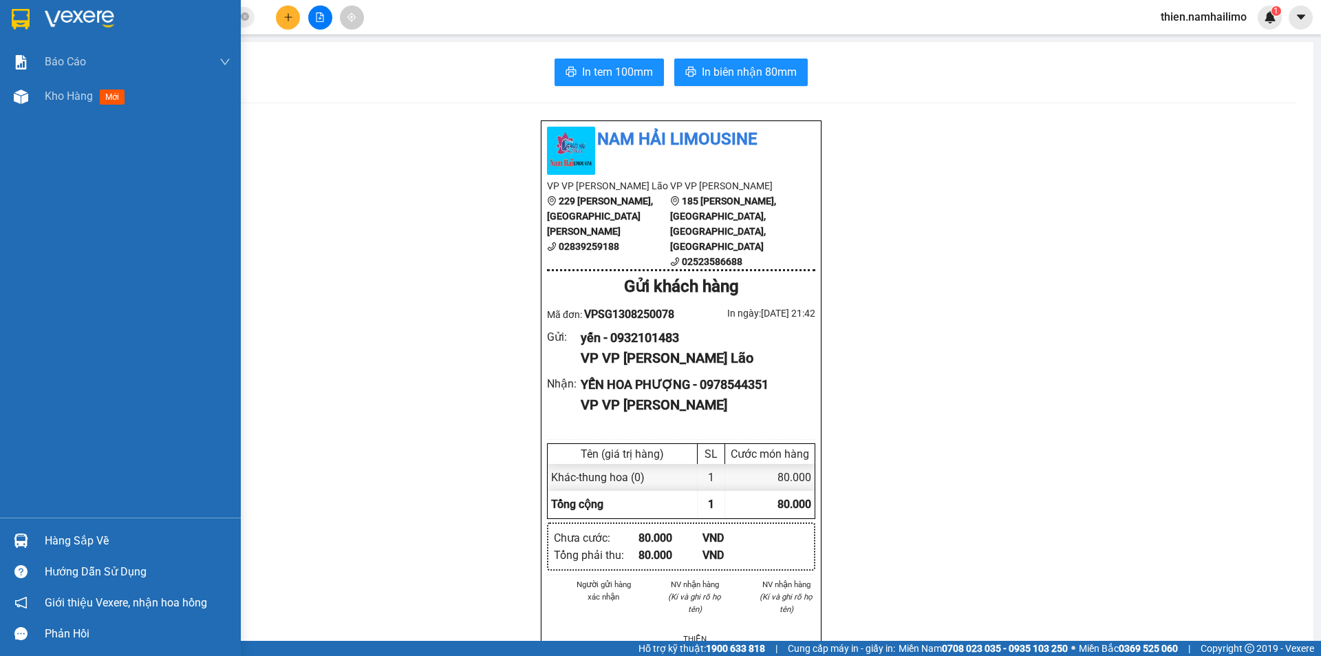
click at [61, 531] on div "Hàng sắp về" at bounding box center [138, 541] width 186 height 21
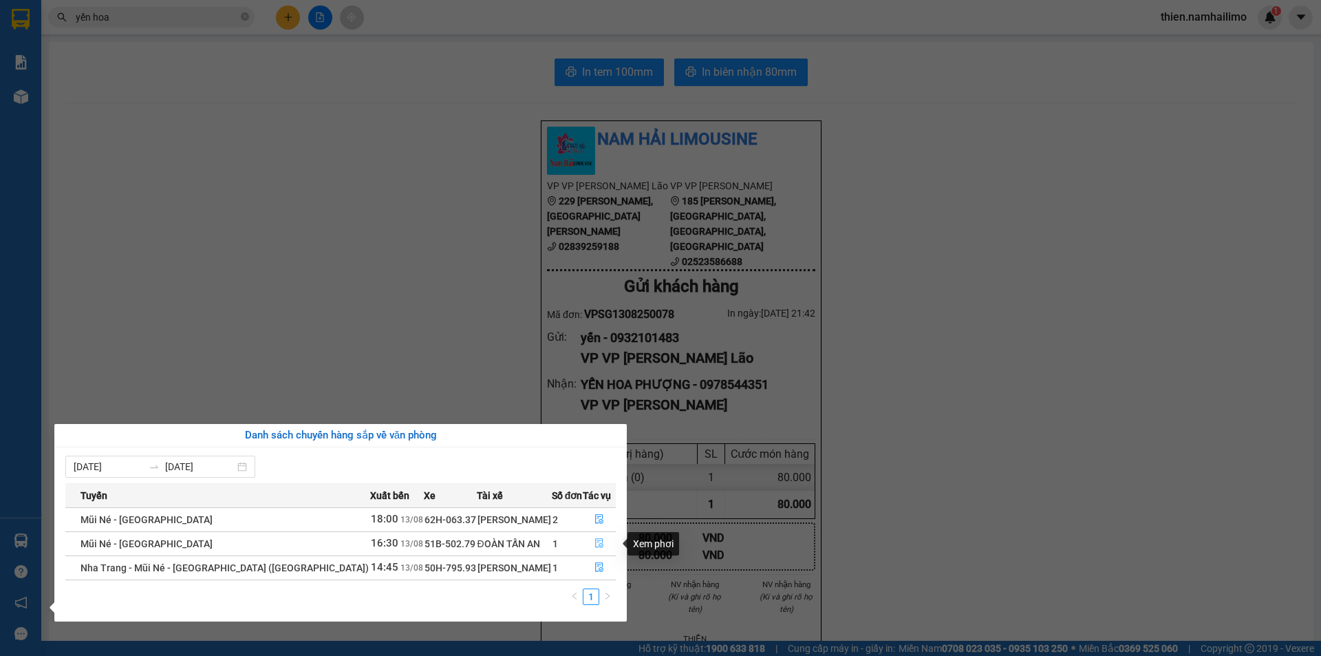
click at [595, 548] on icon "file-done" at bounding box center [600, 543] width 10 height 10
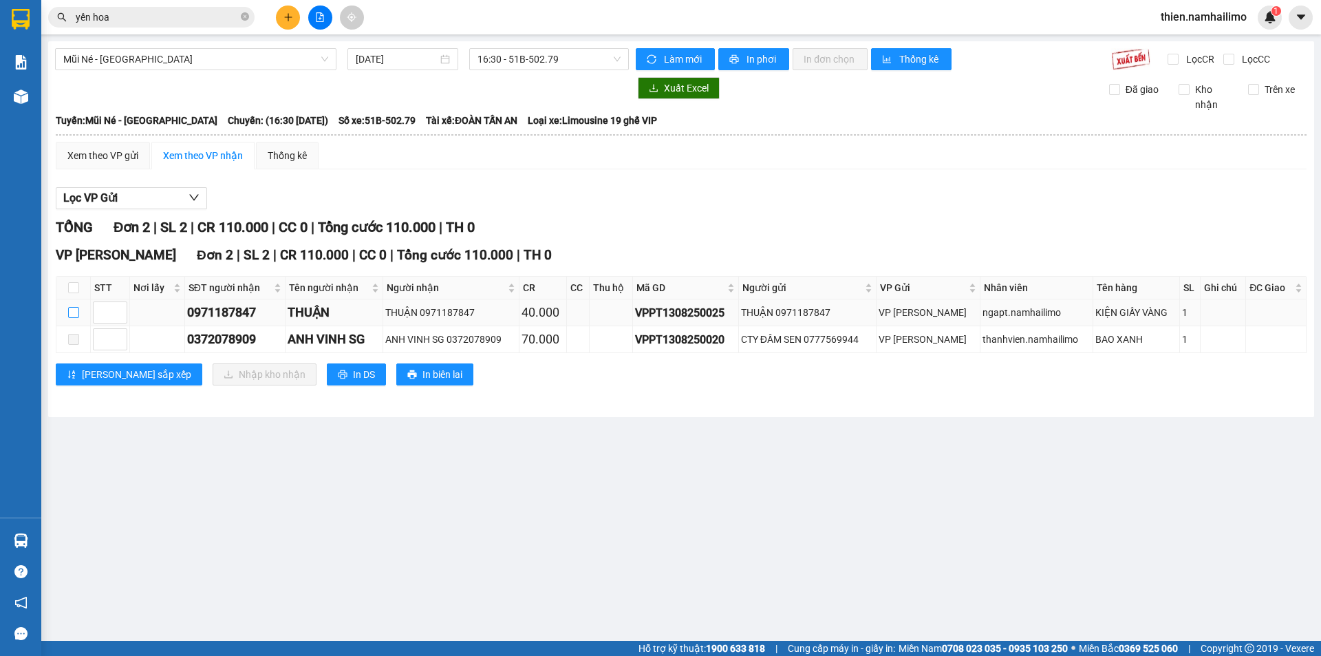
drag, startPoint x: 165, startPoint y: 286, endPoint x: 75, endPoint y: 306, distance: 92.5
drag, startPoint x: 75, startPoint y: 306, endPoint x: 71, endPoint y: 289, distance: 17.7
click at [72, 289] on input "checkbox" at bounding box center [73, 287] width 11 height 11
checkbox input "true"
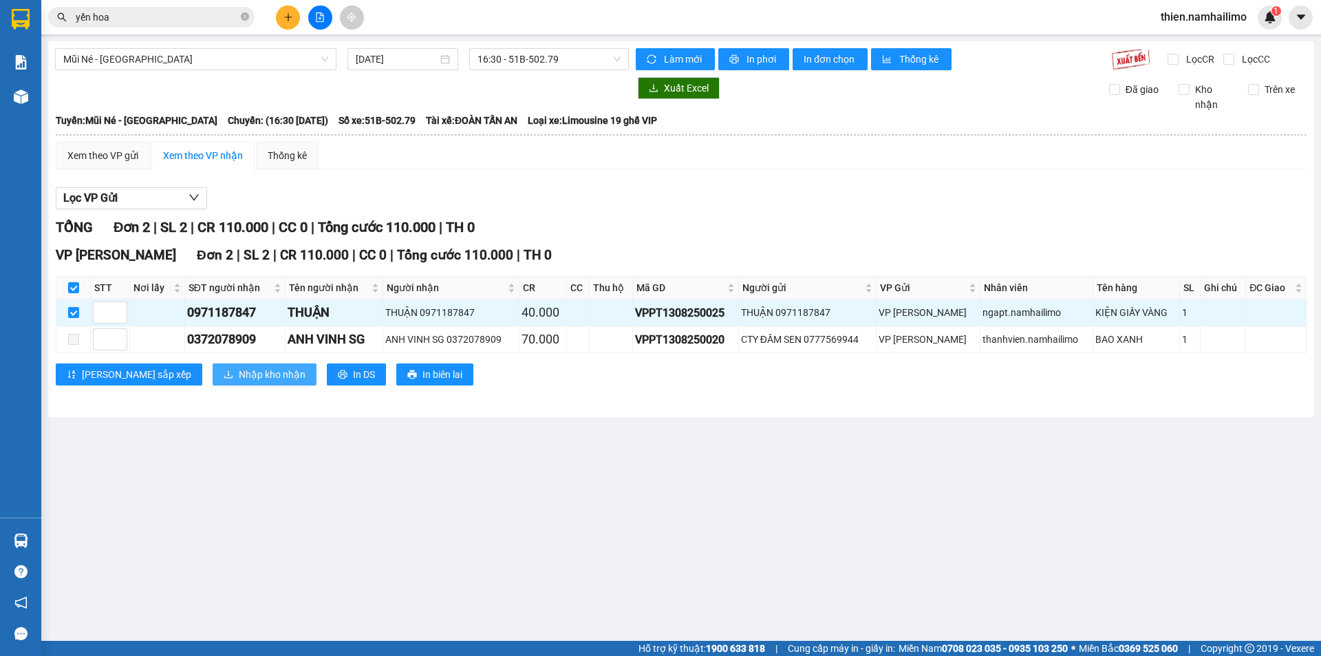
click at [223, 365] on button "Nhập kho nhận" at bounding box center [265, 374] width 104 height 22
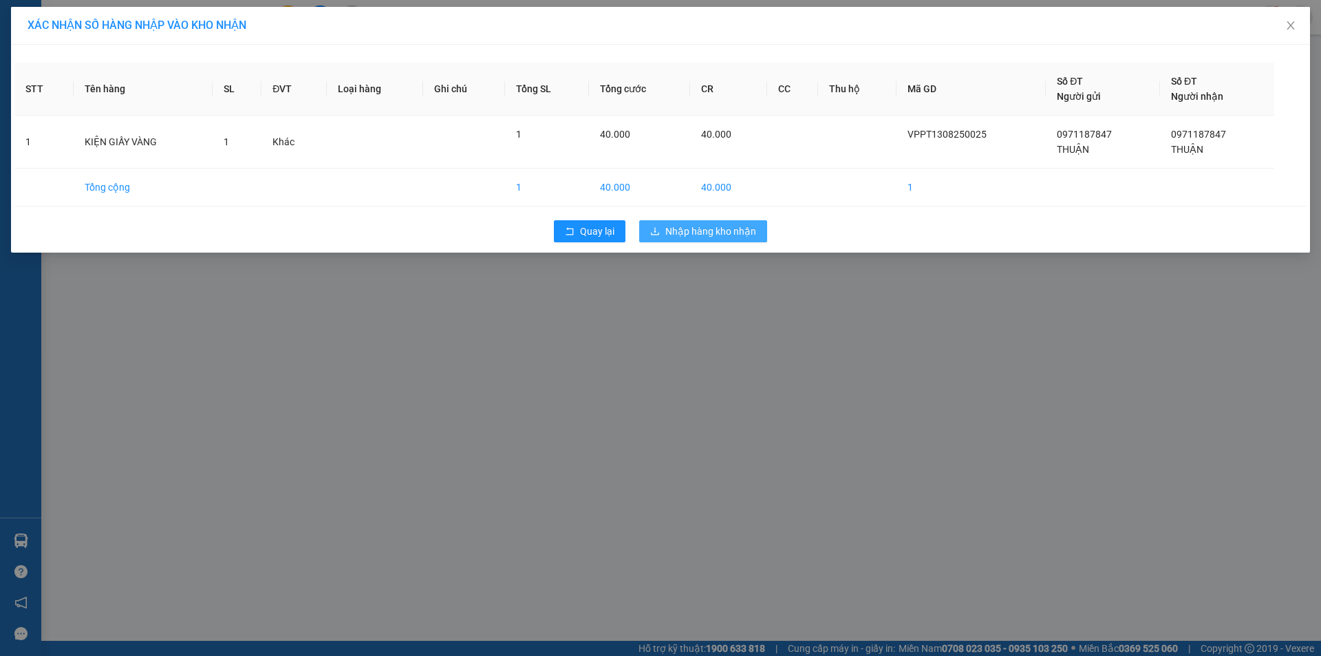
click at [746, 222] on button "Nhập hàng kho nhận" at bounding box center [703, 231] width 128 height 22
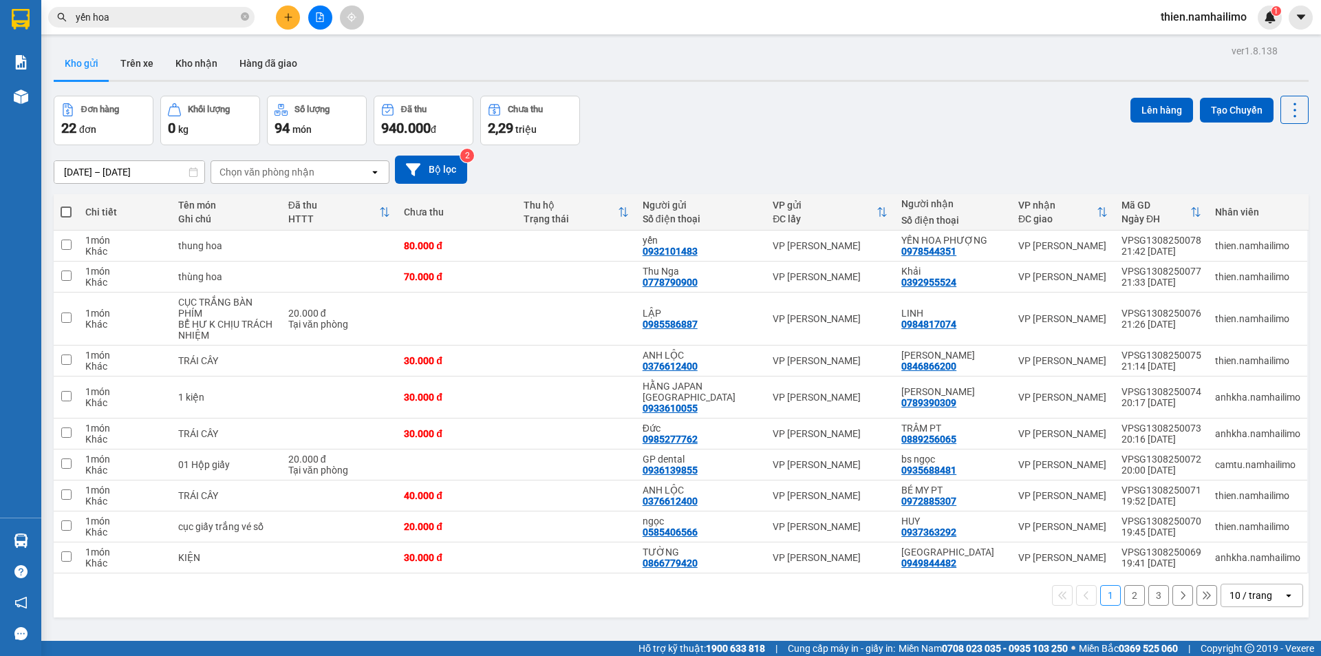
click at [293, 16] on button at bounding box center [288, 18] width 24 height 24
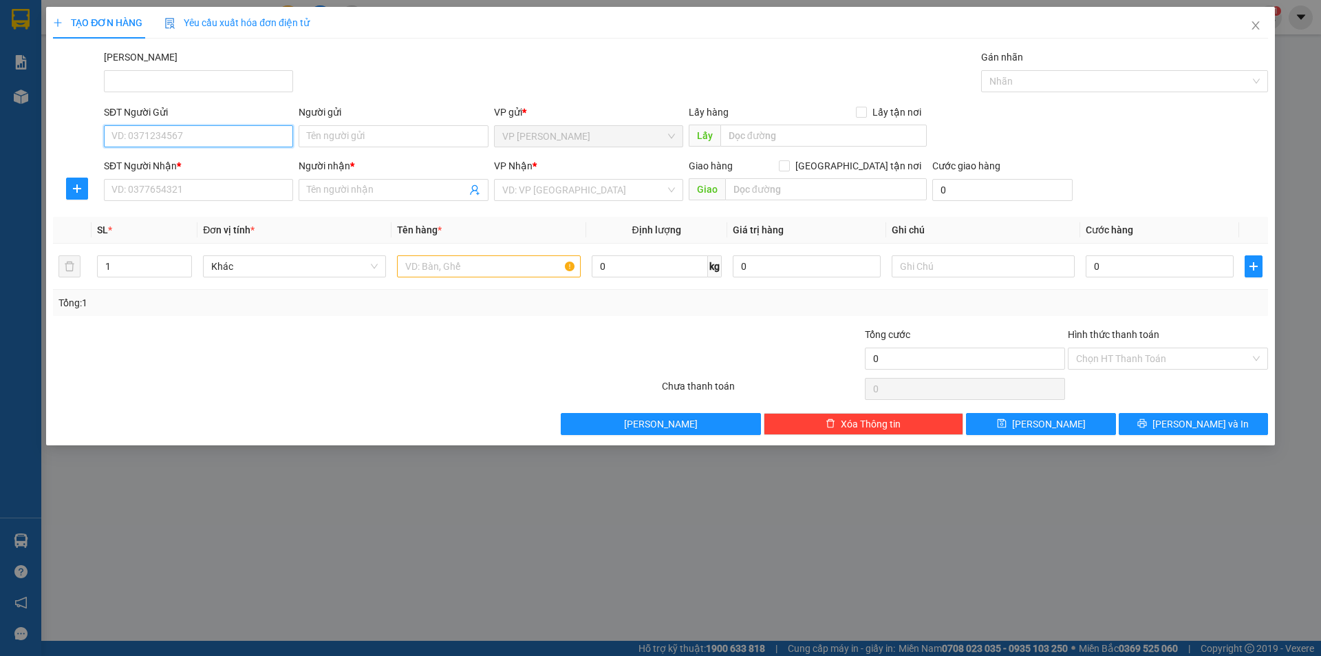
click at [177, 130] on input "SĐT Người Gửi" at bounding box center [198, 136] width 189 height 22
click at [207, 163] on div "0909166555 - thanh" at bounding box center [198, 163] width 173 height 15
type input "0909166555"
type input "thanh"
type input "0908790868"
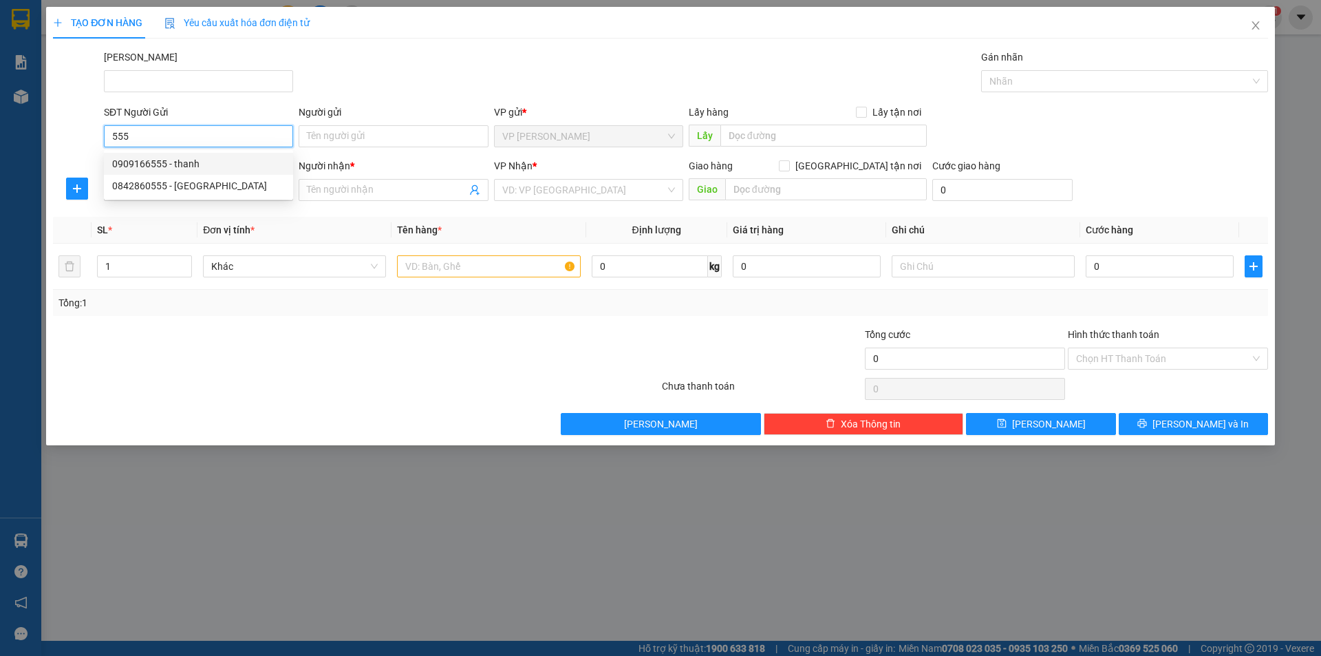
type input "Tý"
type input "30.000"
type input "0909166555"
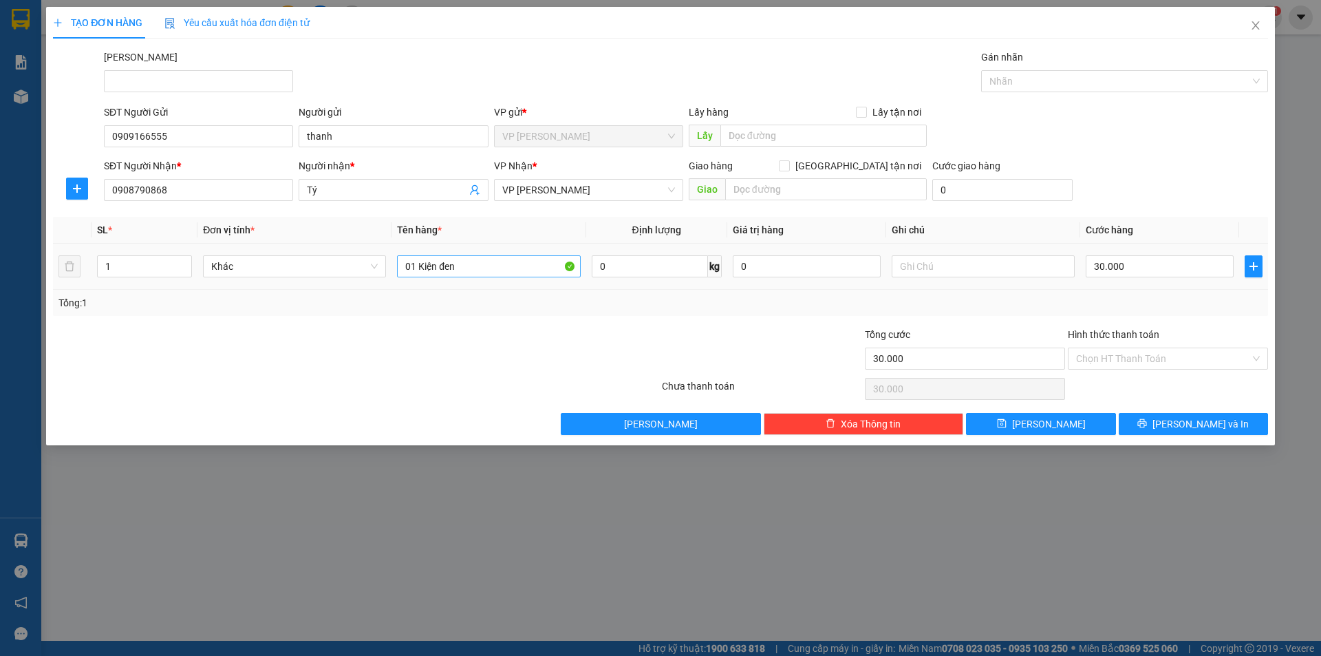
drag, startPoint x: 477, startPoint y: 279, endPoint x: 453, endPoint y: 272, distance: 25.1
click at [445, 276] on div "01 Kiện đen" at bounding box center [488, 267] width 183 height 28
click at [478, 254] on div "01 Kiện đen" at bounding box center [488, 267] width 183 height 28
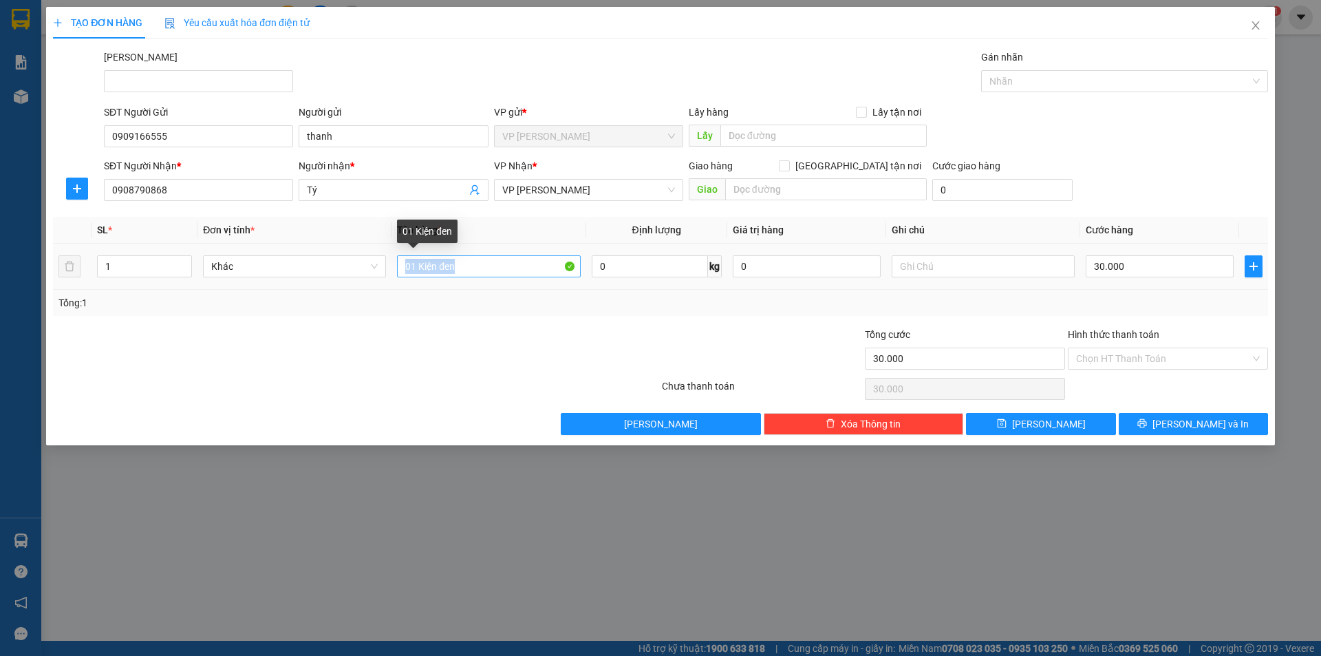
click at [485, 266] on input "01 Kiện đen" at bounding box center [488, 266] width 183 height 22
type input "hộp bk vàng"
click at [1169, 434] on button "[PERSON_NAME] và In" at bounding box center [1193, 424] width 149 height 22
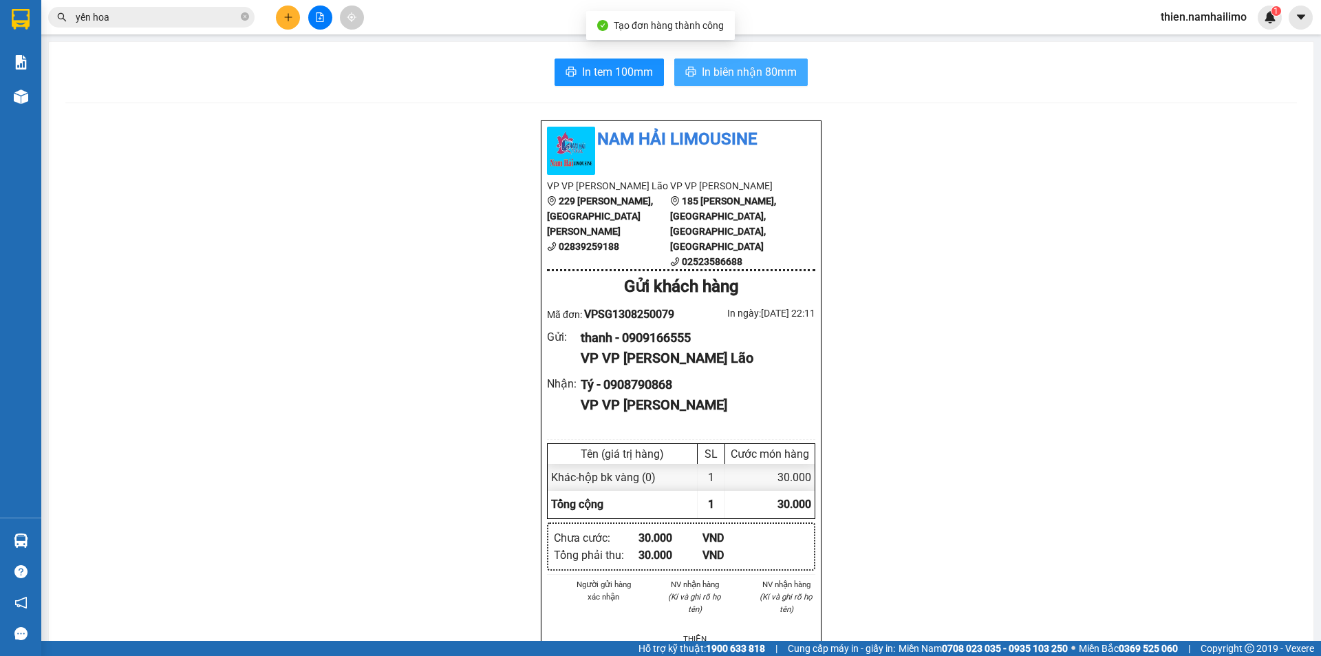
drag, startPoint x: 779, startPoint y: 85, endPoint x: 778, endPoint y: 76, distance: 9.0
click at [777, 81] on button "In biên nhận 80mm" at bounding box center [741, 72] width 134 height 28
click at [778, 76] on span "In biên nhận 80mm" at bounding box center [749, 71] width 95 height 17
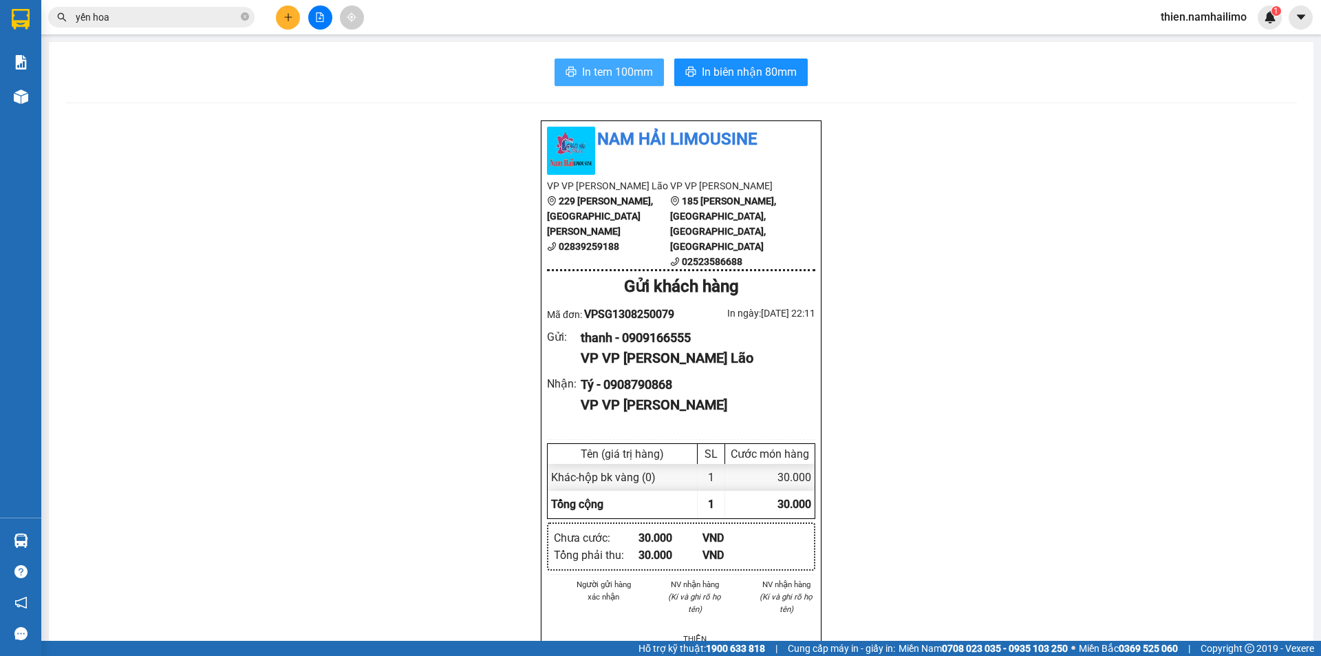
drag, startPoint x: 612, startPoint y: 76, endPoint x: 631, endPoint y: 80, distance: 19.6
click at [613, 76] on span "In tem 100mm" at bounding box center [617, 71] width 71 height 17
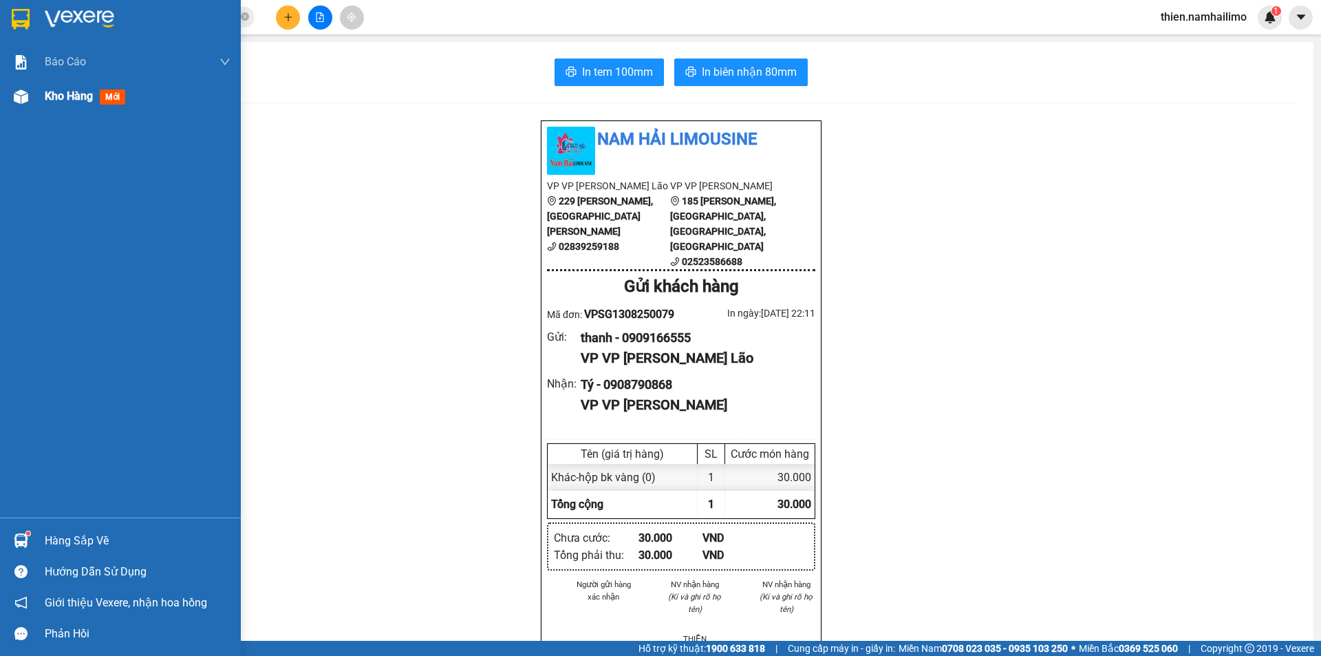
click at [54, 95] on span "Kho hàng" at bounding box center [69, 95] width 48 height 13
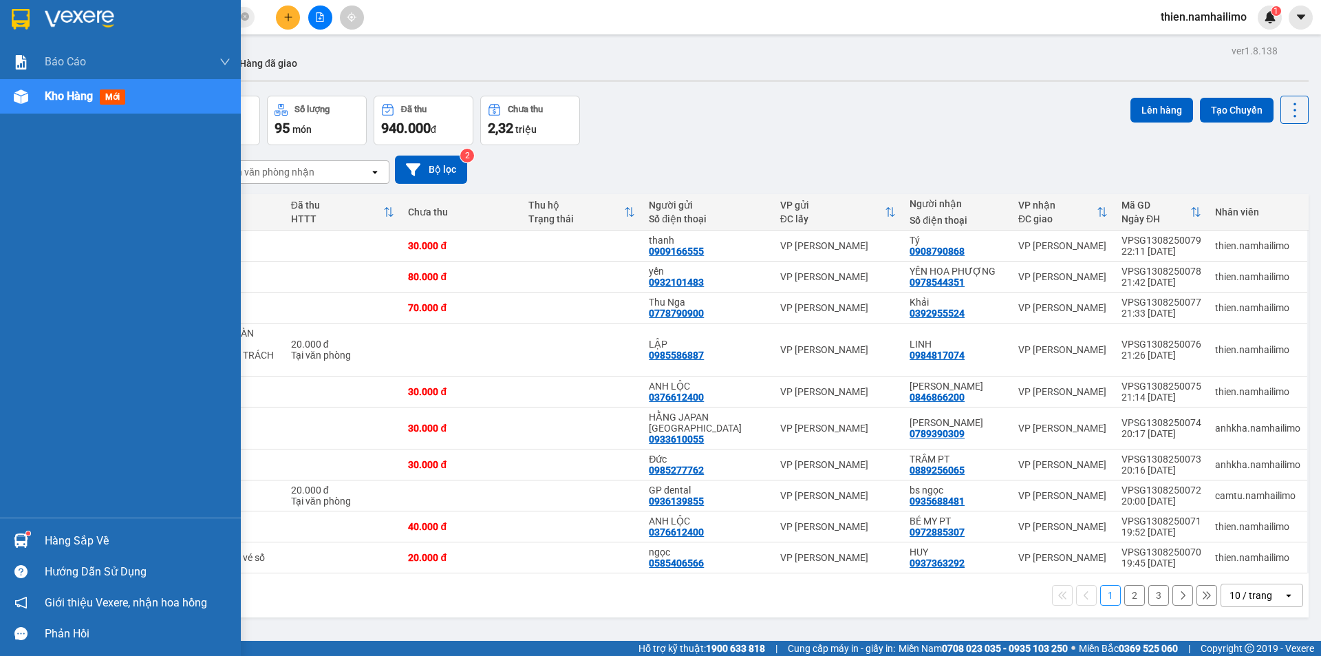
click at [29, 542] on div at bounding box center [21, 541] width 24 height 24
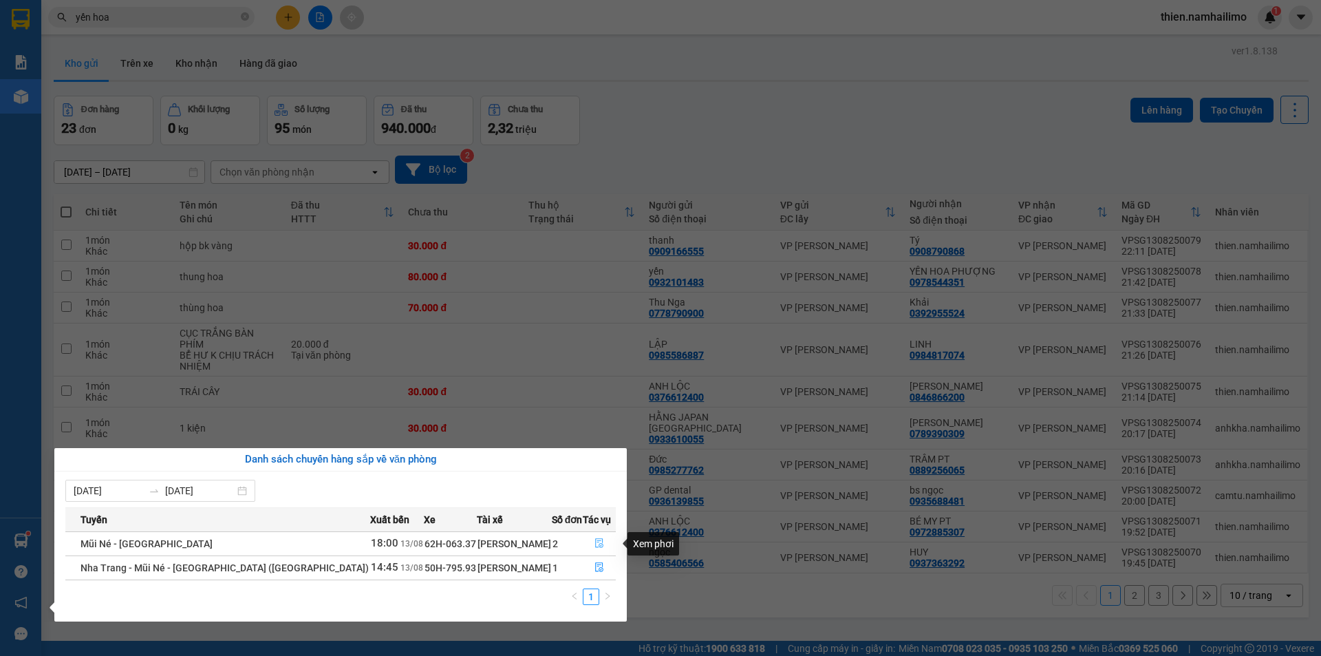
click at [591, 537] on button "button" at bounding box center [600, 544] width 32 height 22
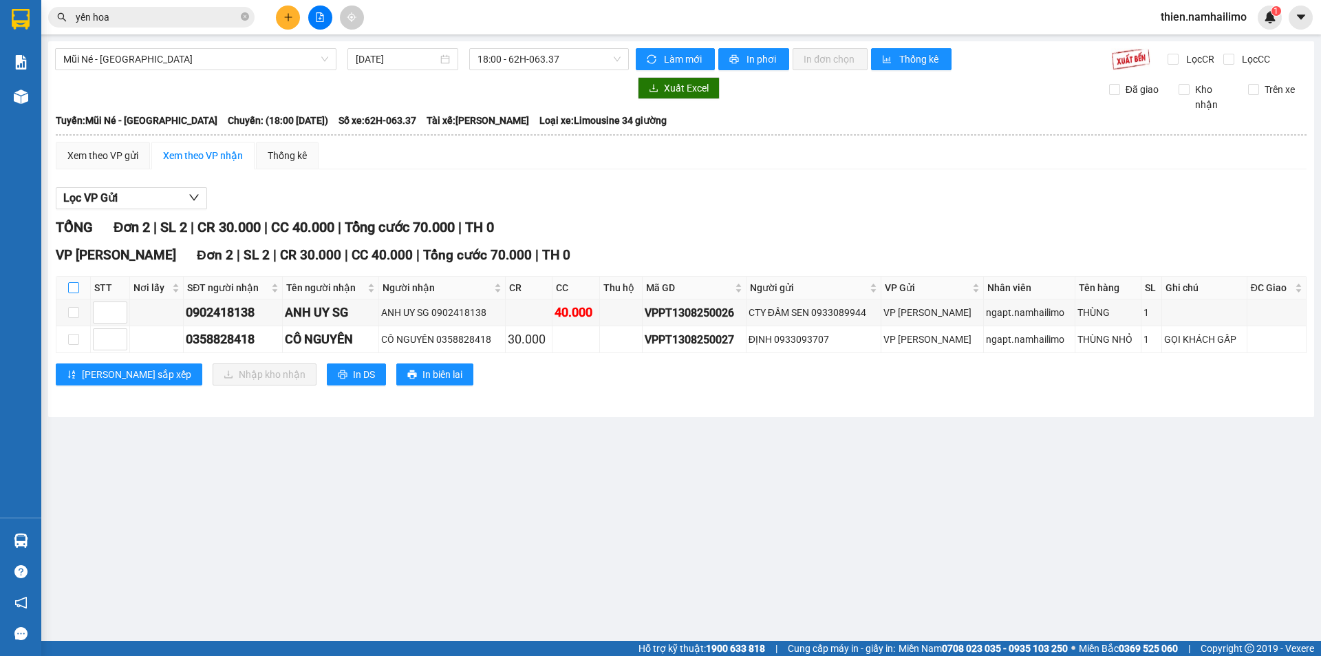
click at [70, 292] on input "checkbox" at bounding box center [73, 287] width 11 height 11
checkbox input "true"
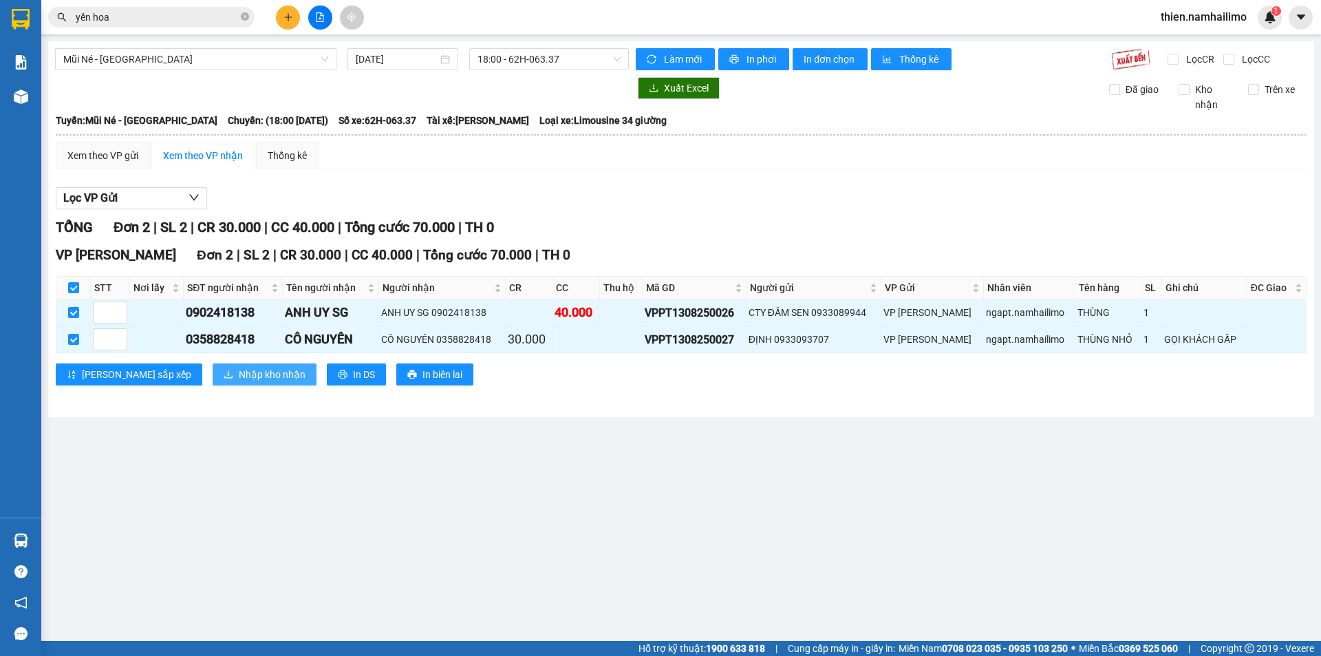
click at [239, 375] on span "Nhập kho nhận" at bounding box center [272, 374] width 67 height 15
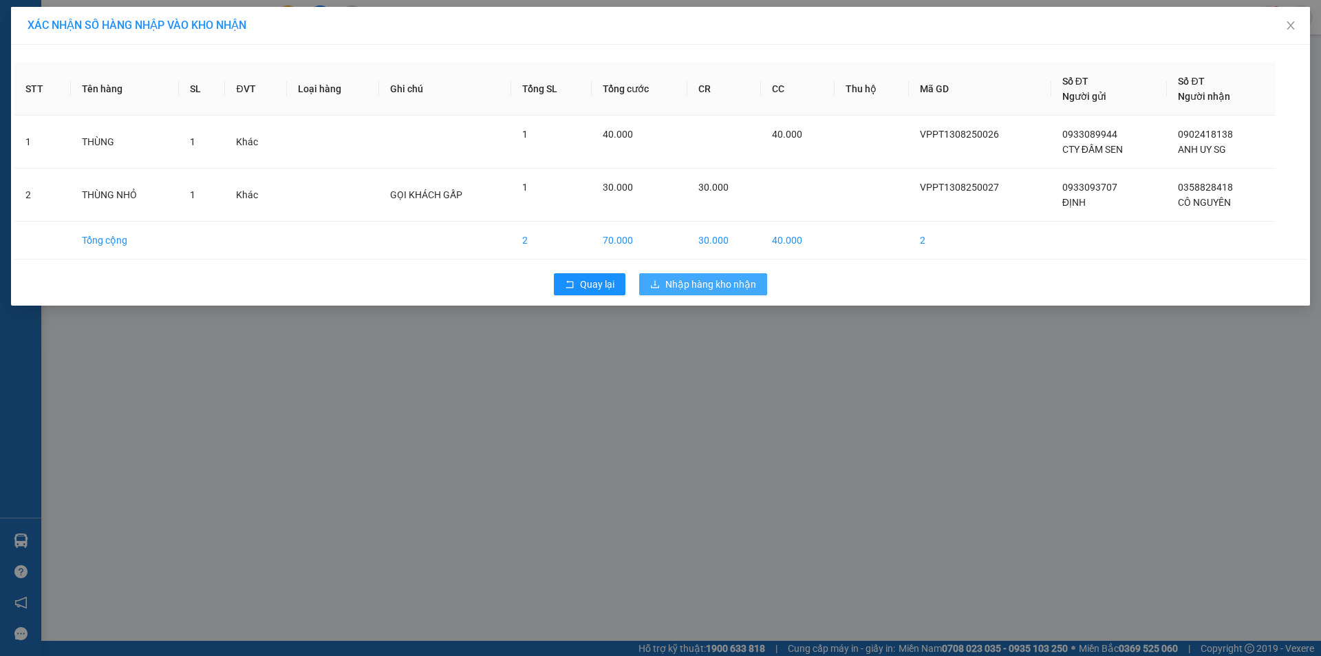
click at [724, 282] on span "Nhập hàng kho nhận" at bounding box center [710, 284] width 91 height 15
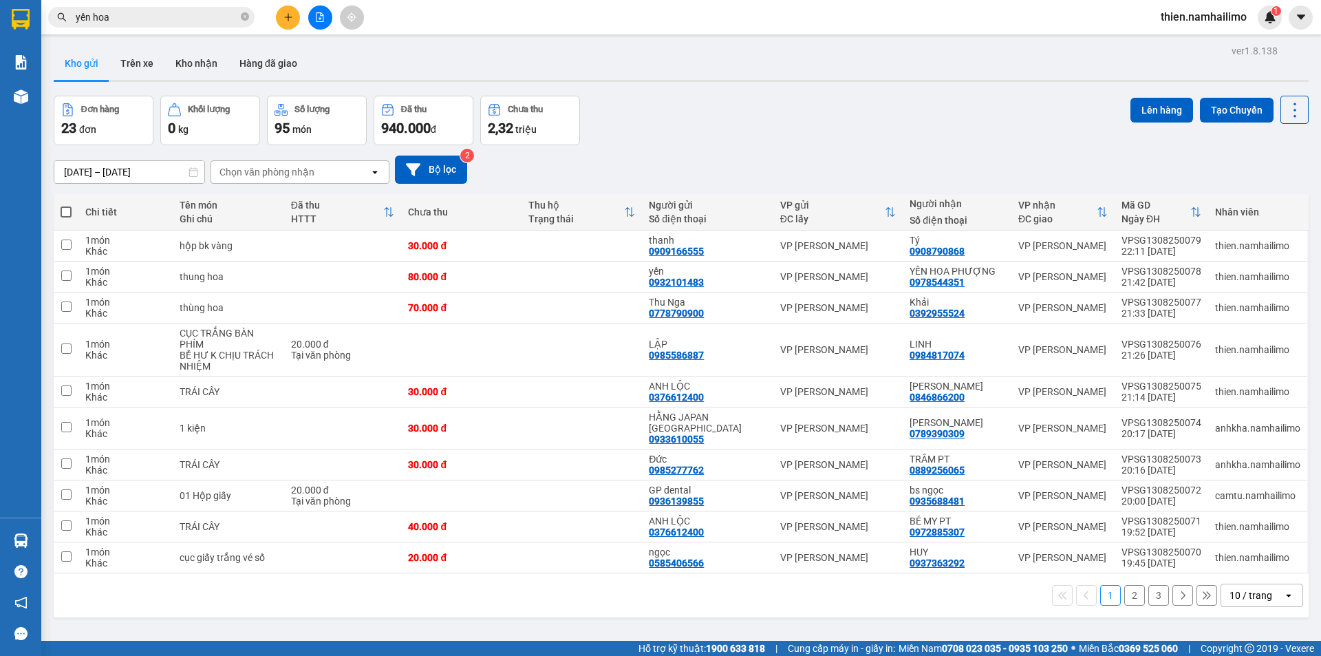
click at [242, 173] on div "Chọn văn phòng nhận" at bounding box center [267, 172] width 95 height 14
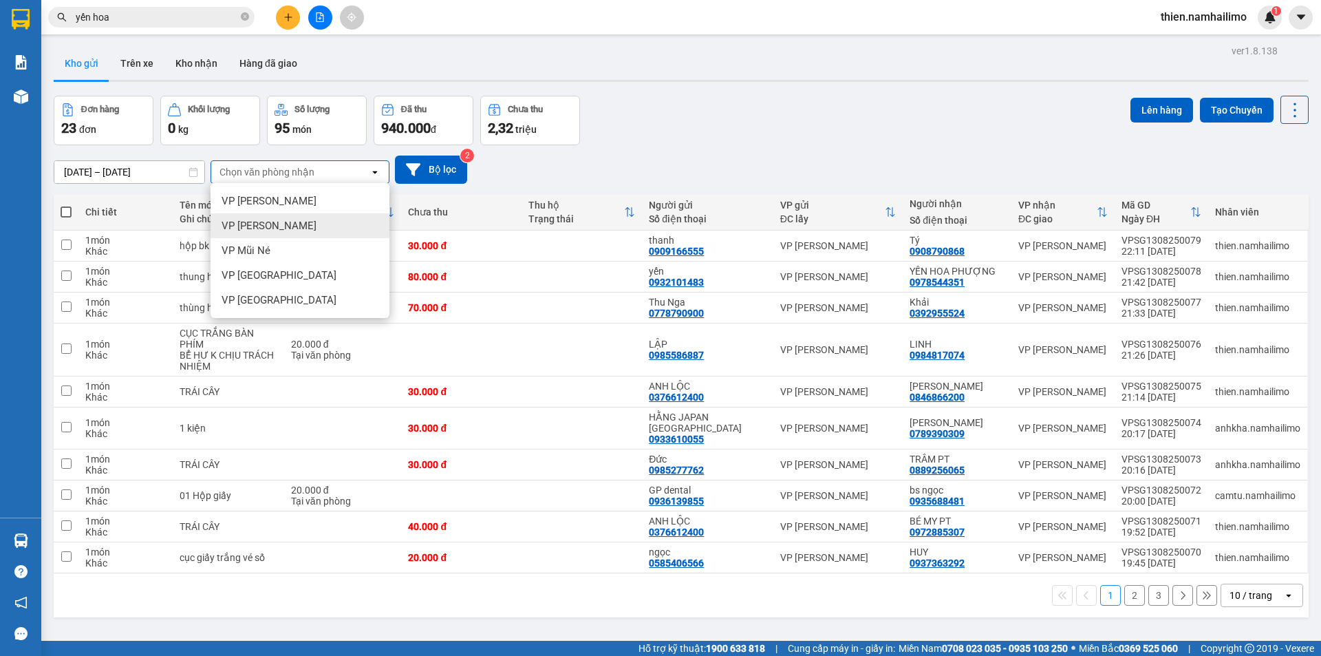
click at [297, 233] on div "VP [PERSON_NAME]" at bounding box center [300, 225] width 179 height 25
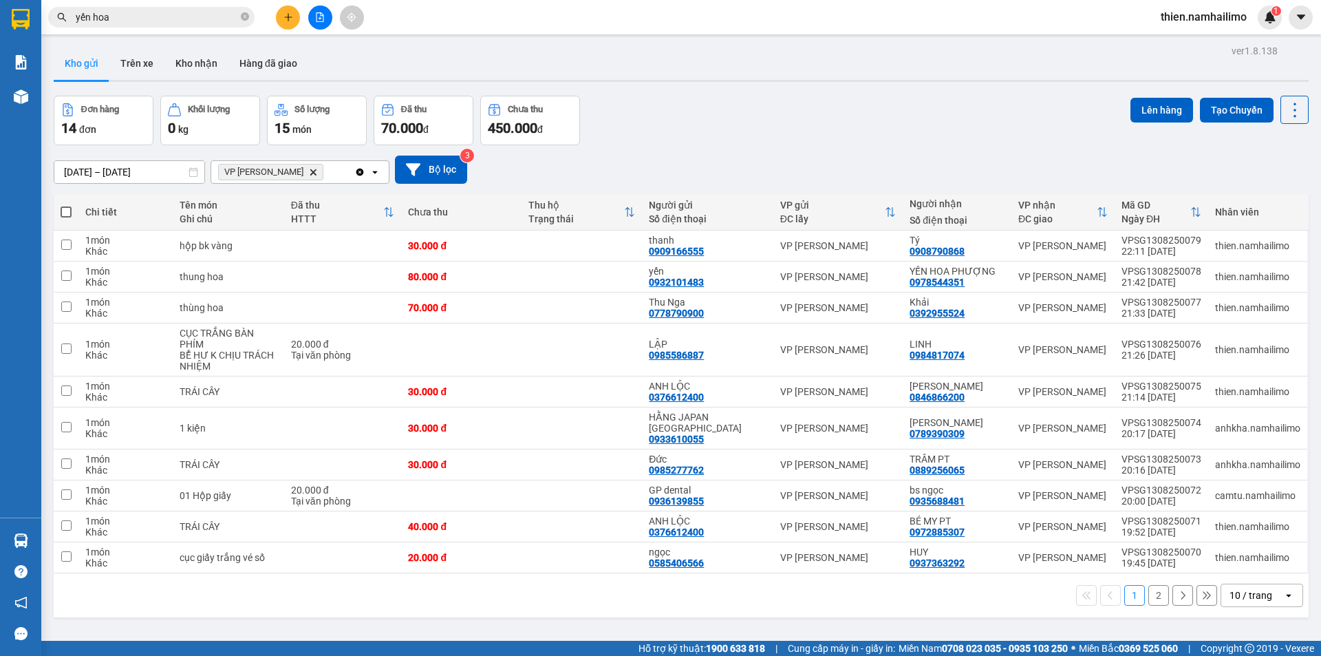
click at [66, 214] on span at bounding box center [66, 211] width 11 height 11
click at [66, 205] on input "checkbox" at bounding box center [66, 205] width 0 height 0
checkbox input "true"
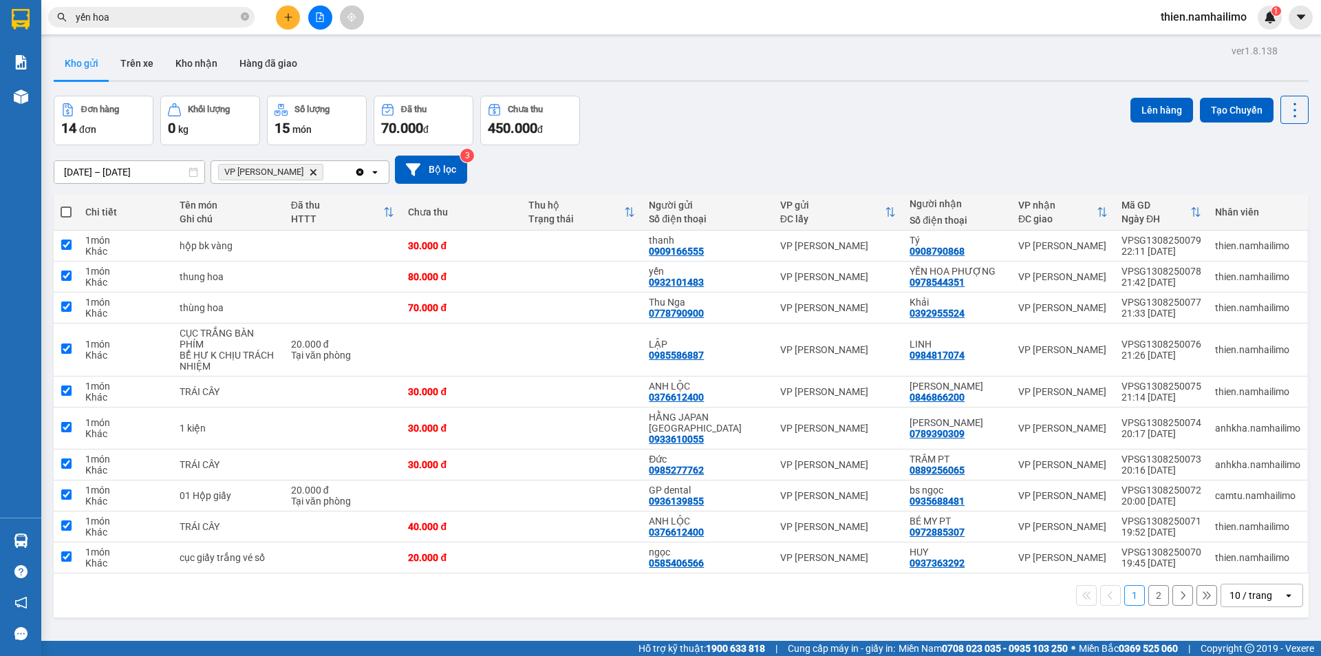
checkbox input "true"
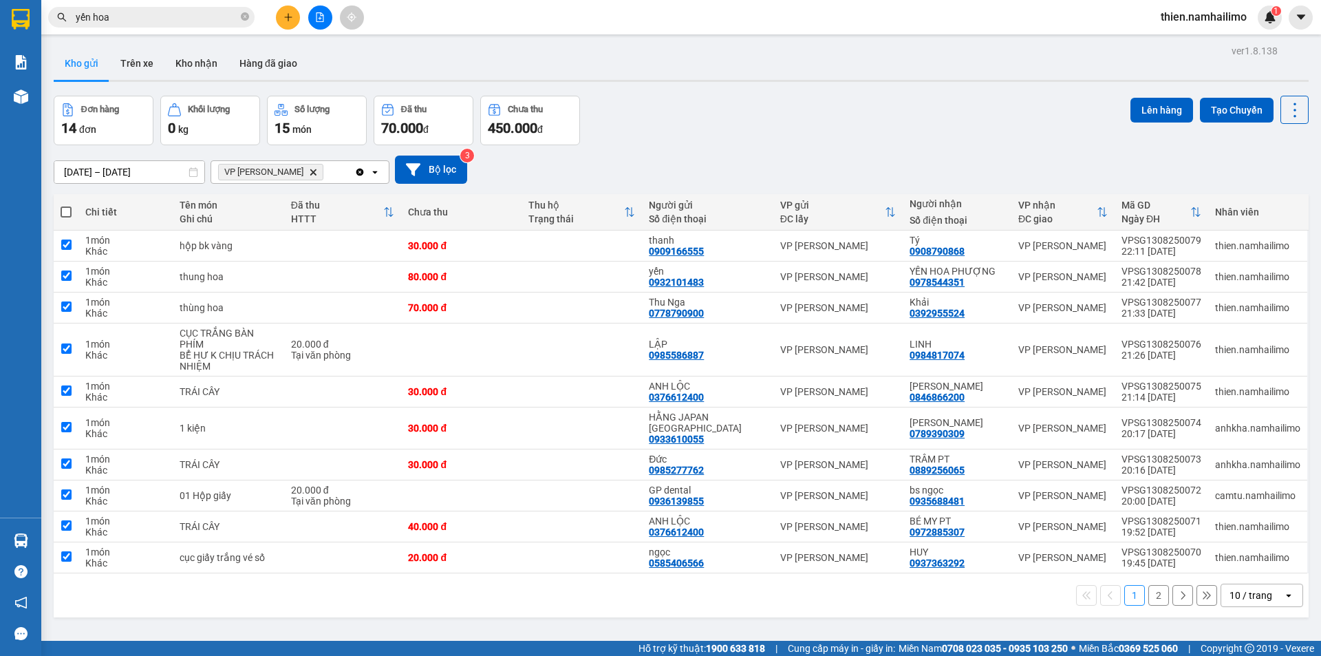
checkbox input "true"
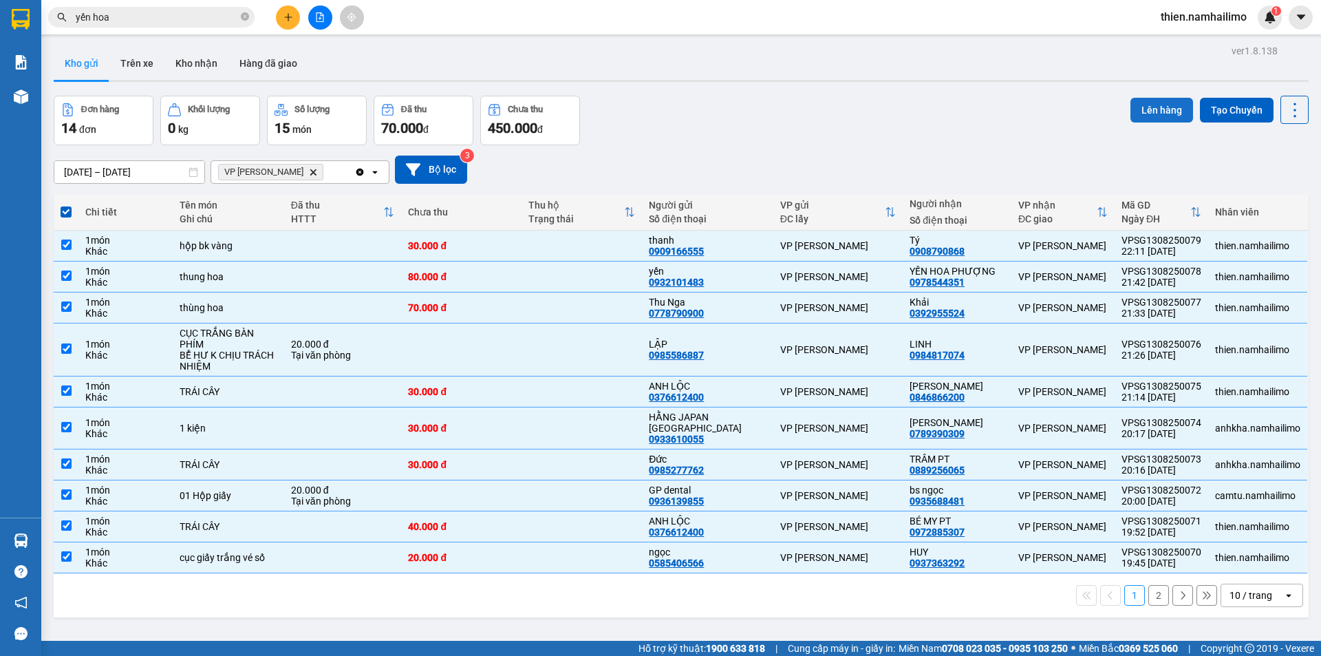
click at [1131, 111] on button "Lên hàng" at bounding box center [1162, 110] width 63 height 25
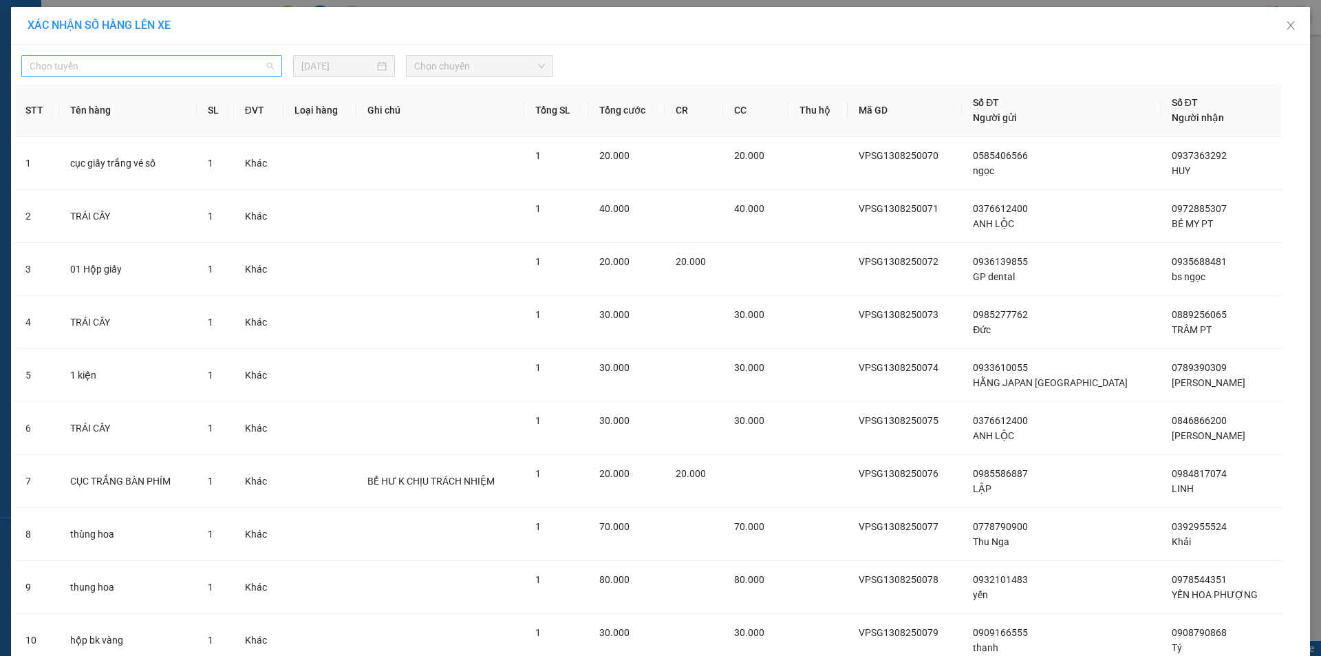
click at [107, 58] on span "Chọn tuyến" at bounding box center [152, 66] width 244 height 21
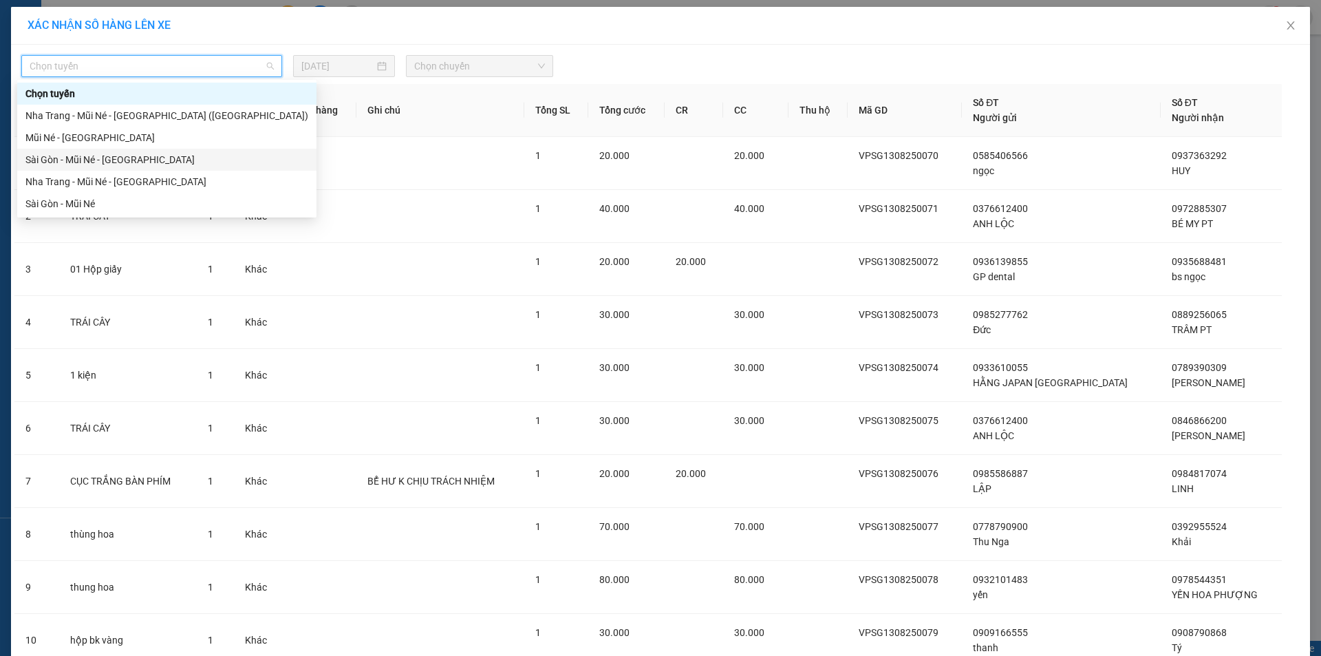
click at [118, 160] on div "Sài Gòn - Mũi Né - [GEOGRAPHIC_DATA]" at bounding box center [166, 159] width 283 height 15
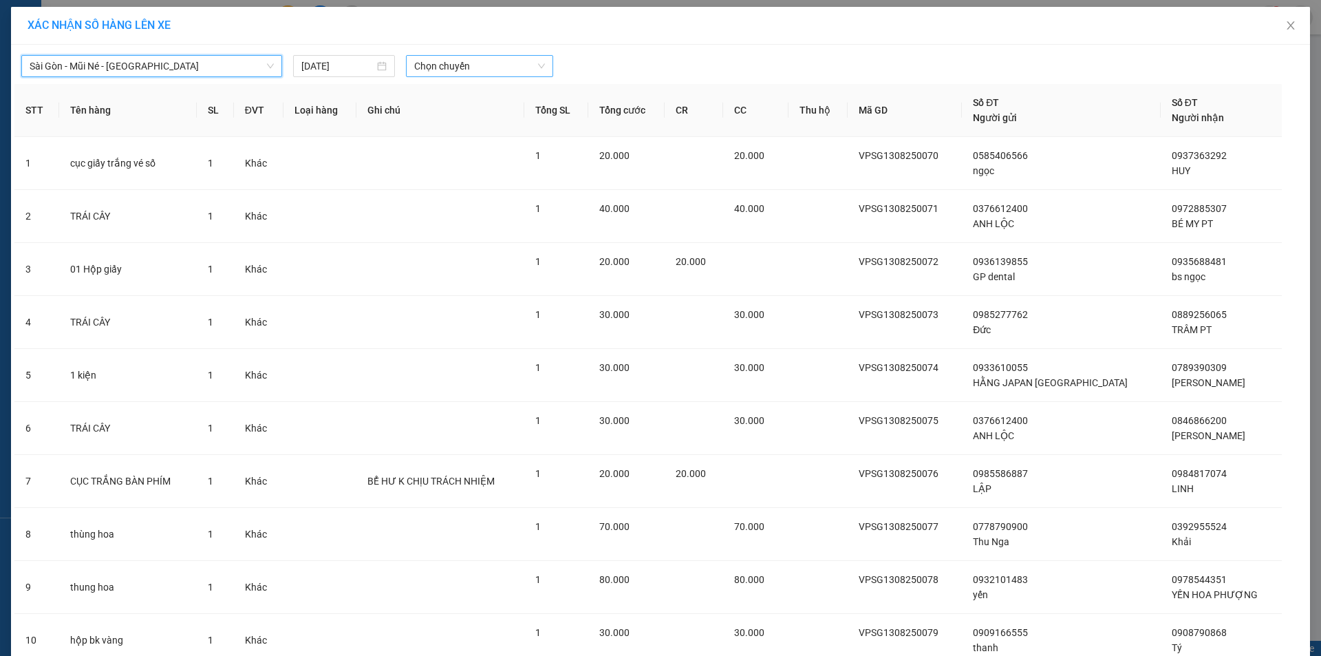
drag, startPoint x: 437, startPoint y: 63, endPoint x: 446, endPoint y: 72, distance: 12.7
click at [441, 66] on span "Chọn chuyến" at bounding box center [479, 66] width 131 height 21
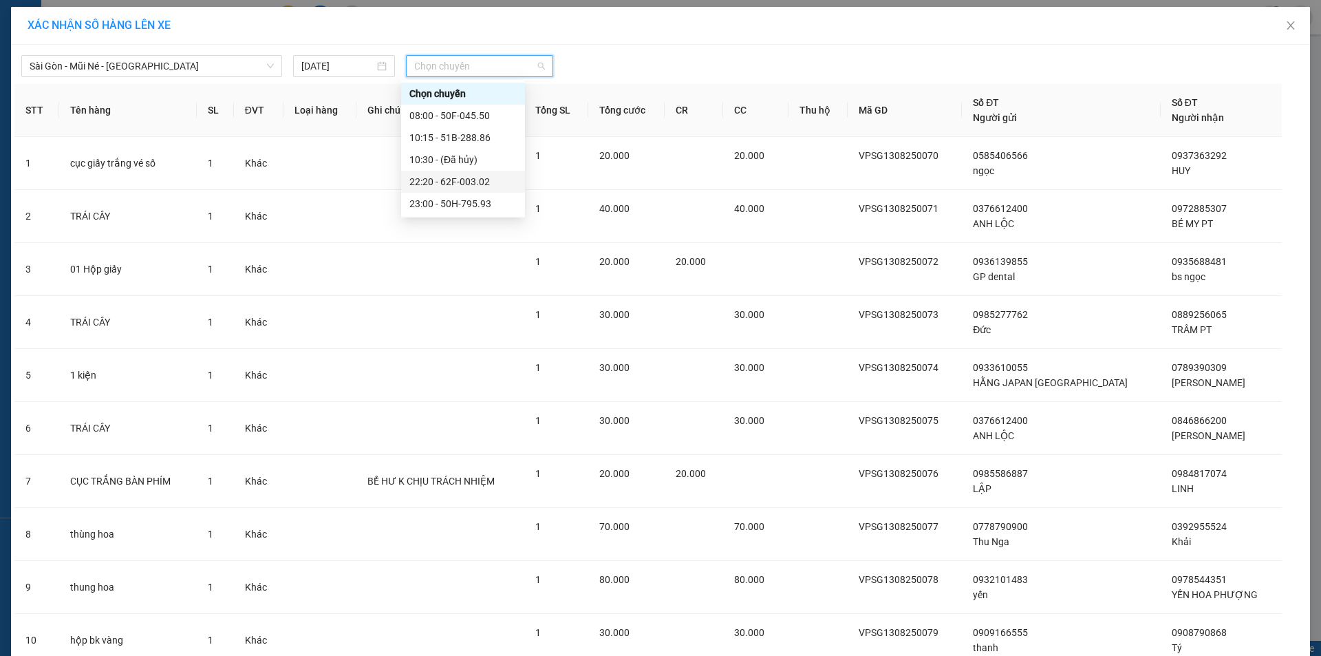
click at [498, 186] on div "22:20 - 62F-003.02" at bounding box center [462, 181] width 107 height 15
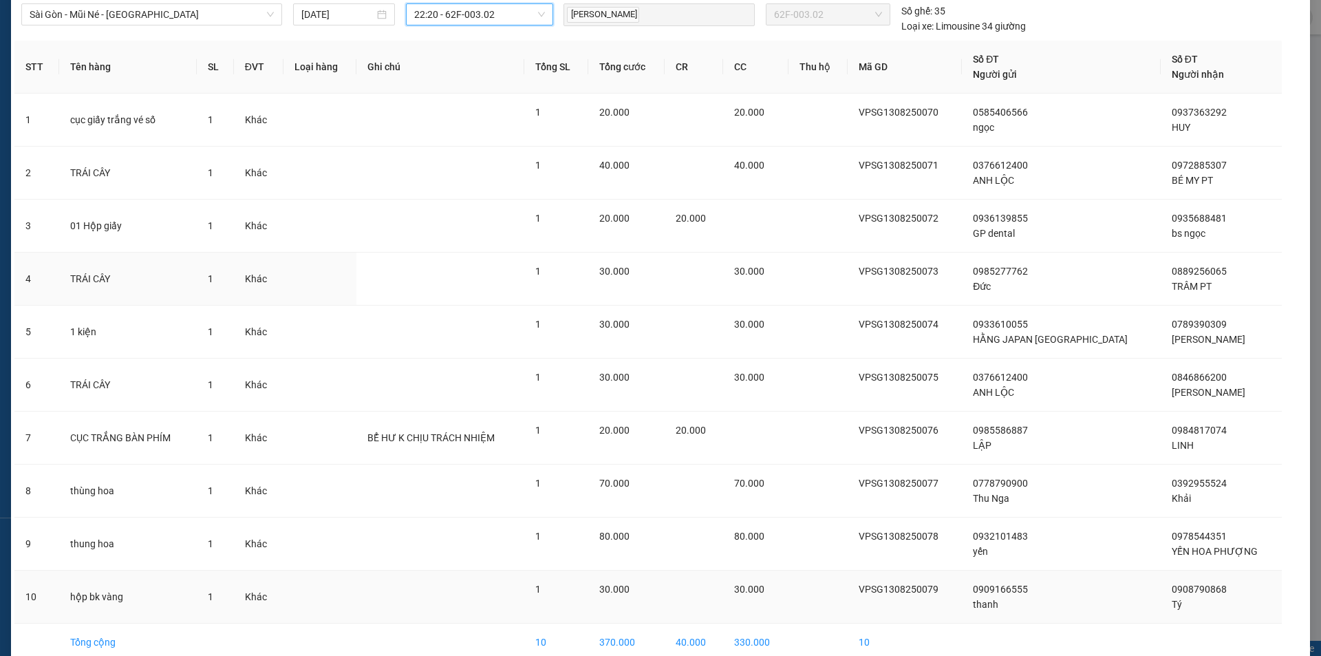
scroll to position [120, 0]
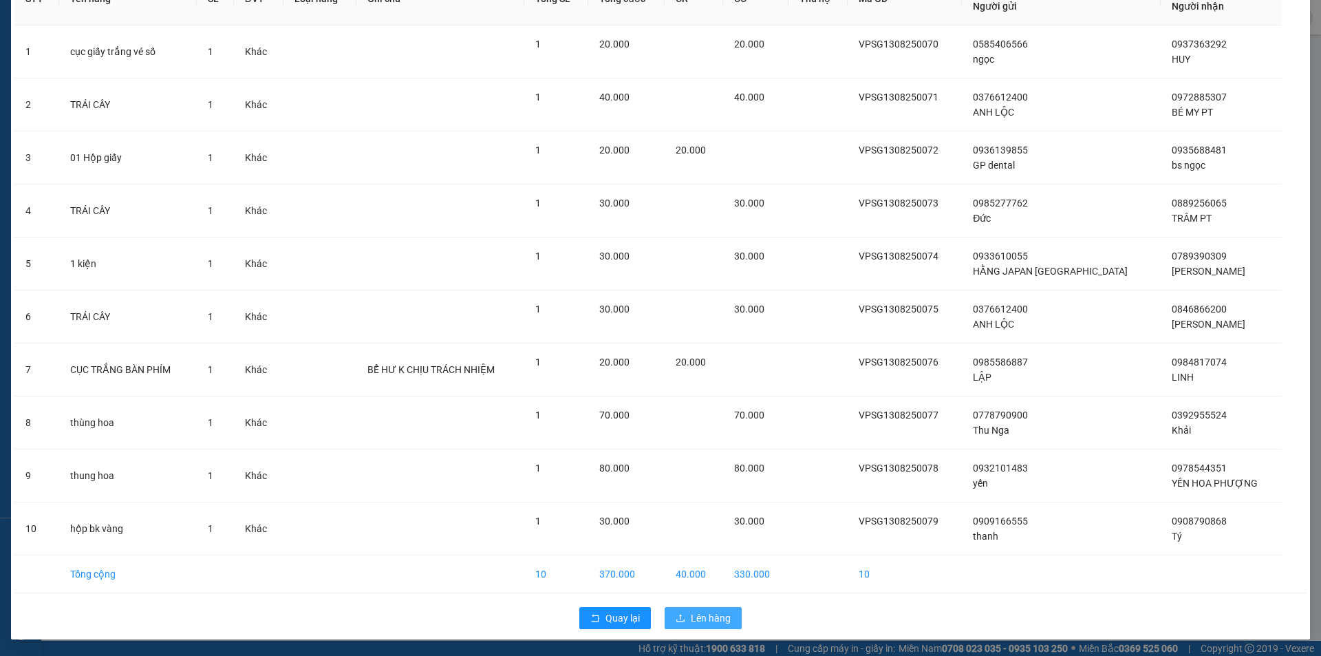
click at [697, 617] on span "Lên hàng" at bounding box center [711, 617] width 40 height 15
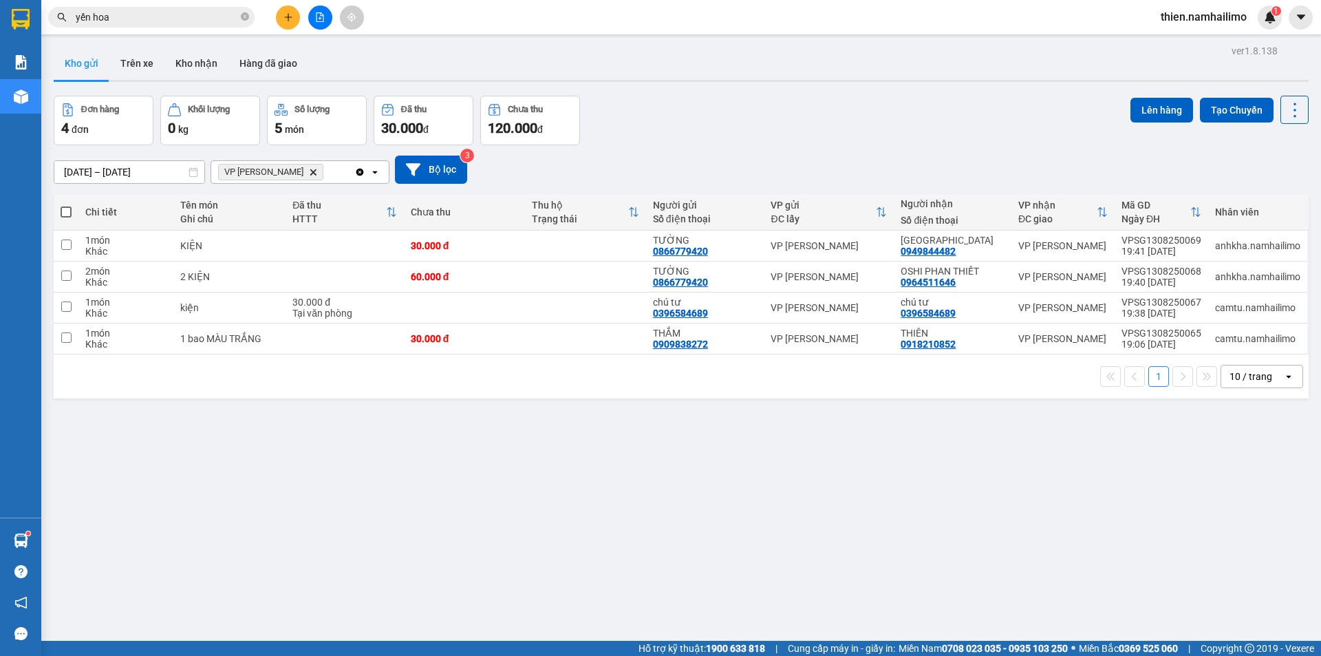
click at [71, 208] on span at bounding box center [66, 211] width 11 height 11
click at [66, 205] on input "checkbox" at bounding box center [66, 205] width 0 height 0
checkbox input "true"
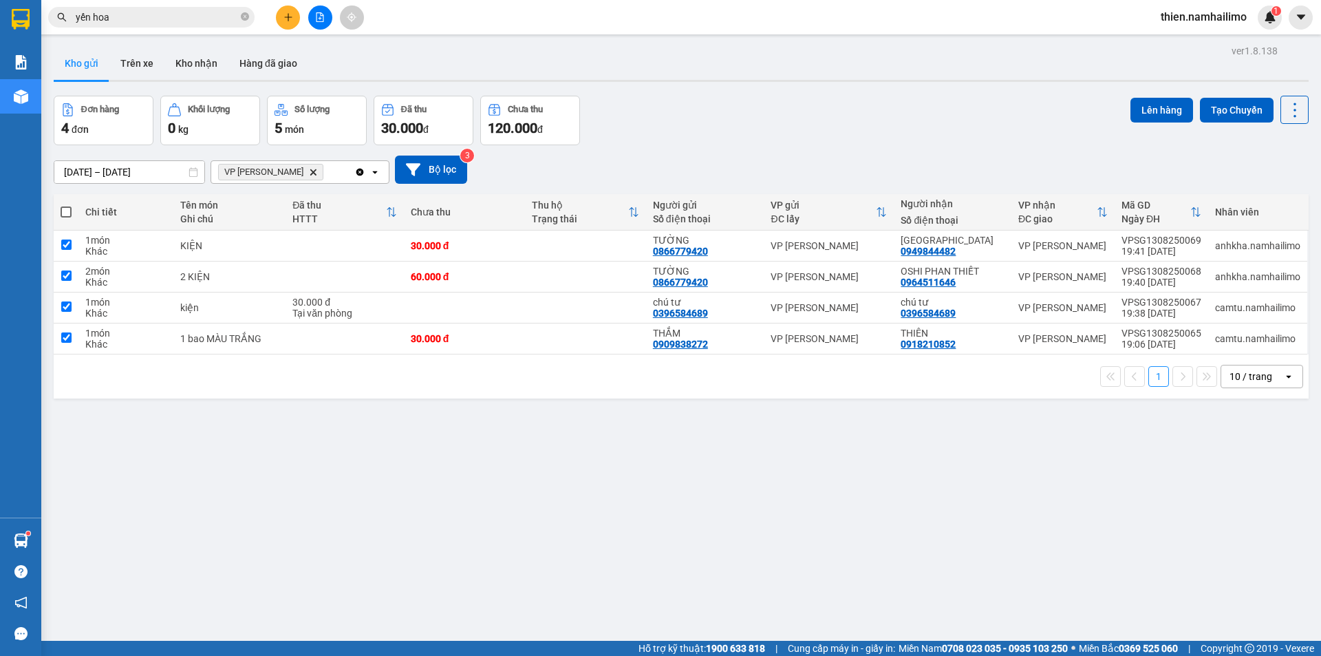
checkbox input "true"
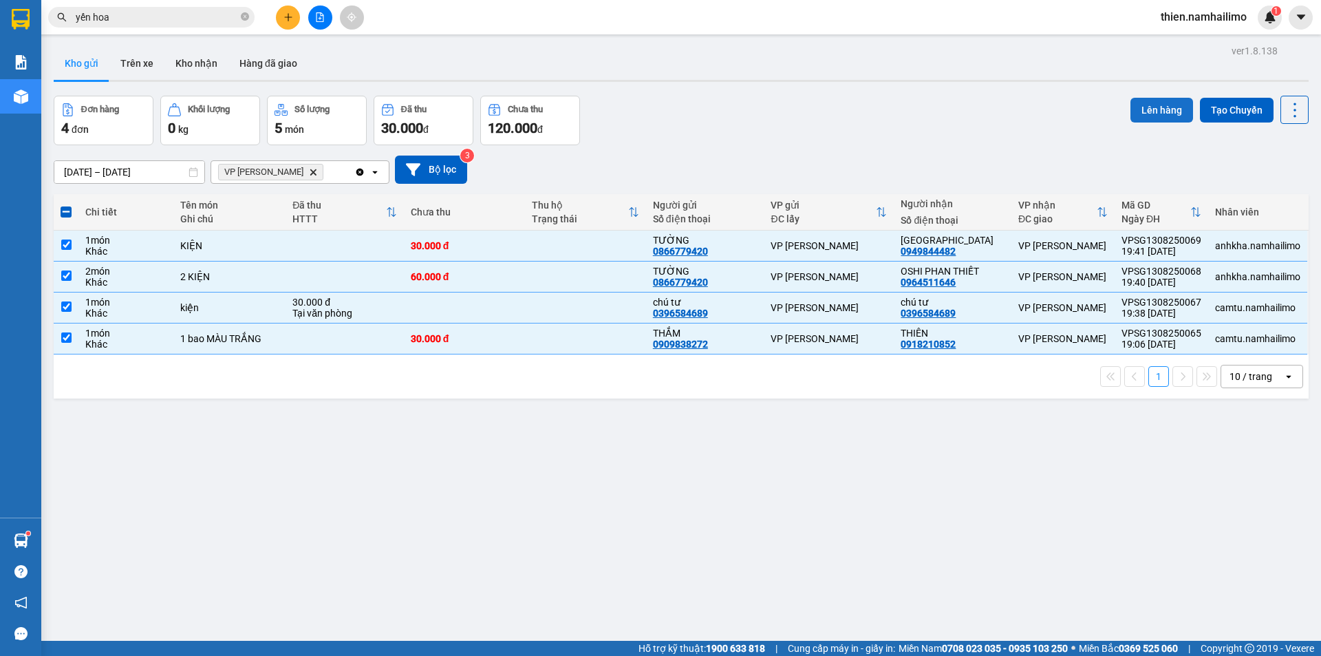
click at [1133, 109] on button "Lên hàng" at bounding box center [1162, 110] width 63 height 25
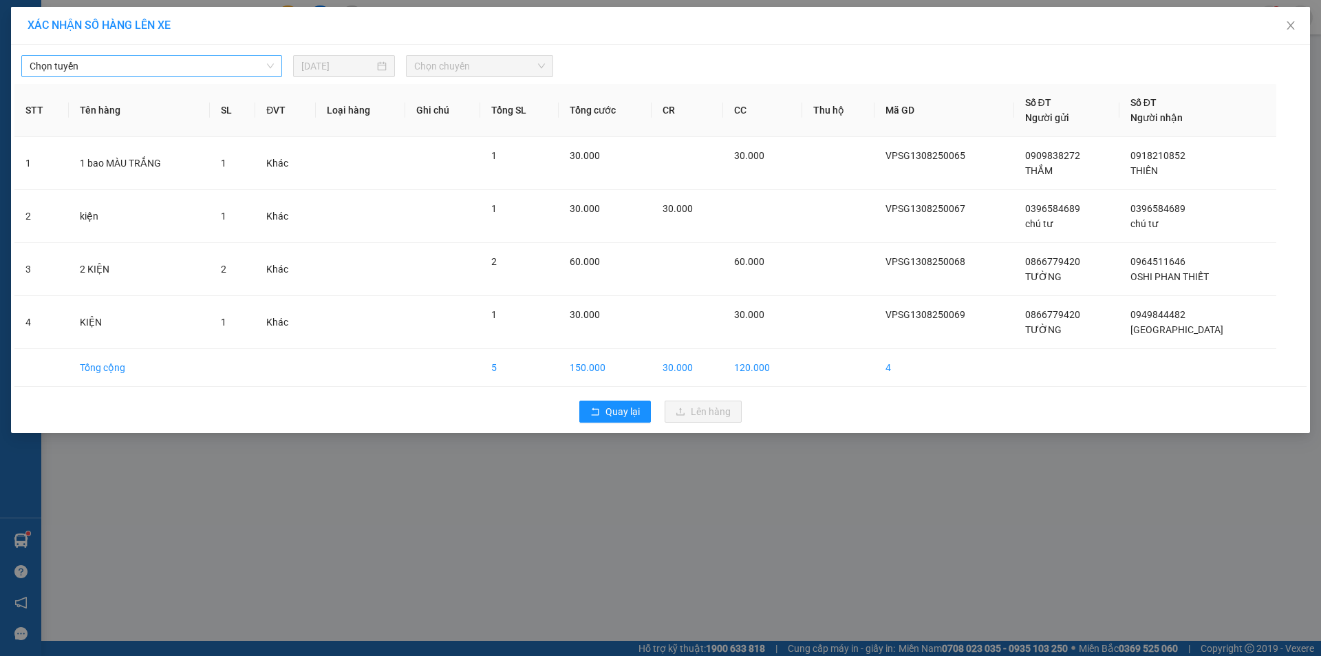
click at [209, 63] on span "Chọn tuyến" at bounding box center [152, 66] width 244 height 21
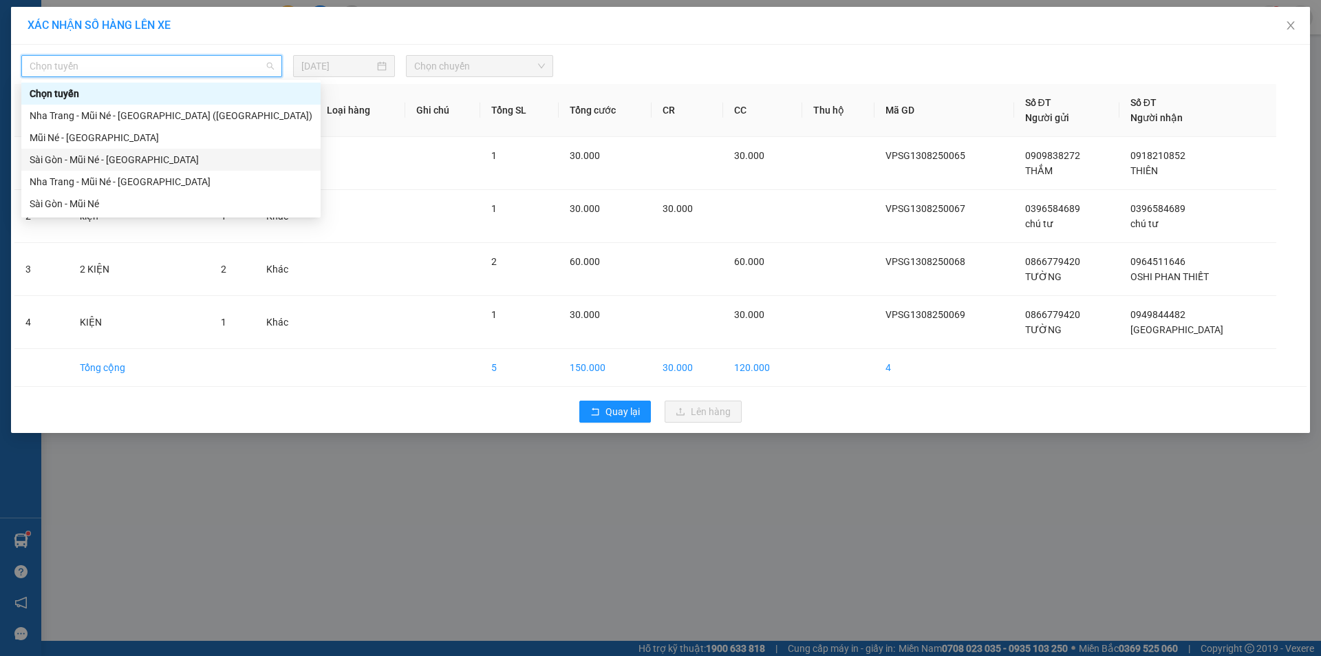
click at [162, 161] on div "Sài Gòn - Mũi Né - [GEOGRAPHIC_DATA]" at bounding box center [171, 159] width 283 height 15
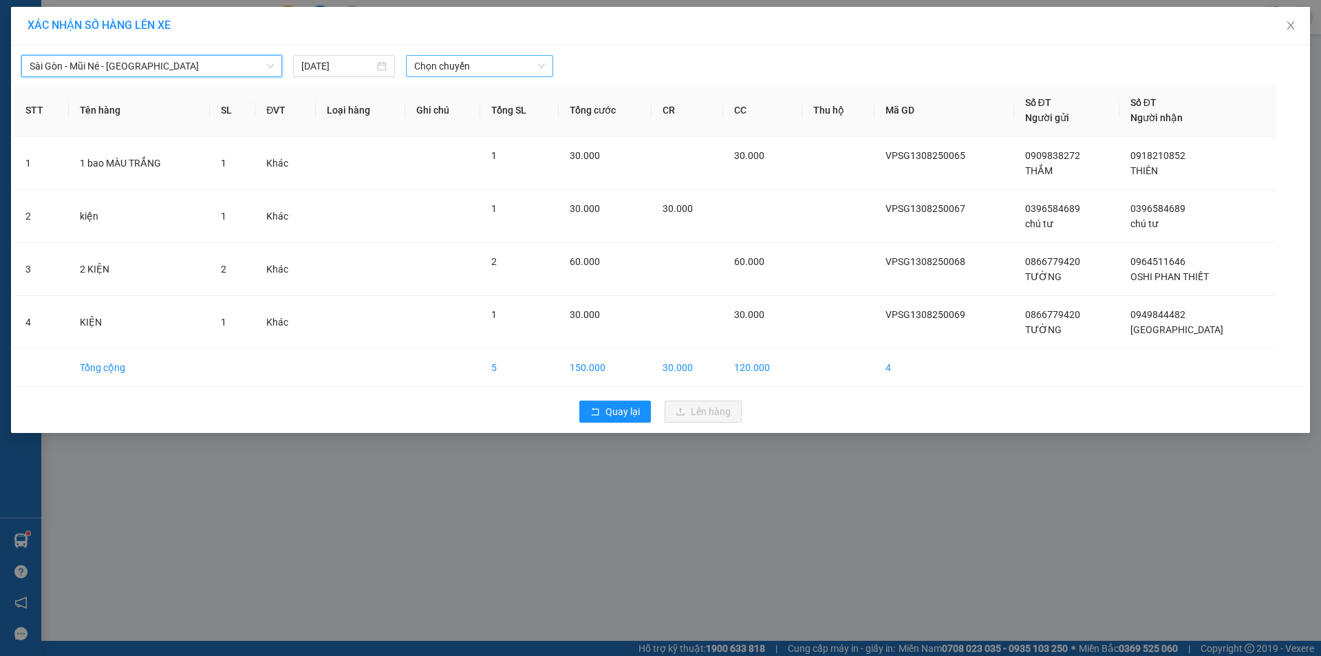
click at [533, 73] on span "Chọn chuyến" at bounding box center [479, 66] width 131 height 21
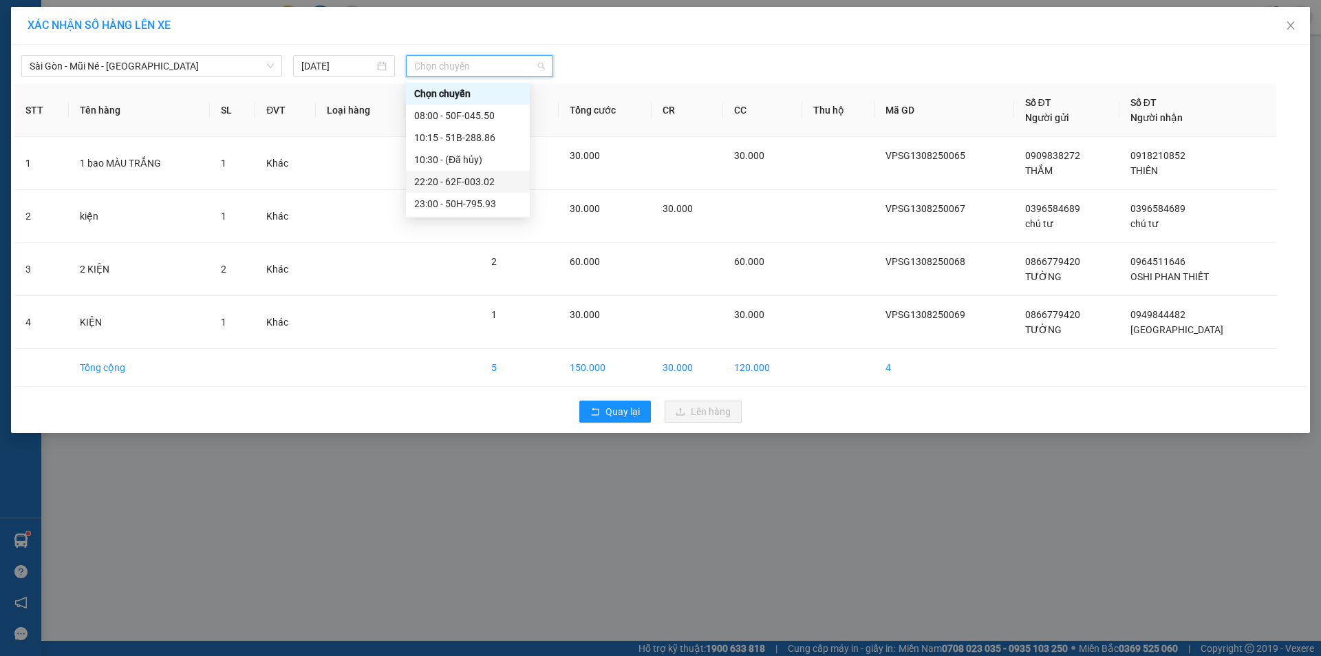
click at [462, 182] on div "22:20 - 62F-003.02" at bounding box center [467, 181] width 107 height 15
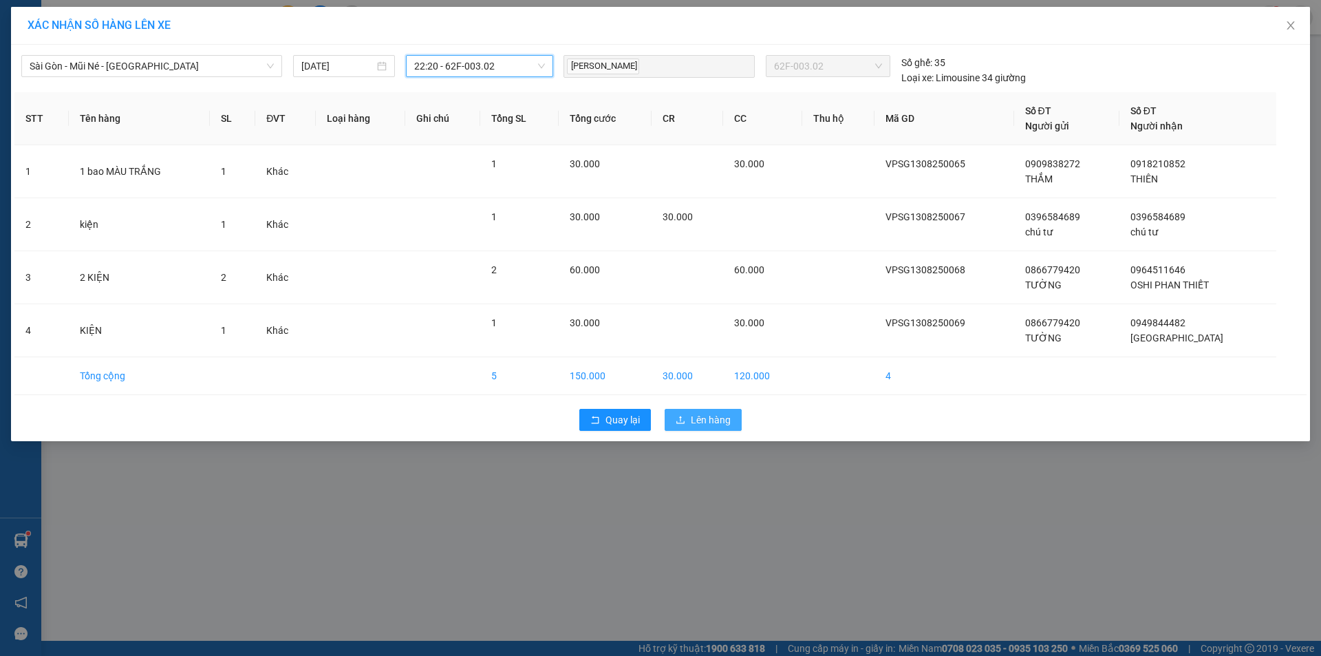
click at [711, 414] on span "Lên hàng" at bounding box center [711, 419] width 40 height 15
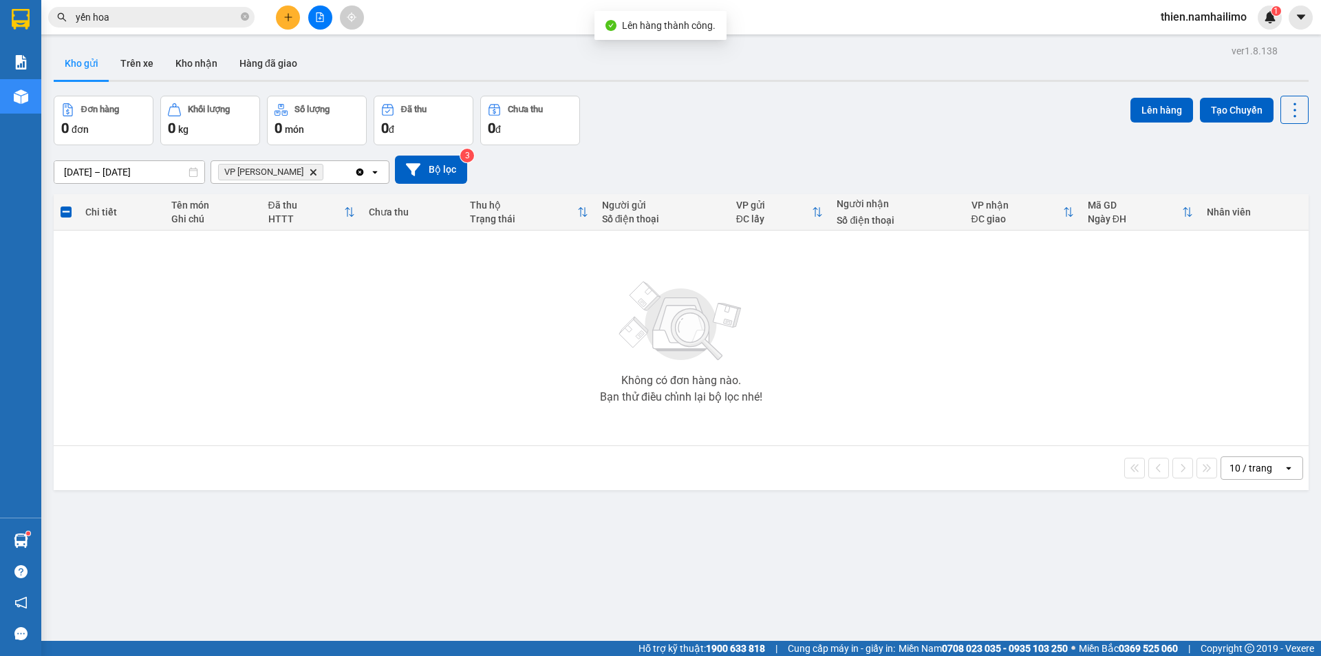
click at [310, 171] on icon "VP Phan Thiết, close by backspace" at bounding box center [313, 172] width 6 height 6
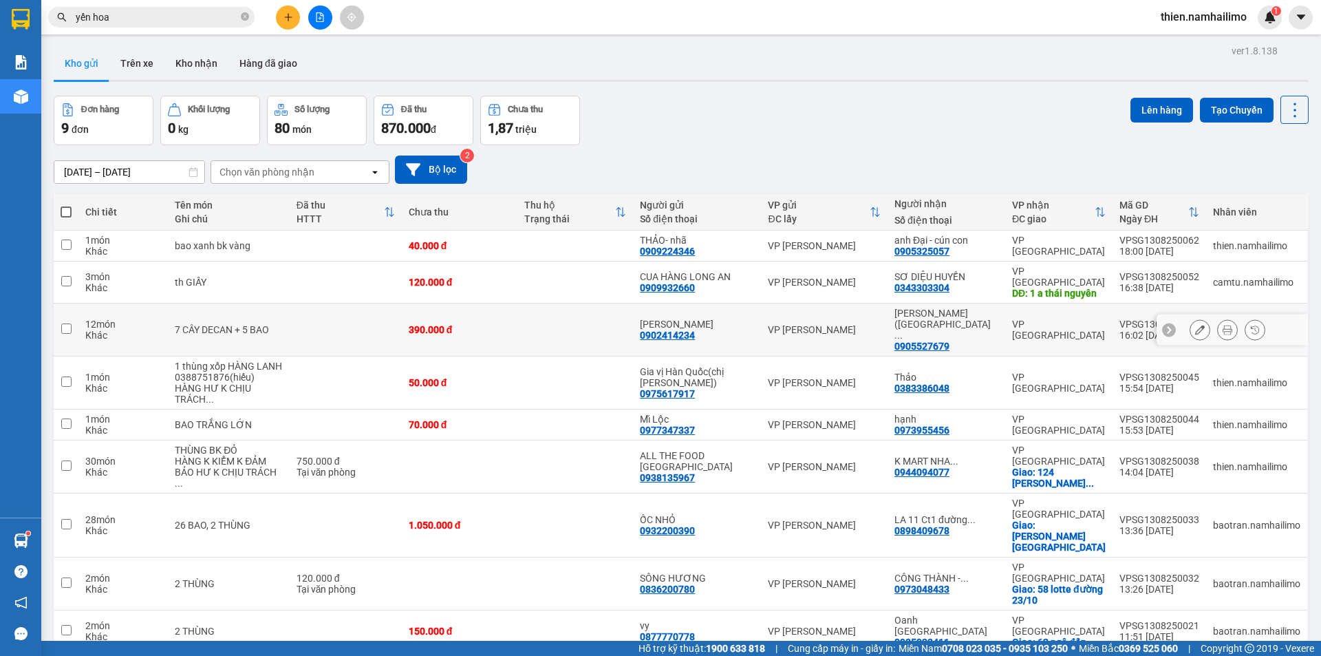
scroll to position [63, 0]
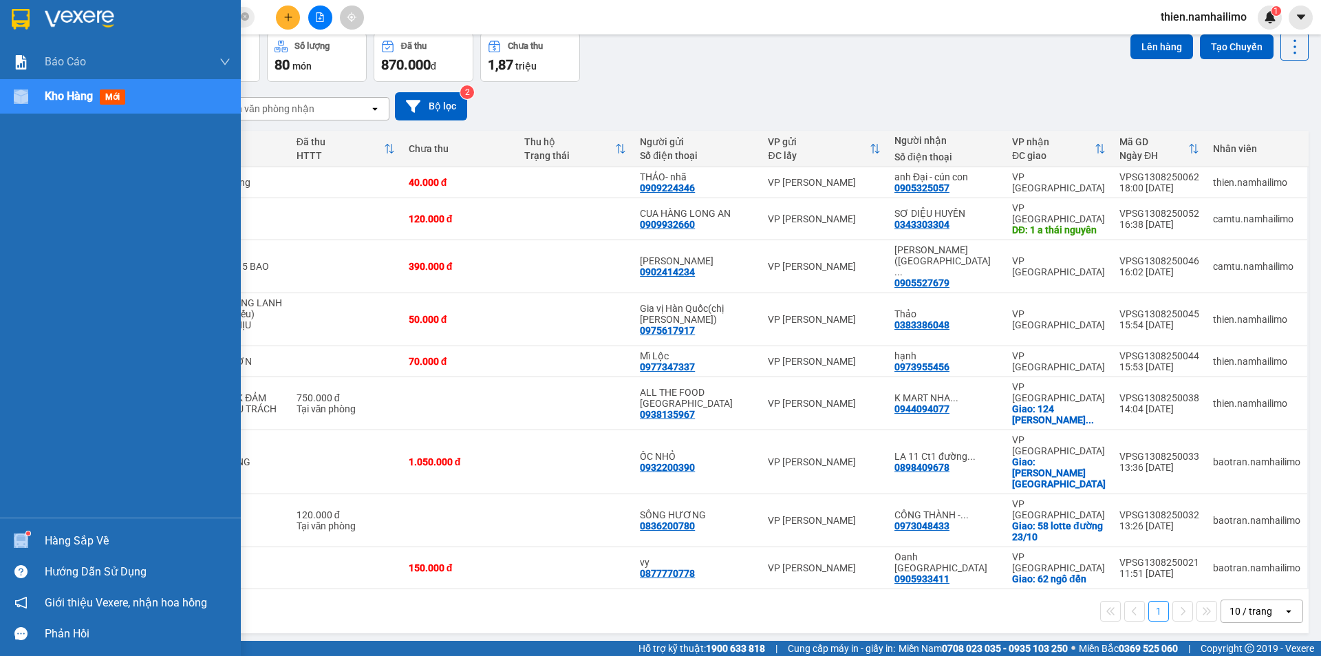
drag, startPoint x: 32, startPoint y: 515, endPoint x: 35, endPoint y: 530, distance: 14.7
click at [34, 526] on div "Báo cáo Báo cáo dòng tiền (trạm) Doanh số tạo đơn theo VP gửi (trạm) Kho hàng m…" at bounding box center [120, 328] width 241 height 656
click at [36, 531] on div "Hàng sắp về" at bounding box center [120, 540] width 241 height 31
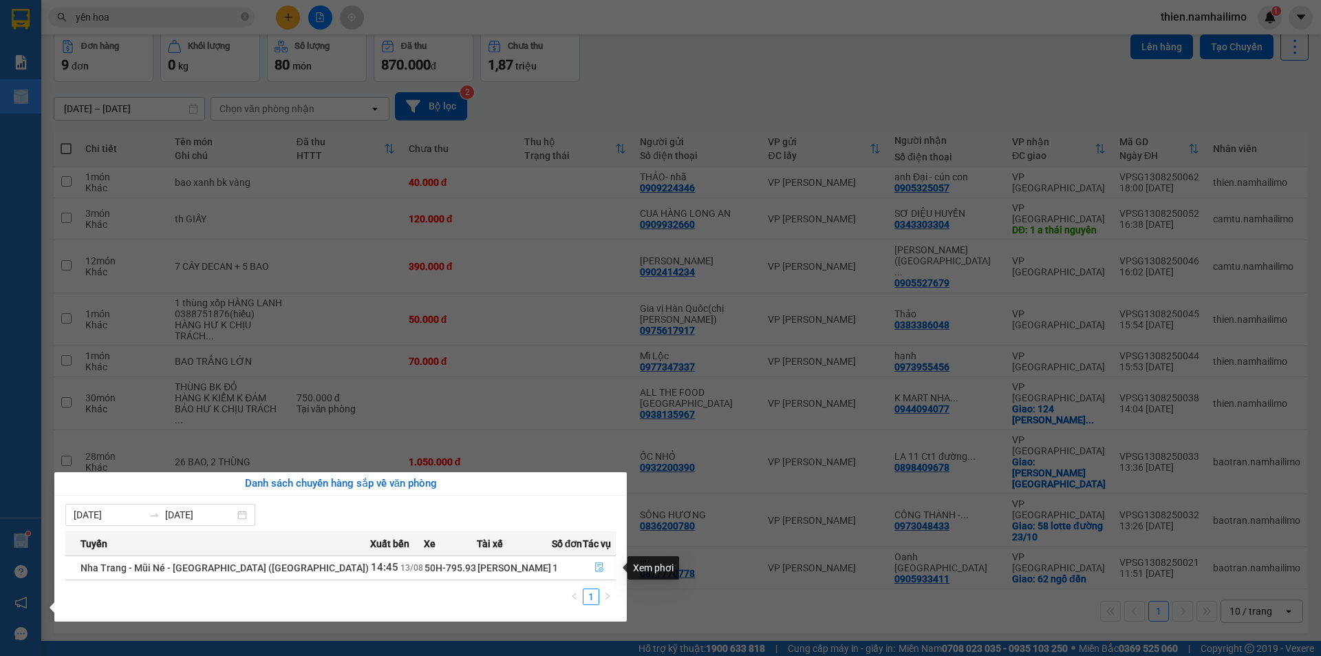
click at [591, 568] on button "button" at bounding box center [600, 568] width 32 height 22
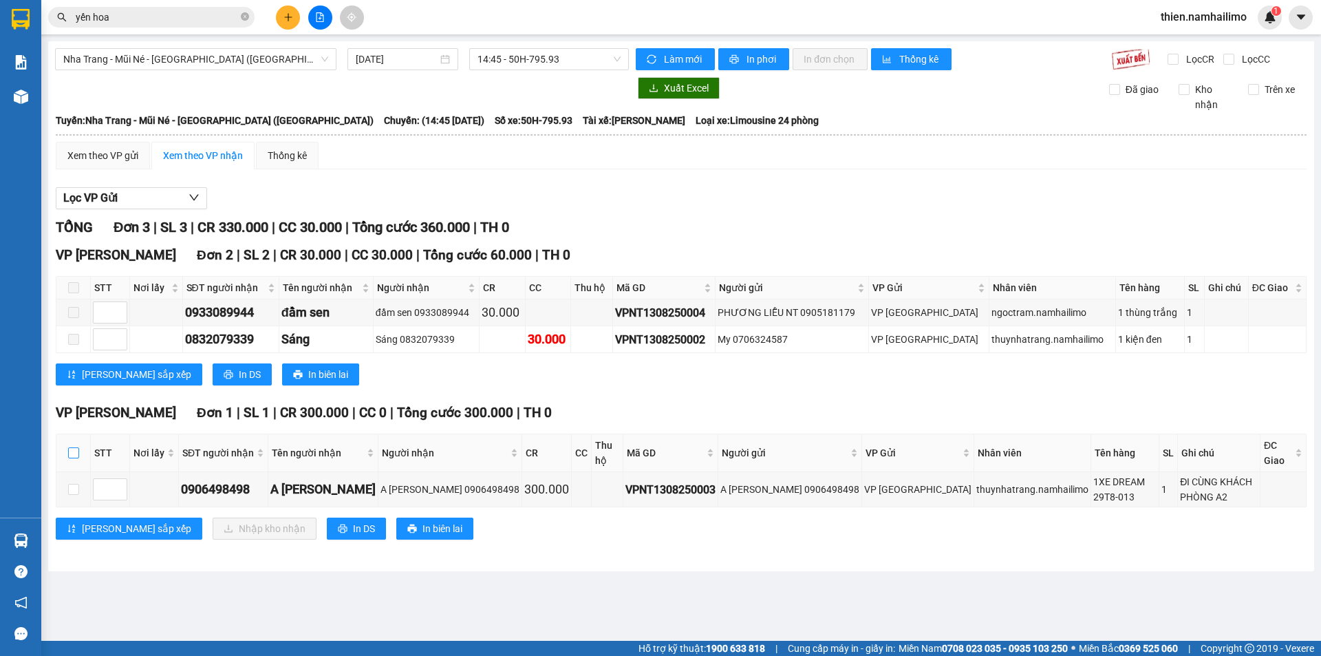
click at [74, 447] on input "checkbox" at bounding box center [73, 452] width 11 height 11
checkbox input "true"
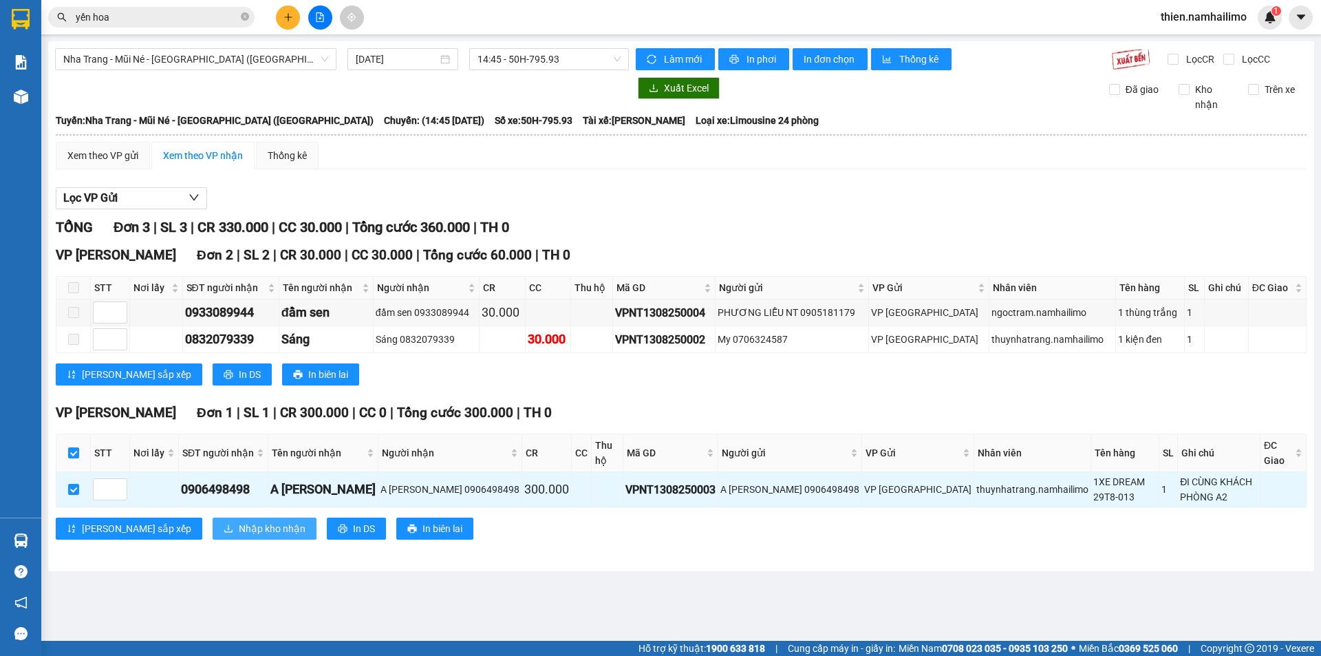
click at [213, 518] on button "Nhập kho nhận" at bounding box center [265, 529] width 104 height 22
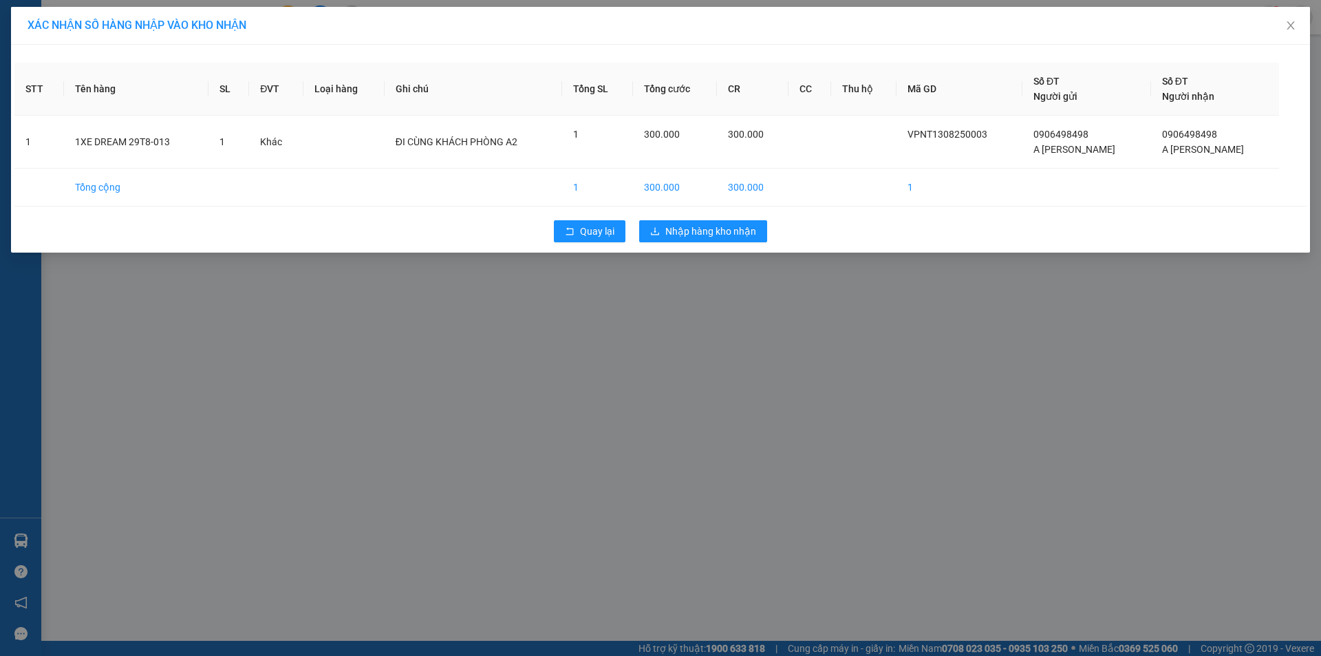
click at [712, 217] on div "Quay lại Nhập hàng kho nhận" at bounding box center [660, 231] width 1292 height 36
click at [707, 223] on button "Nhập hàng kho nhận" at bounding box center [703, 231] width 128 height 22
